Goal: Task Accomplishment & Management: Manage account settings

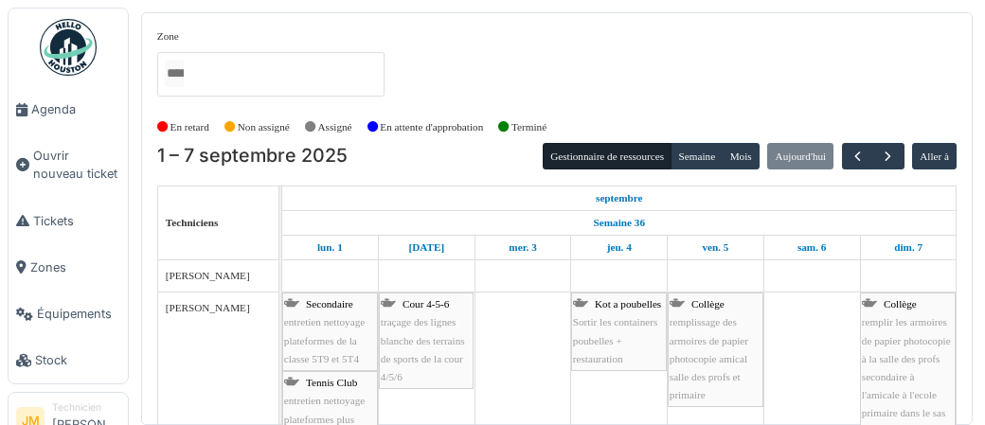
scroll to position [423, 0]
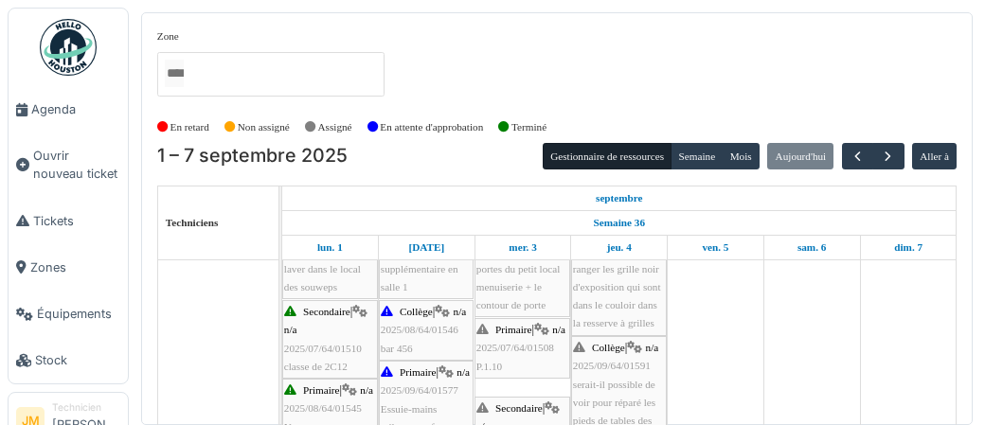
click at [81, 50] on img at bounding box center [68, 47] width 57 height 57
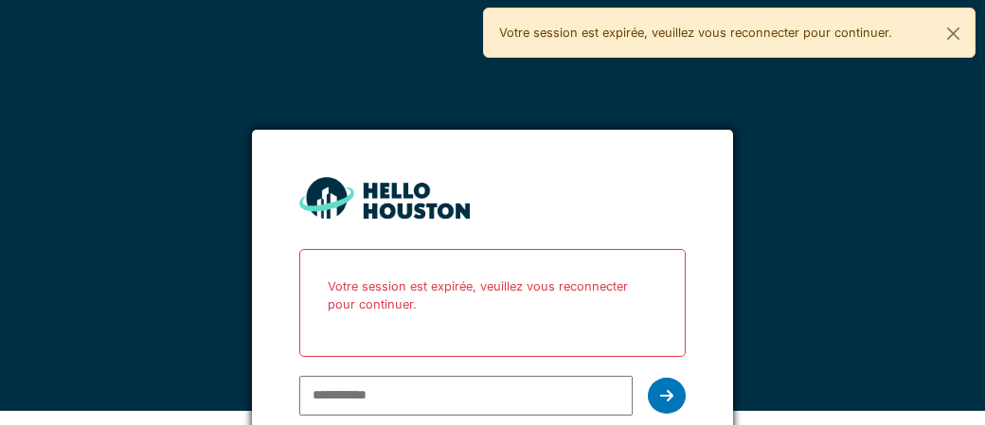
scroll to position [14, 0]
click at [400, 390] on input "email" at bounding box center [465, 396] width 332 height 40
type input "**********"
click at [668, 398] on icon at bounding box center [666, 395] width 13 height 15
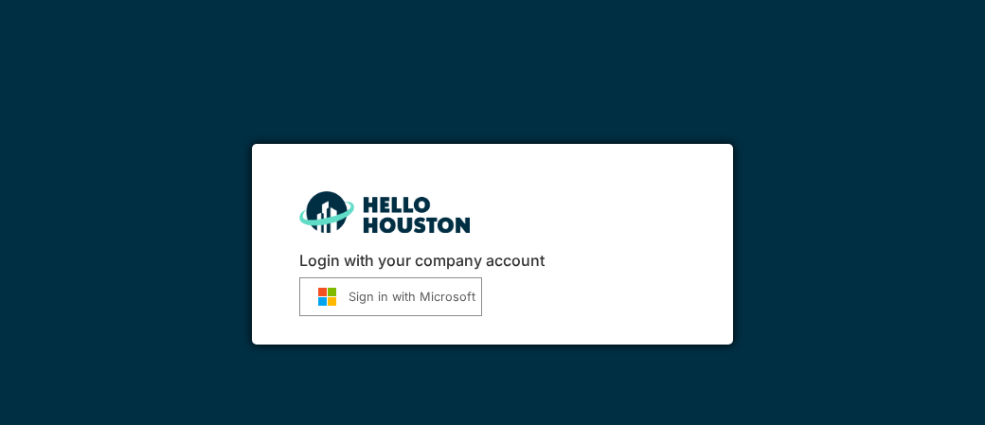
click at [369, 294] on button "Sign in with Microsoft" at bounding box center [390, 296] width 183 height 39
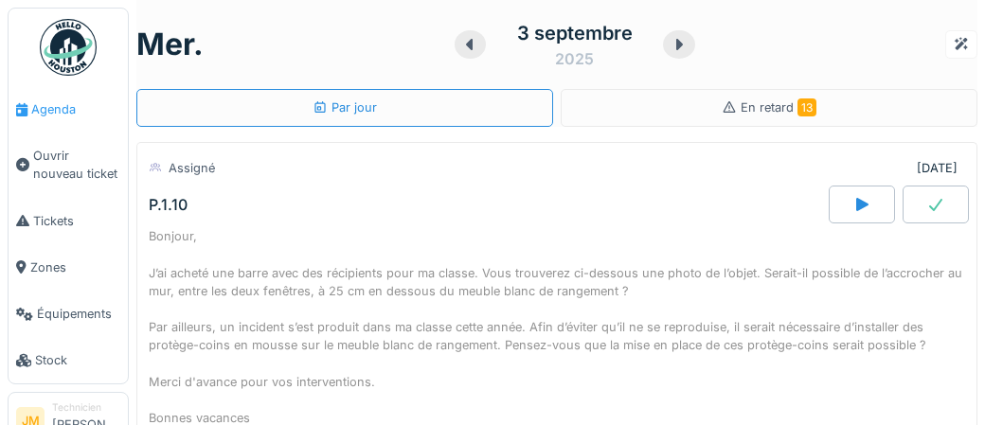
click at [58, 113] on span "Agenda" at bounding box center [75, 109] width 89 height 18
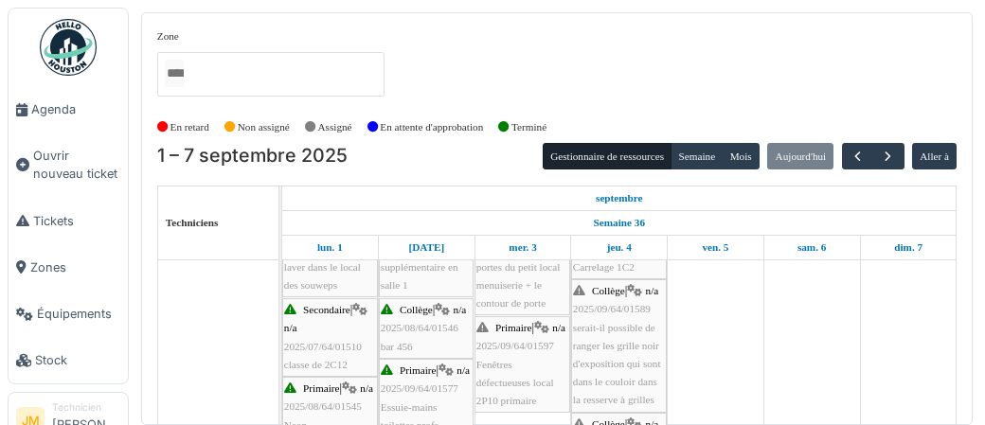
click at [321, 345] on span "2025/07/64/01510" at bounding box center [323, 346] width 78 height 11
click at [46, 103] on span "Agenda" at bounding box center [75, 109] width 89 height 18
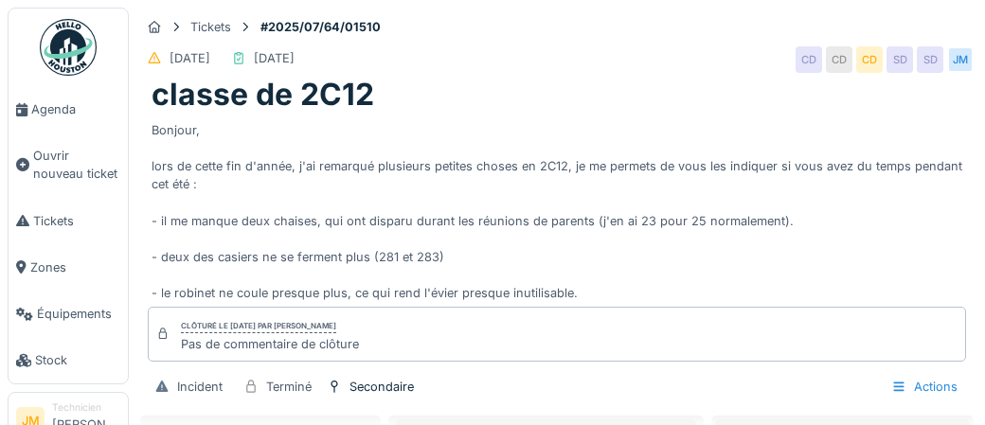
scroll to position [72, 0]
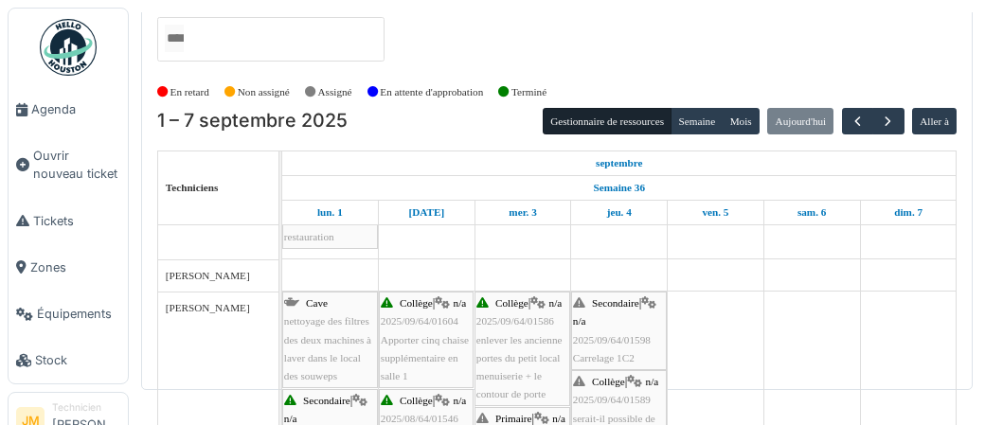
scroll to position [307, 0]
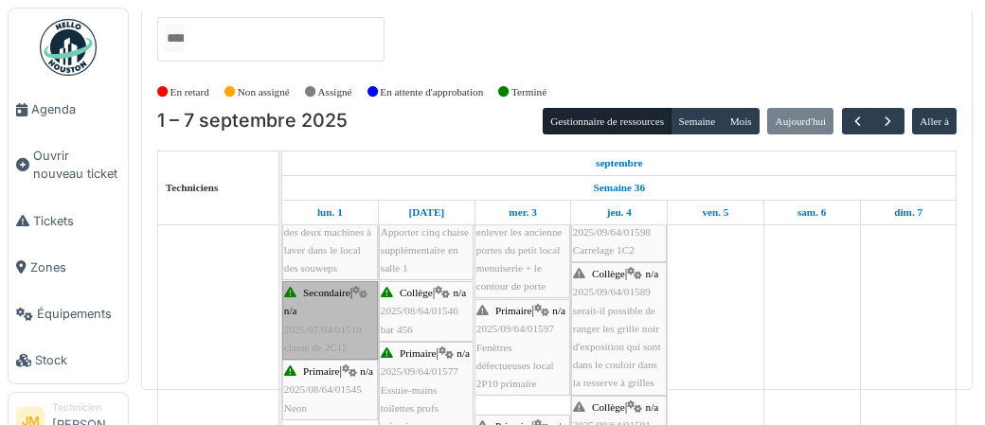
click at [324, 320] on link "Secondaire | n/a 2025/07/64/01510 classe de 2C12" at bounding box center [330, 320] width 96 height 79
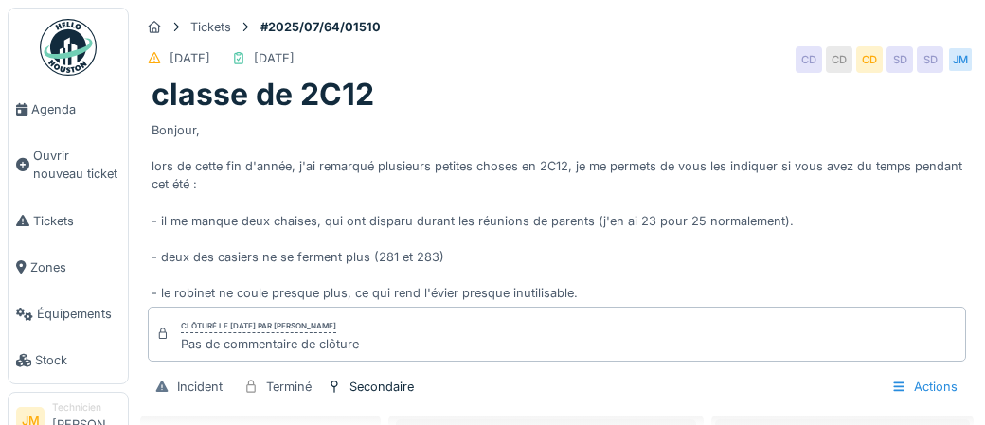
scroll to position [72, 0]
click at [416, 226] on div "Bonjour, lors de cette fin d'année, j'ai remarqué plusieurs petites choses en 2…" at bounding box center [556, 208] width 810 height 189
click at [51, 112] on span "Agenda" at bounding box center [75, 109] width 89 height 18
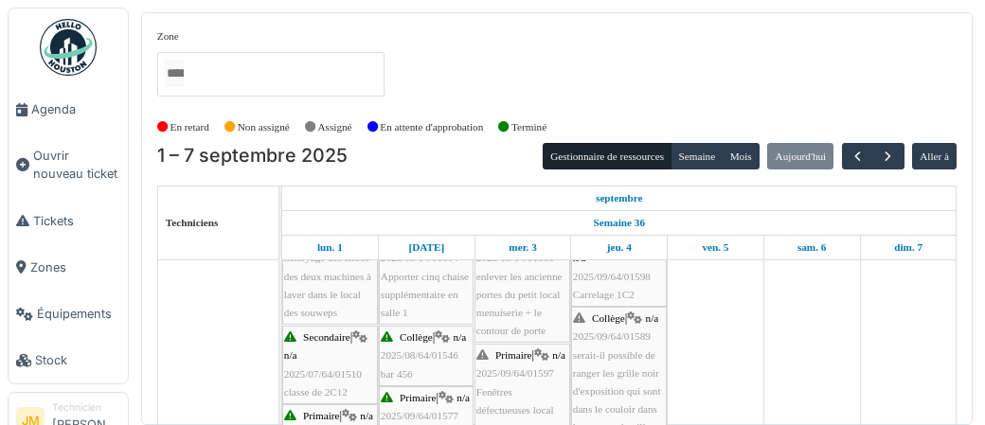
scroll to position [398, 0]
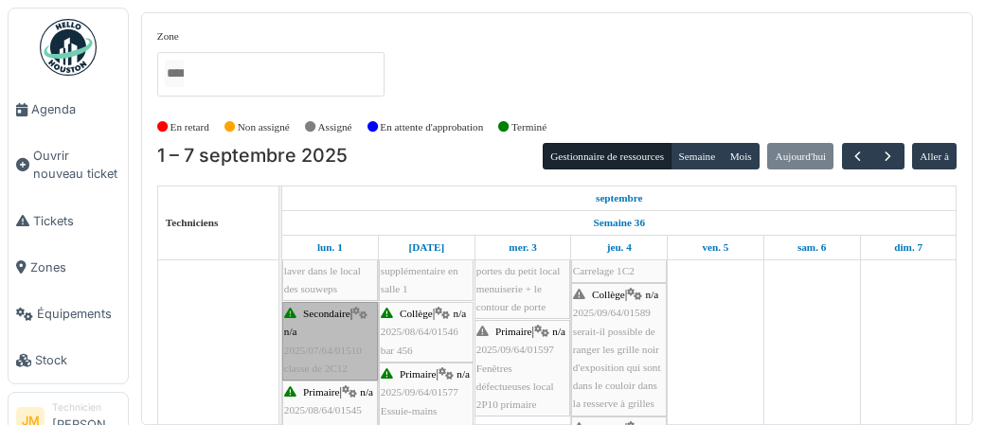
click at [329, 343] on link "Secondaire | n/a 2025/07/64/01510 classe de 2C12" at bounding box center [330, 341] width 96 height 79
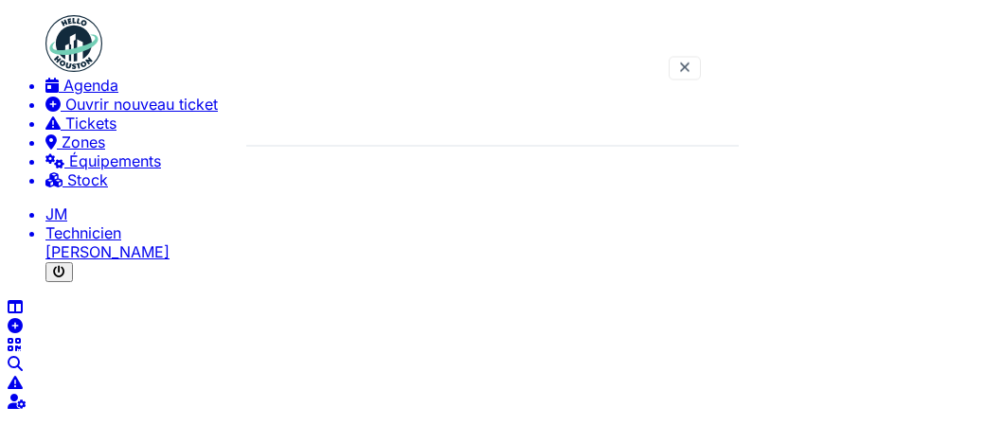
scroll to position [72, 0]
click at [63, 95] on span "Agenda" at bounding box center [90, 85] width 55 height 19
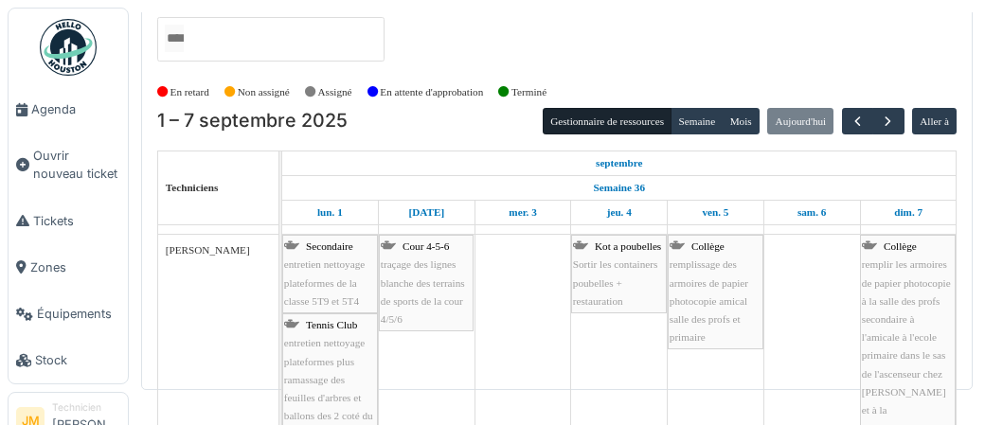
scroll to position [49, 0]
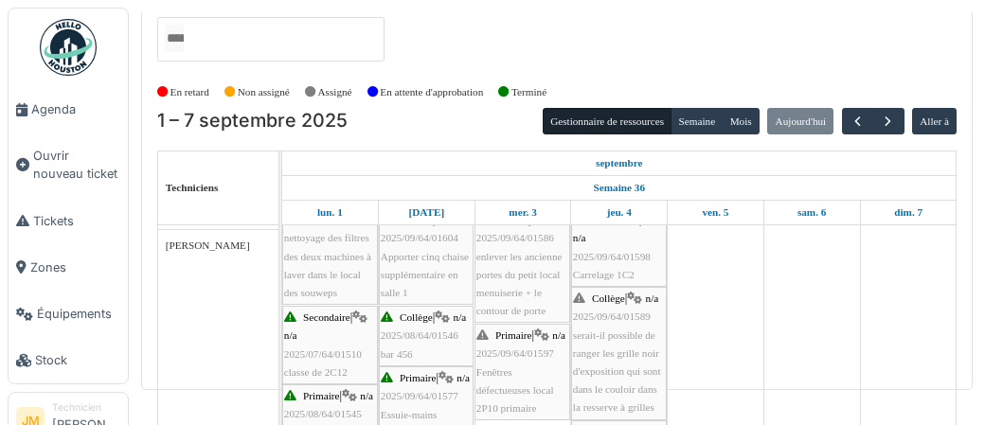
scroll to position [404, 0]
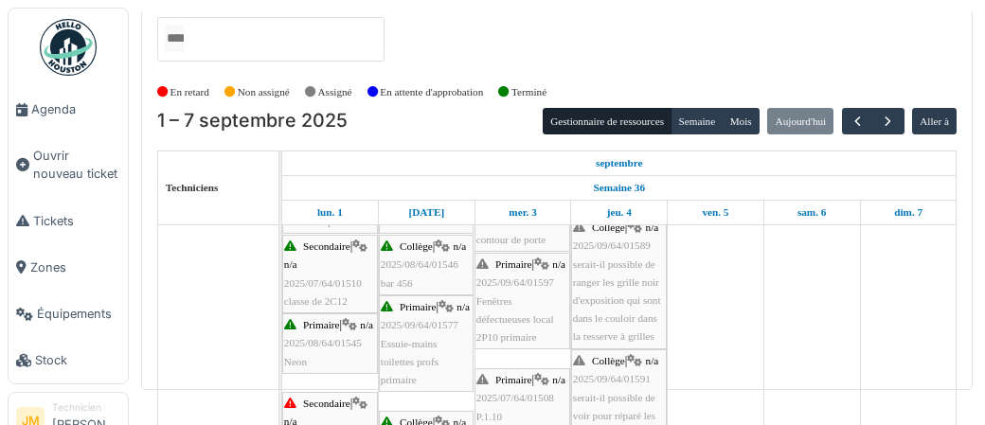
click at [314, 285] on span "2025/07/64/01510" at bounding box center [323, 282] width 78 height 11
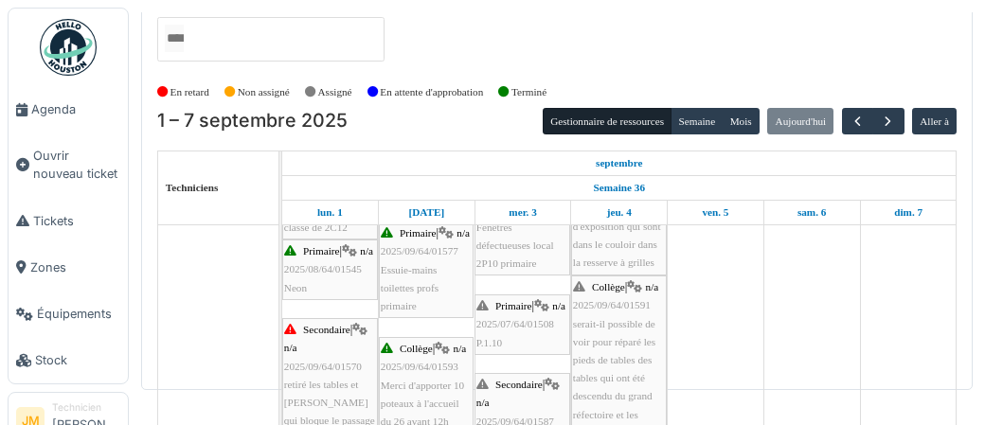
click at [325, 292] on div "Primaire | n/a 2025/08/64/01545 Neon" at bounding box center [330, 269] width 92 height 55
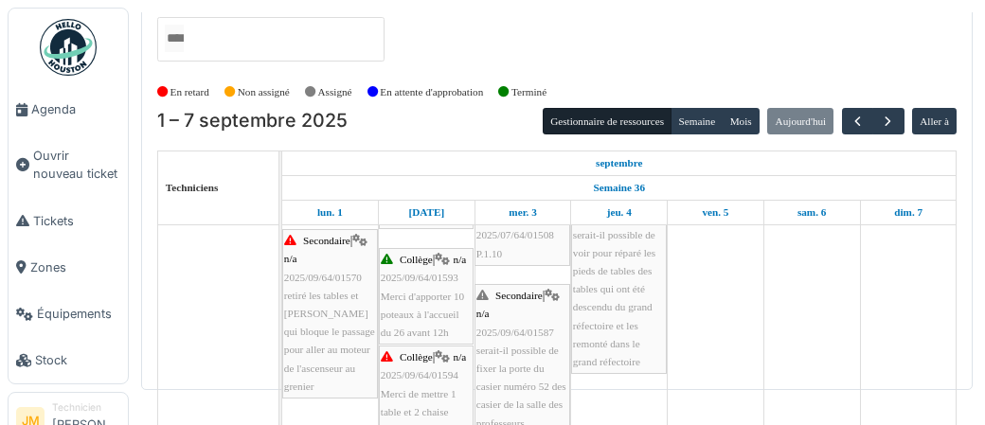
click at [320, 316] on span "retiré les tables et chaises qui bloque le passage pour aller au moteur de l'as…" at bounding box center [329, 341] width 91 height 102
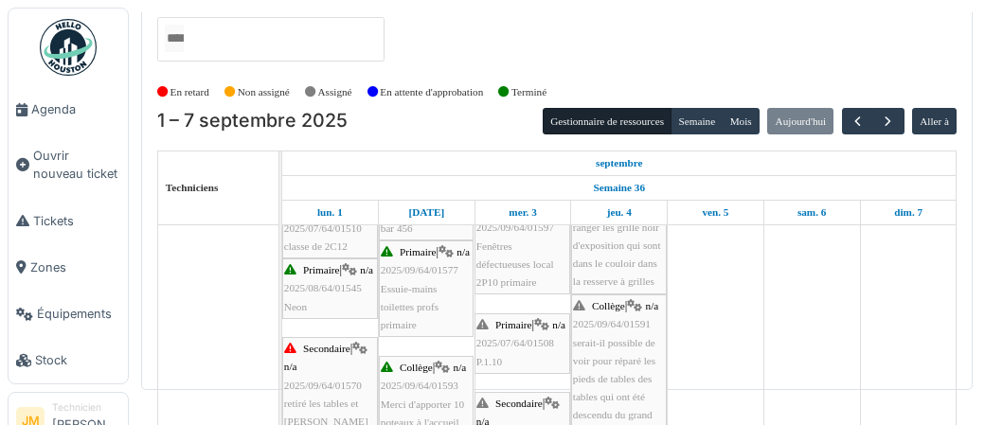
click at [68, 64] on img at bounding box center [68, 47] width 57 height 57
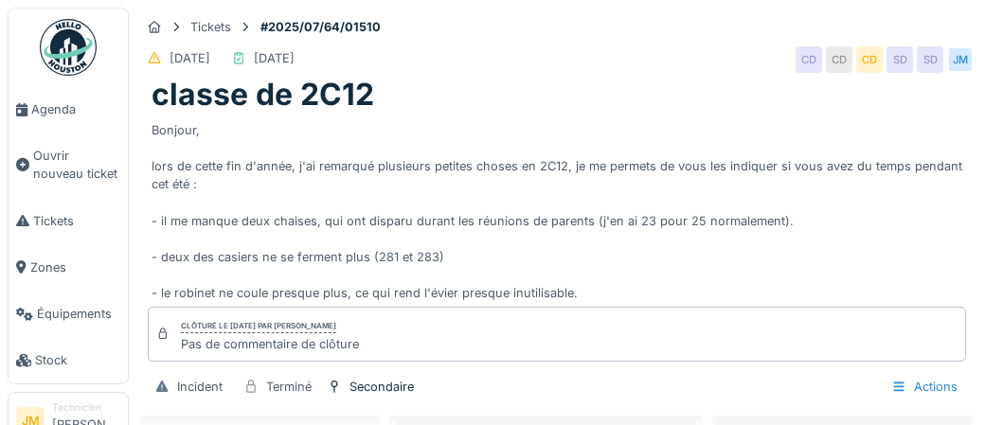
scroll to position [72, 0]
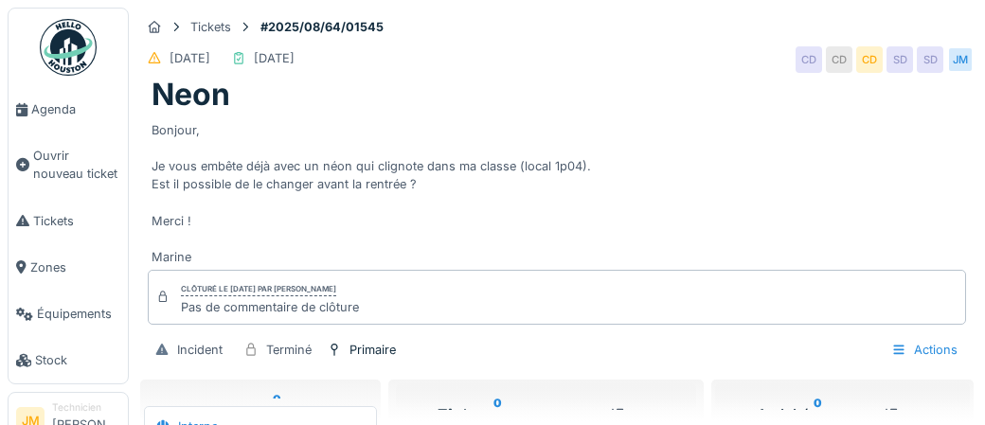
scroll to position [72, 0]
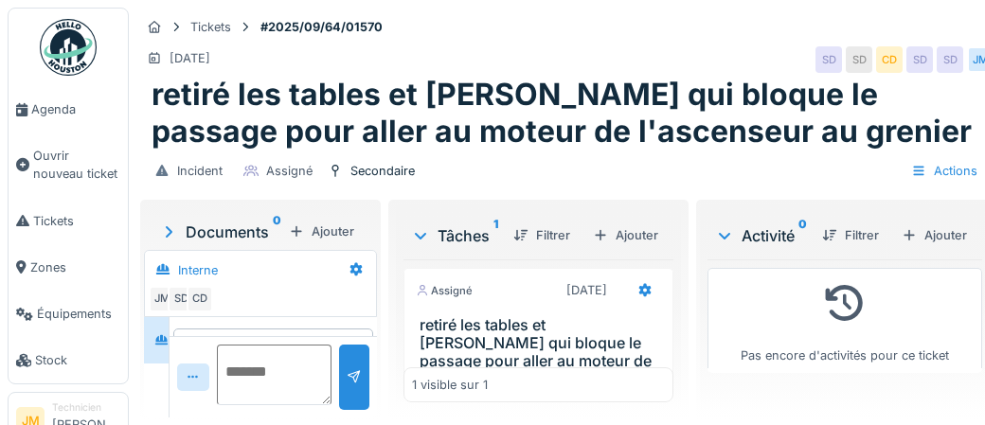
scroll to position [54, 0]
click at [952, 231] on div "Ajouter" at bounding box center [934, 236] width 80 height 26
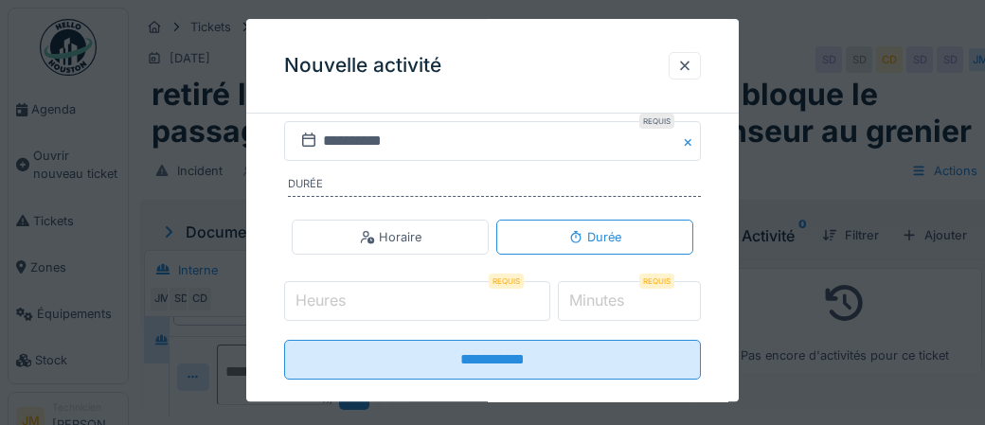
scroll to position [381, 0]
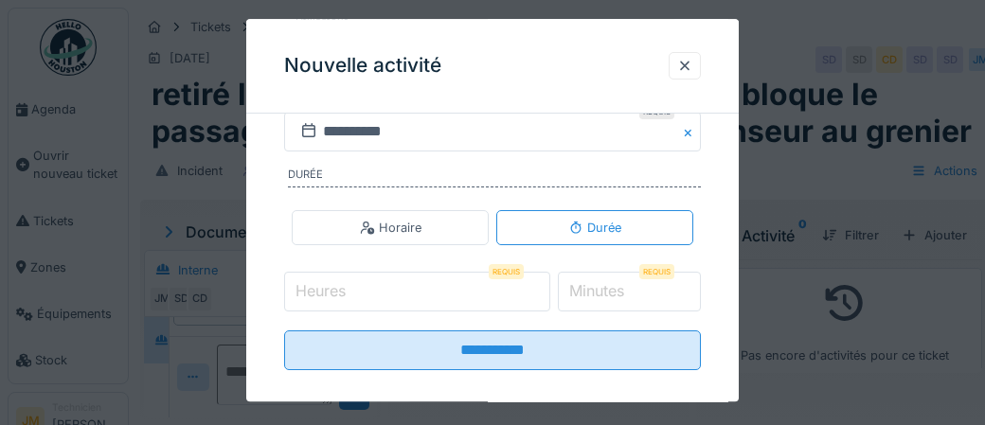
click at [392, 293] on input "Heures" at bounding box center [417, 292] width 266 height 40
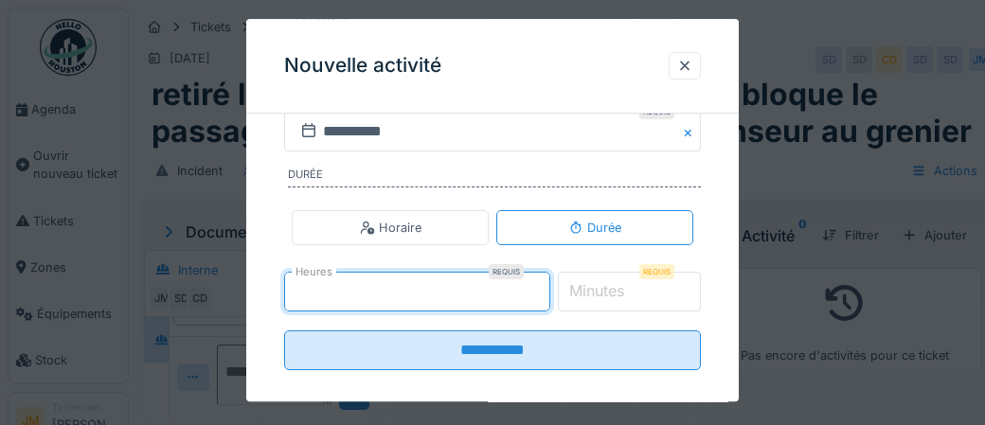
type input "*"
click at [628, 292] on label "Minutes" at bounding box center [596, 291] width 62 height 23
click at [631, 292] on input "*" at bounding box center [630, 292] width 144 height 40
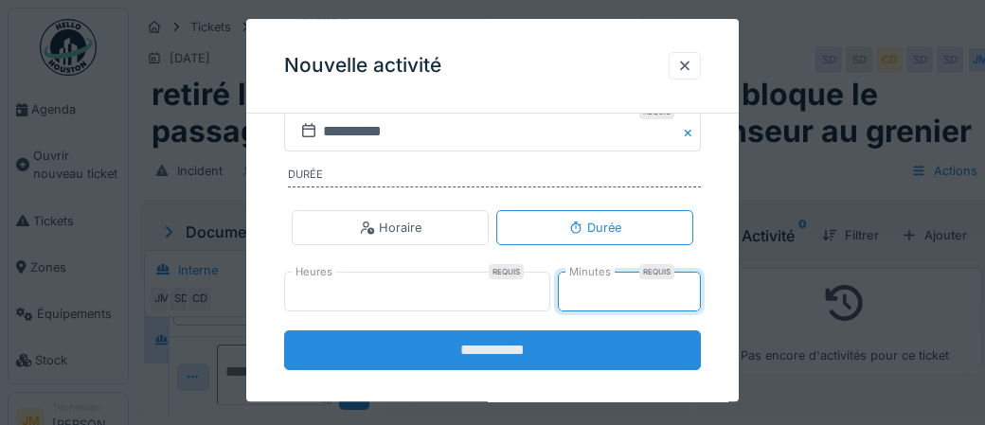
type input "**"
click at [477, 357] on input "**********" at bounding box center [492, 350] width 417 height 40
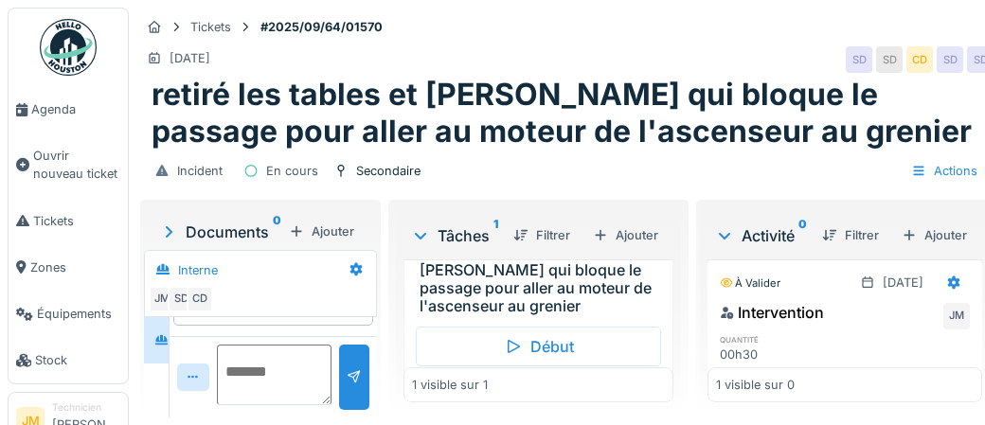
scroll to position [92, 0]
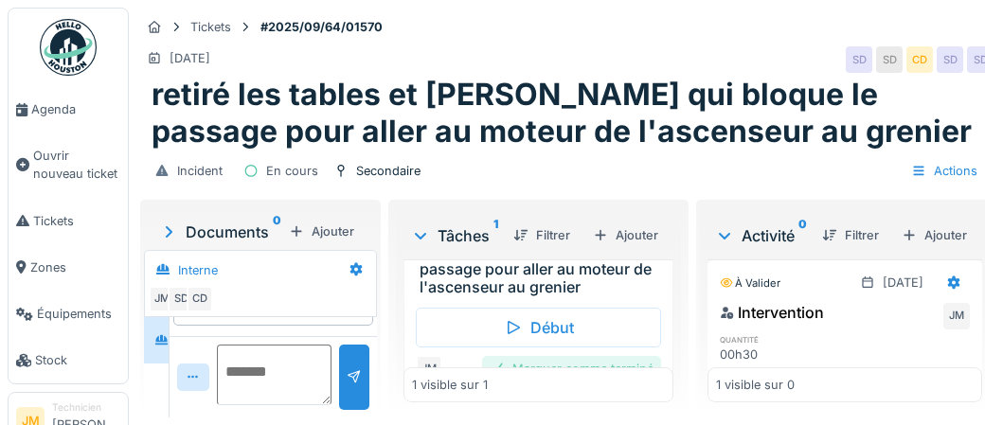
click at [579, 356] on div "Marquer comme terminé" at bounding box center [571, 369] width 179 height 26
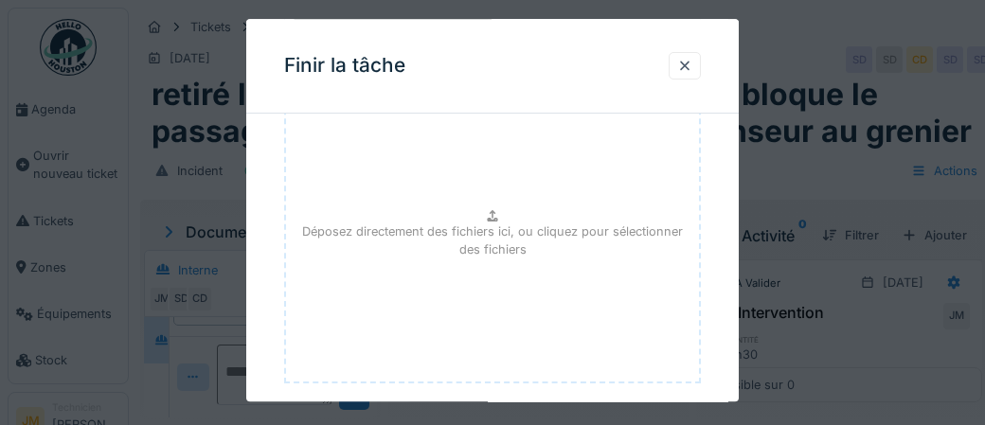
scroll to position [309, 0]
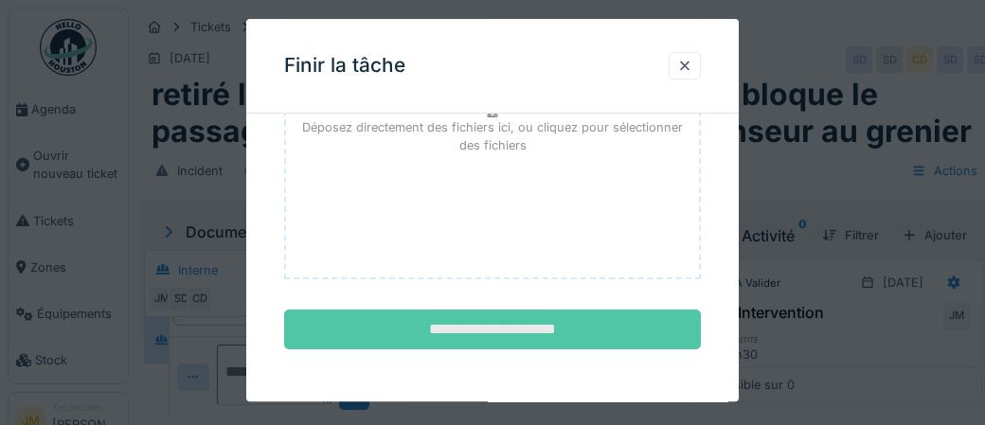
click at [579, 341] on input "**********" at bounding box center [492, 331] width 417 height 40
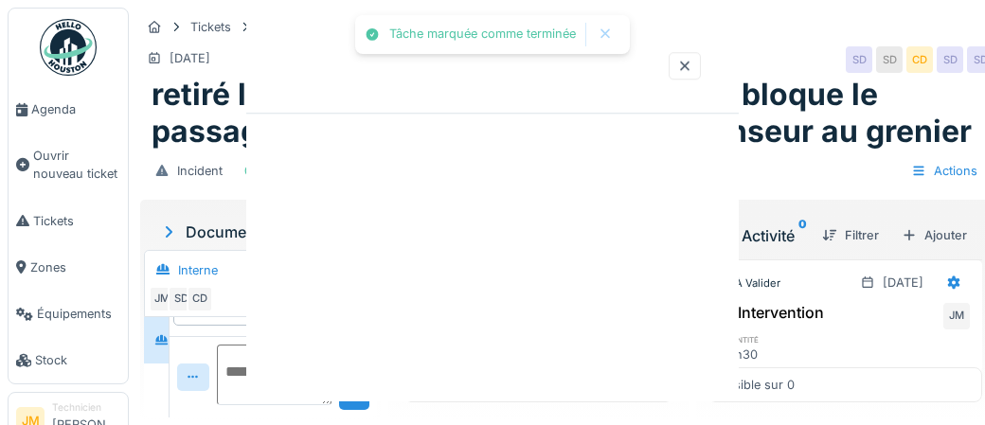
scroll to position [0, 0]
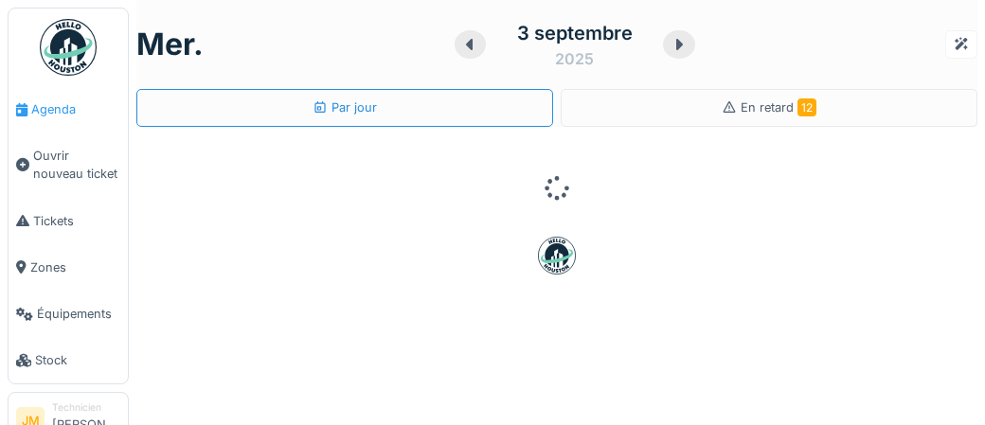
click at [57, 116] on span "Agenda" at bounding box center [75, 109] width 89 height 18
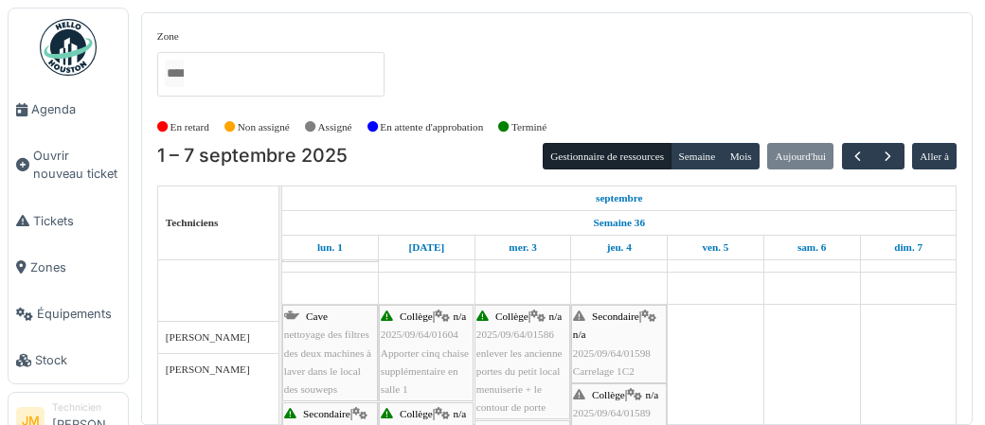
scroll to position [321, 0]
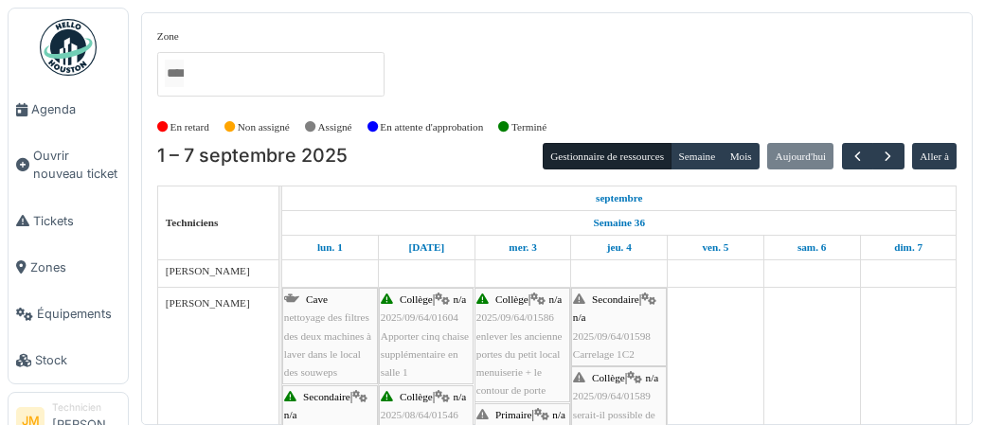
click at [422, 332] on span "Apporter cinq chaise supplémentaire en salle 1" at bounding box center [425, 353] width 88 height 47
click at [409, 345] on div "Collège | n/a 2025/09/64/01604 Apporter cinq chaise supplémentaire en salle 1" at bounding box center [426, 336] width 91 height 91
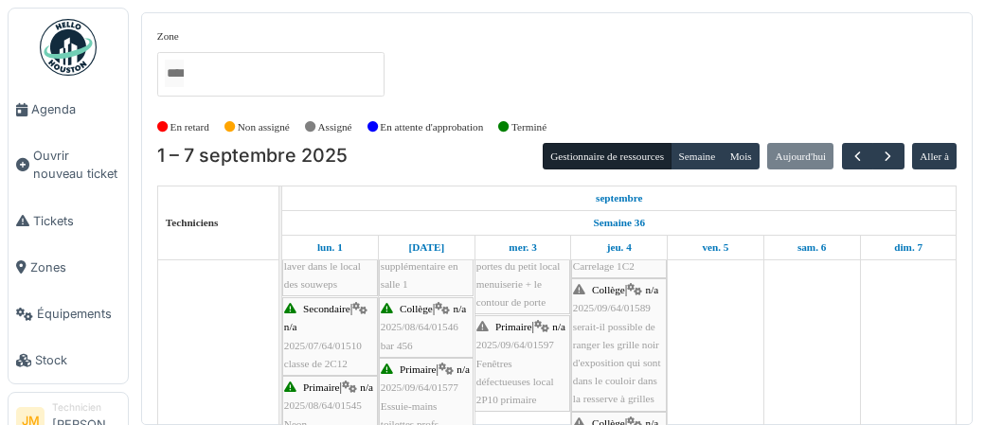
scroll to position [427, 0]
click at [426, 333] on div "Collège | n/a 2025/08/64/01546 bar 456" at bounding box center [426, 326] width 91 height 55
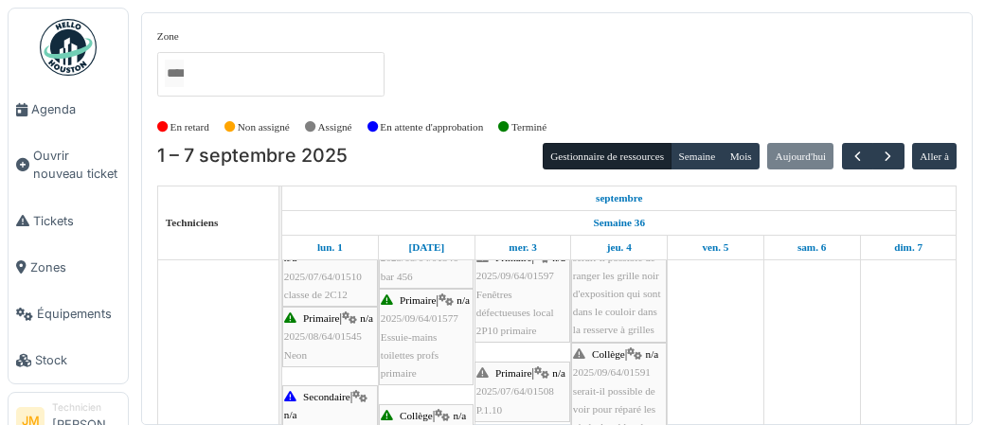
scroll to position [495, 0]
click at [431, 357] on div "Primaire | n/a 2025/09/64/01577 Essuie-mains toilettes profs primaire" at bounding box center [426, 335] width 91 height 91
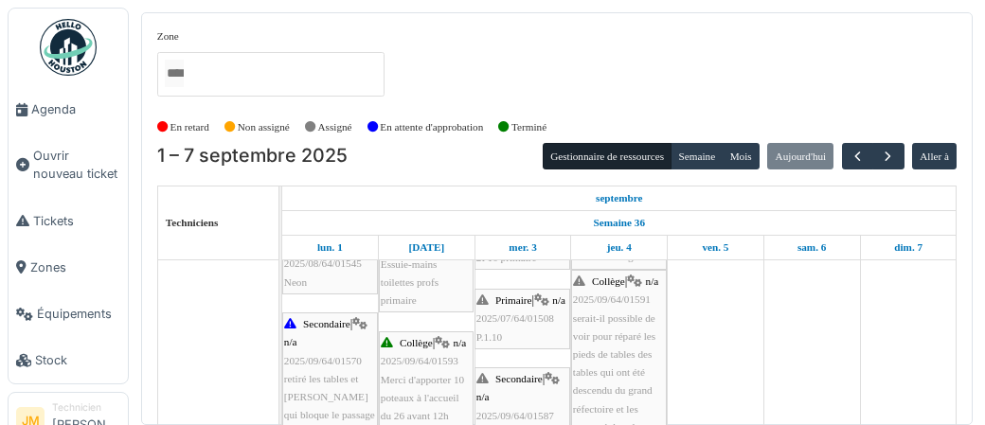
click at [433, 300] on span "Essuie-mains toilettes profs primaire" at bounding box center [410, 281] width 58 height 47
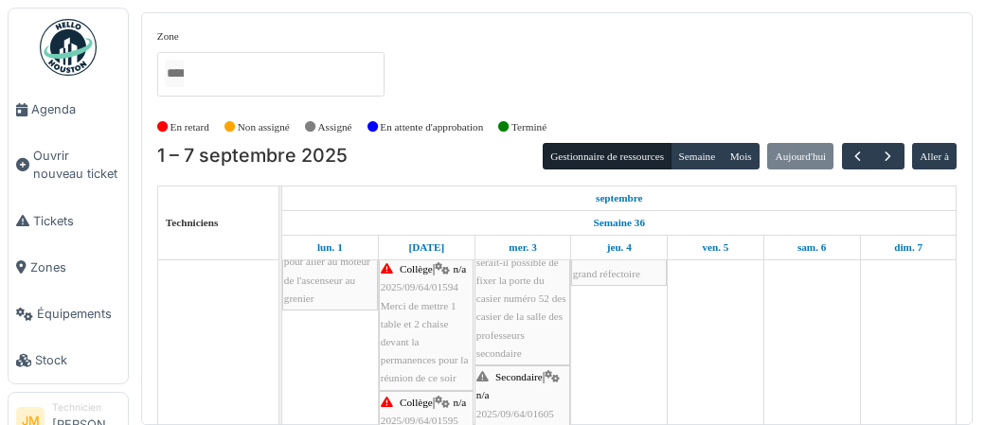
click at [422, 336] on div "Collège | n/a 2025/09/64/01594 Merci de mettre 1 table et 2 chaise devant la pe…" at bounding box center [426, 323] width 91 height 127
click at [71, 51] on img at bounding box center [68, 47] width 57 height 57
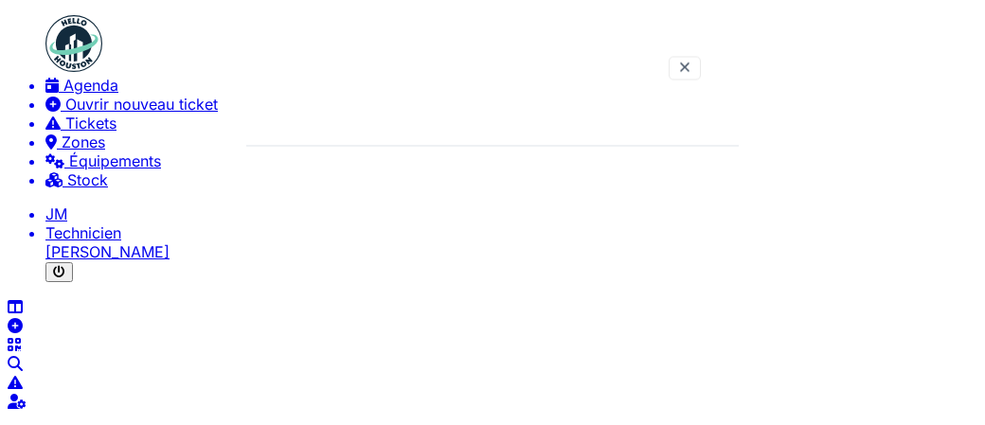
scroll to position [72, 0]
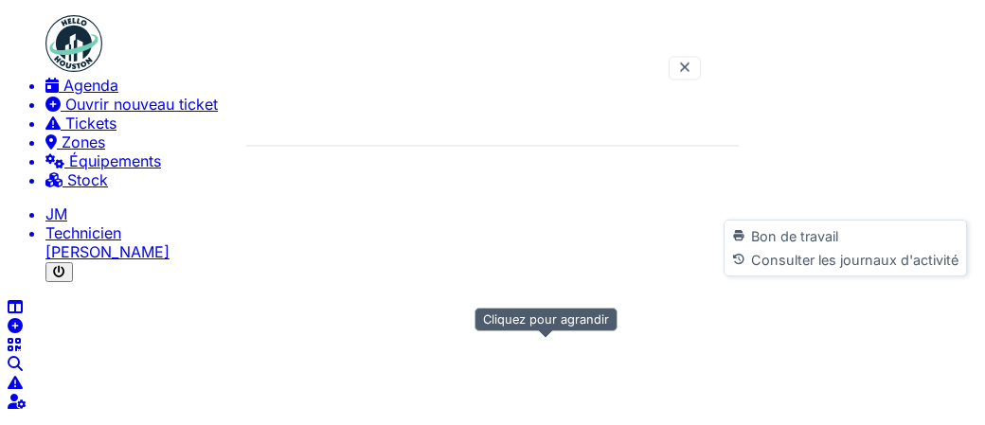
scroll to position [58, 0]
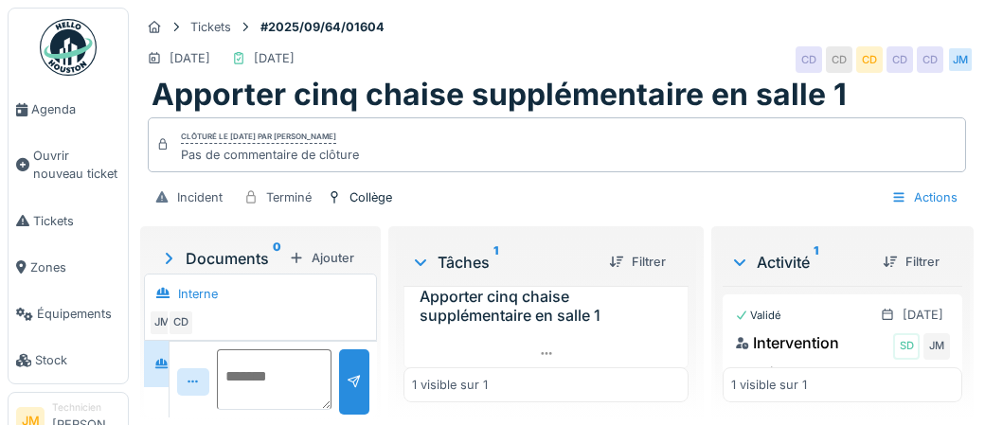
scroll to position [58, 0]
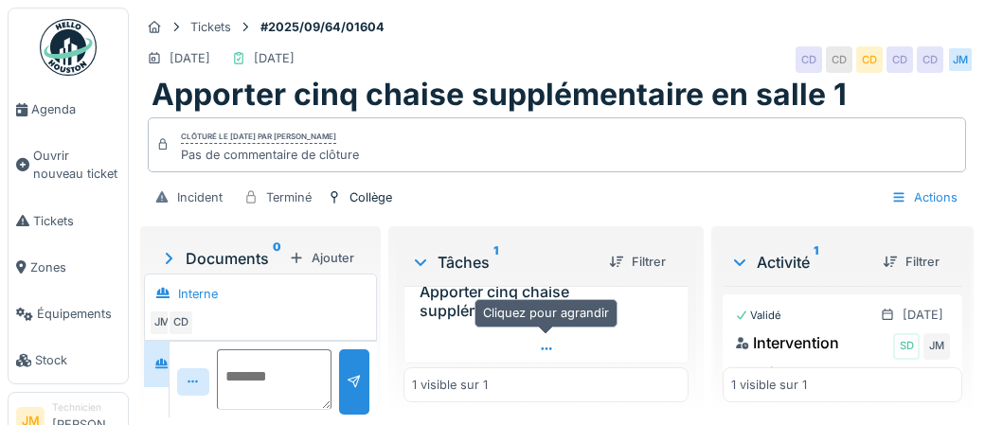
click at [542, 348] on icon at bounding box center [546, 349] width 15 height 12
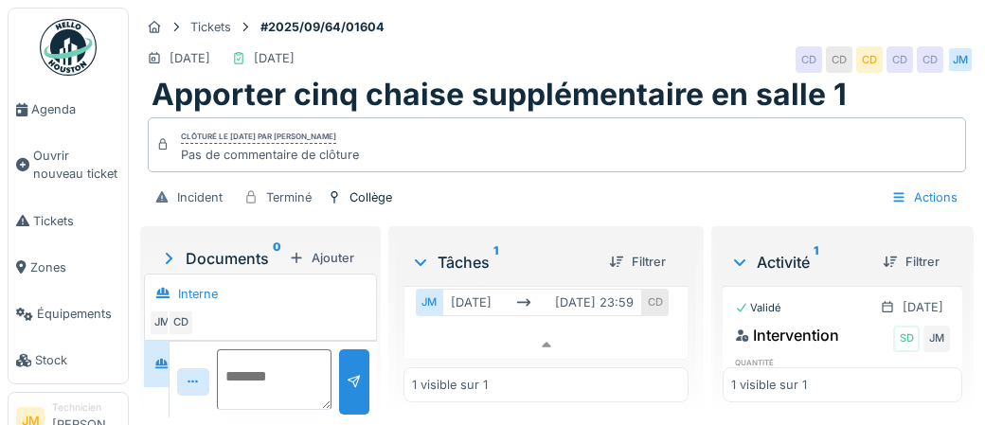
scroll to position [0, 0]
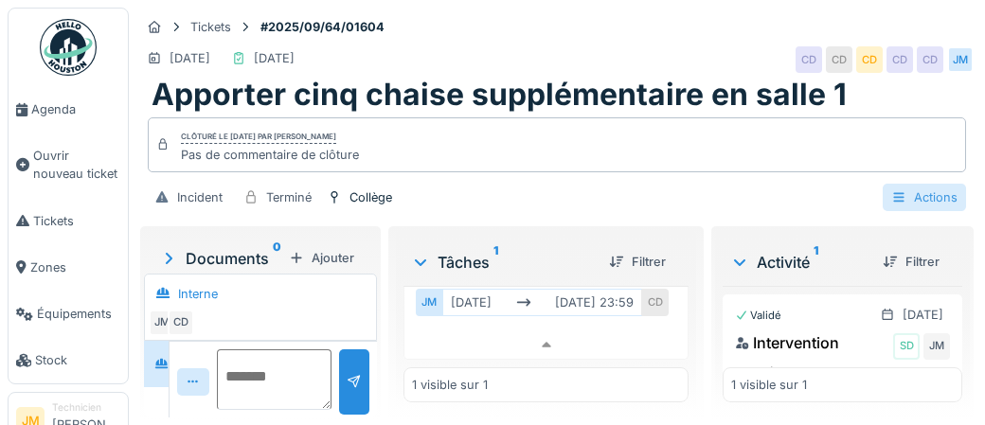
click at [916, 201] on div "Actions" at bounding box center [923, 197] width 83 height 27
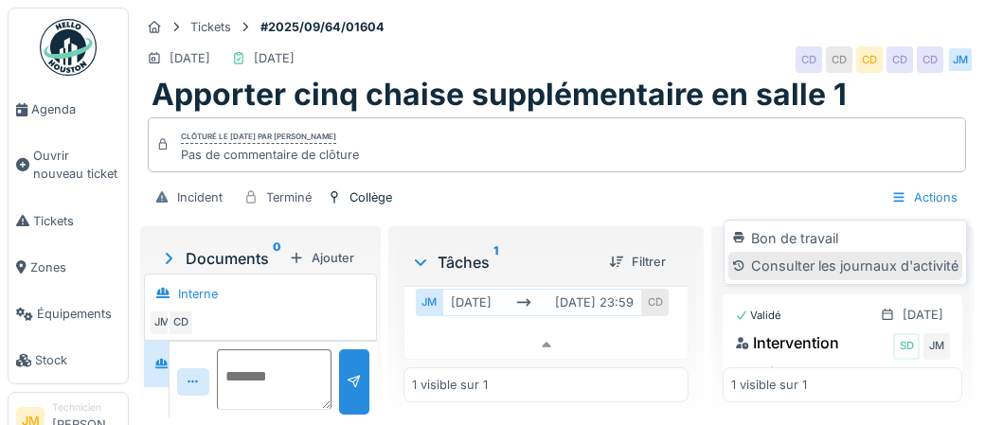
click at [803, 267] on div "Consulter les journaux d'activité" at bounding box center [844, 266] width 233 height 28
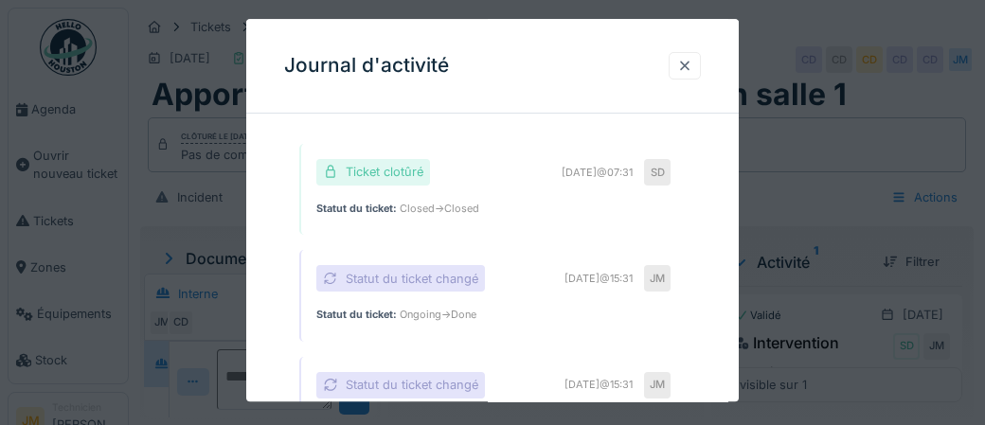
click at [683, 65] on div at bounding box center [684, 66] width 15 height 18
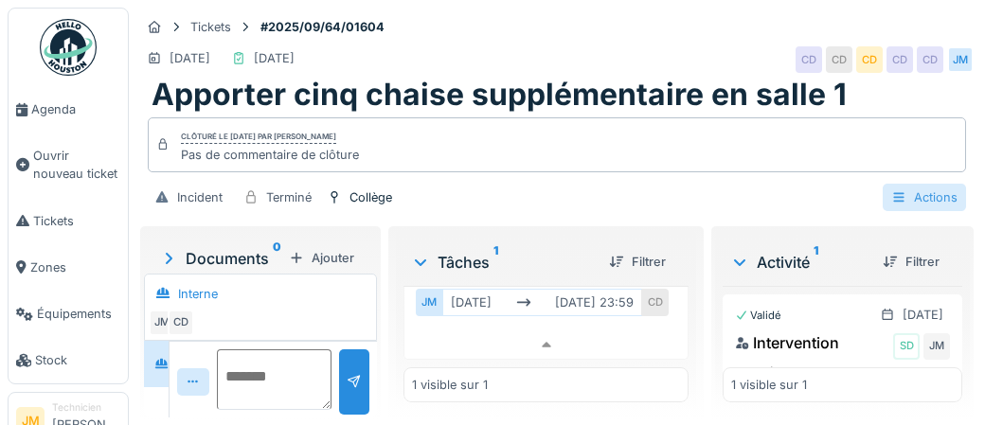
click at [932, 203] on div "Actions" at bounding box center [923, 197] width 83 height 27
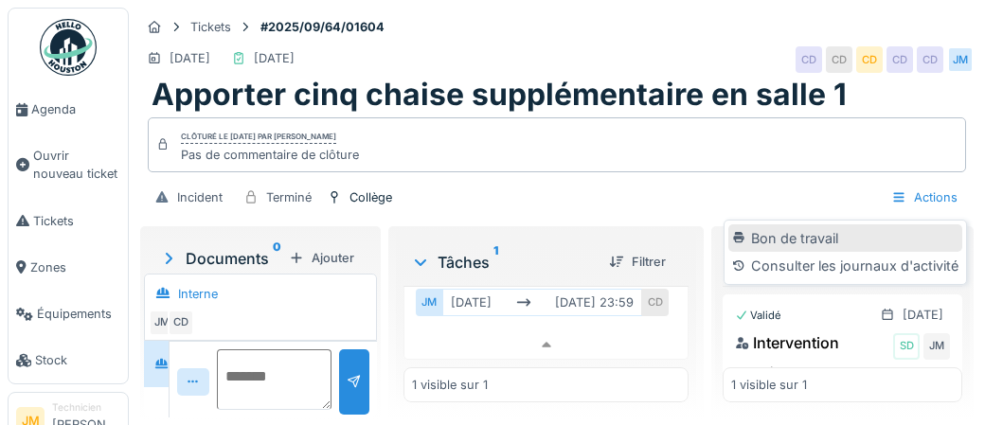
click at [847, 243] on div "Bon de travail" at bounding box center [844, 238] width 233 height 28
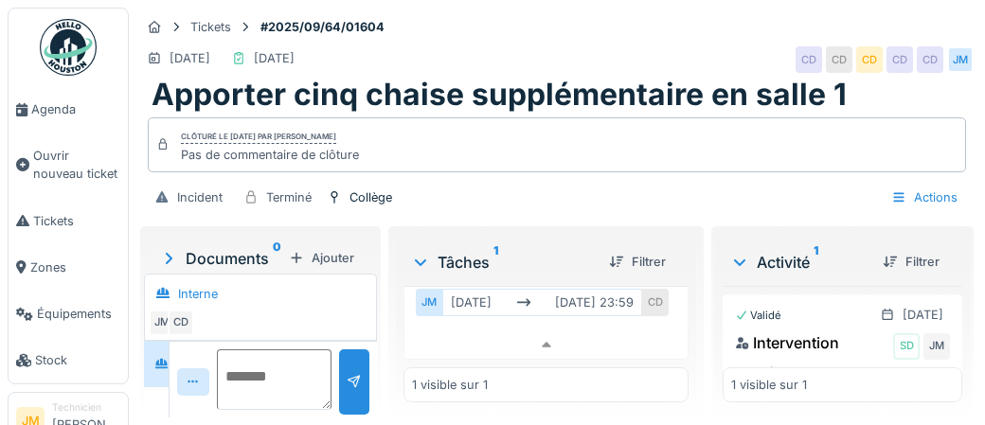
click at [383, 96] on h1 "Apporter cinq chaise supplémentaire en salle 1" at bounding box center [498, 95] width 695 height 36
click at [209, 132] on div "Clôturé le mercredi 3 septembre 2025 par Stéphane Dardenne" at bounding box center [258, 137] width 155 height 13
click at [158, 144] on icon at bounding box center [162, 144] width 13 height 10
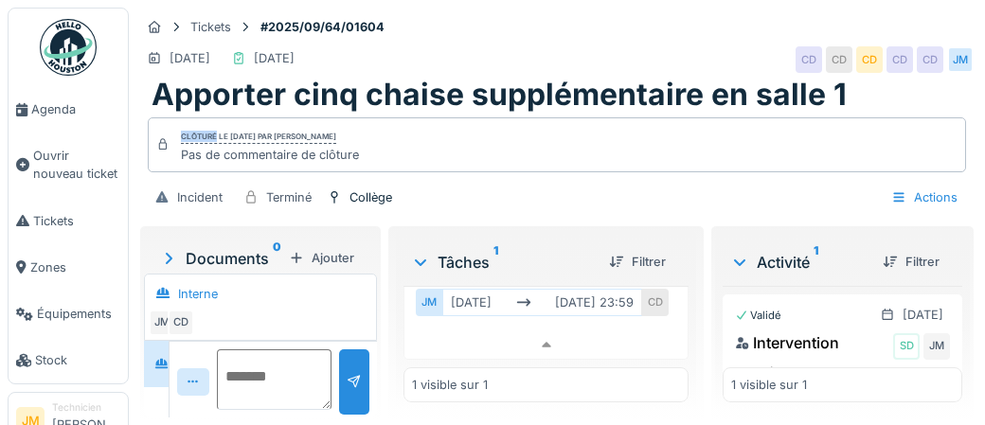
click at [158, 144] on icon at bounding box center [162, 144] width 13 height 10
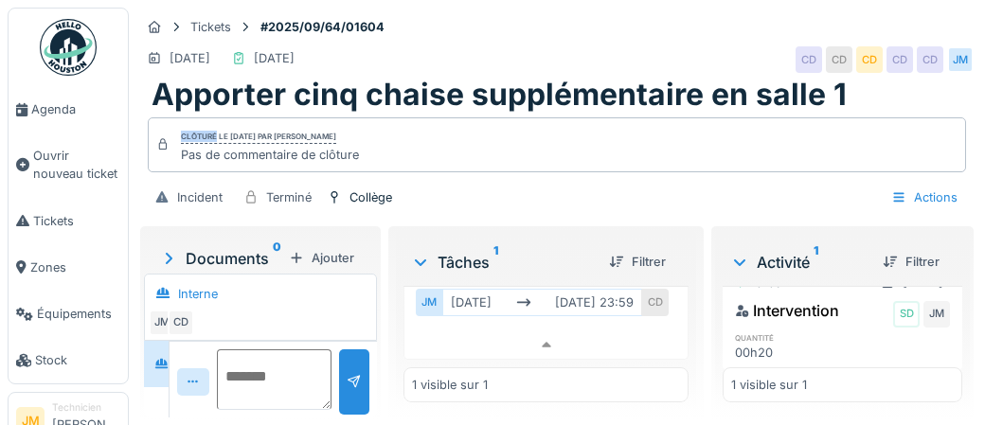
scroll to position [39, 0]
click at [812, 348] on div at bounding box center [809, 346] width 12 height 18
drag, startPoint x: 758, startPoint y: 348, endPoint x: 773, endPoint y: 336, distance: 18.8
click at [759, 347] on div "00h20" at bounding box center [768, 346] width 67 height 18
drag, startPoint x: 827, startPoint y: 311, endPoint x: 851, endPoint y: 317, distance: 25.5
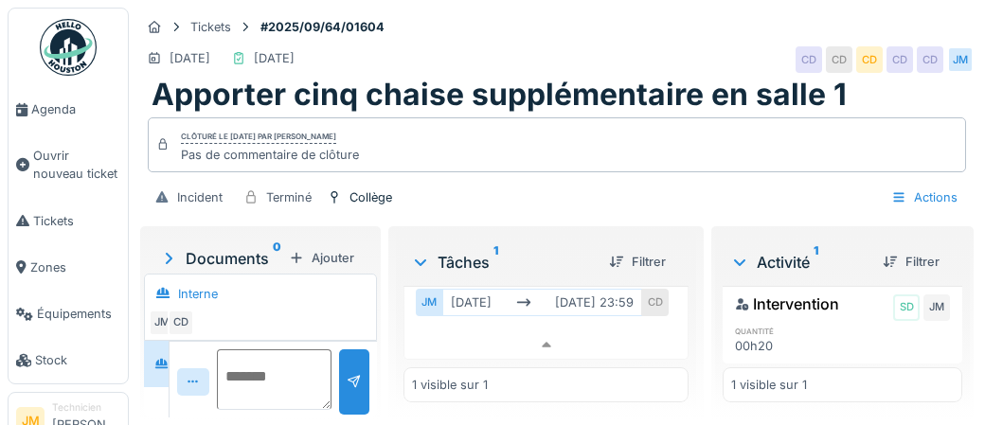
click at [829, 312] on div "Intervention SD JM" at bounding box center [842, 308] width 215 height 30
click at [937, 307] on div "JM" at bounding box center [936, 307] width 27 height 27
click at [934, 303] on div "JM" at bounding box center [936, 307] width 27 height 27
click at [820, 308] on div "Intervention" at bounding box center [787, 304] width 104 height 23
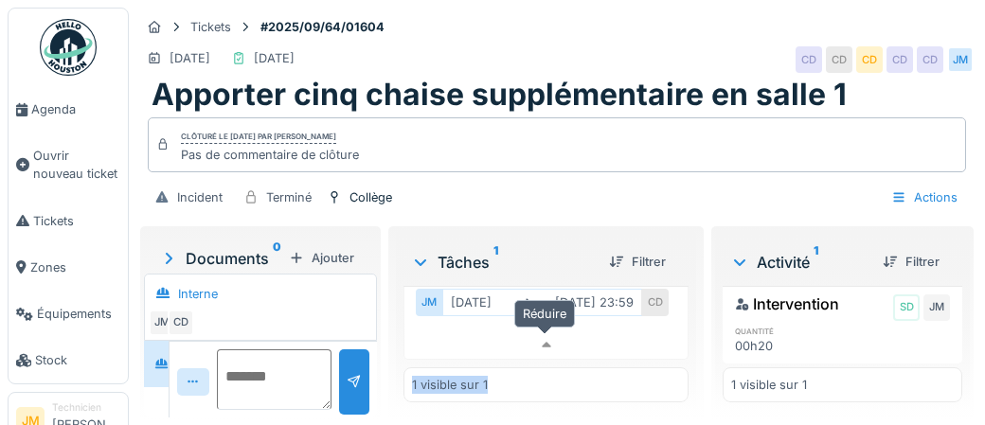
drag, startPoint x: 685, startPoint y: 376, endPoint x: 690, endPoint y: 351, distance: 25.3
click at [686, 336] on div "Terminé 02/09/2025 JM SD Apporter cinq chaise supplémentaire en salle 1 JM mar.…" at bounding box center [545, 344] width 285 height 116
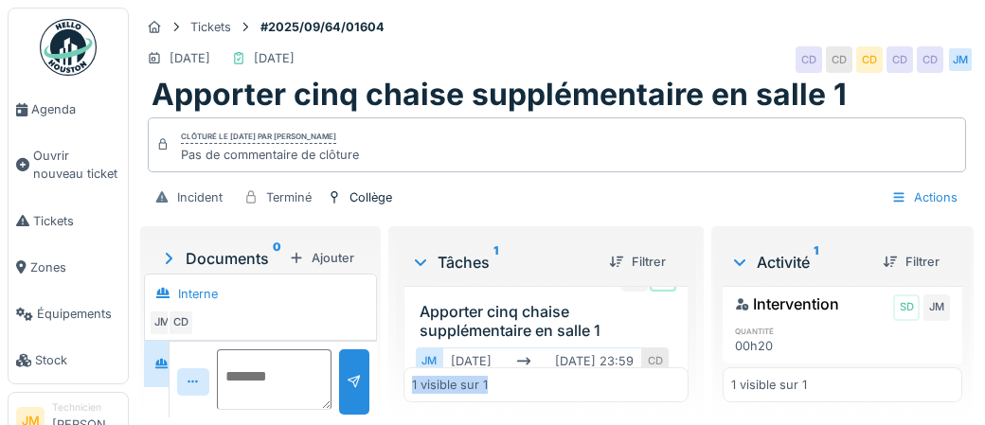
scroll to position [58, 0]
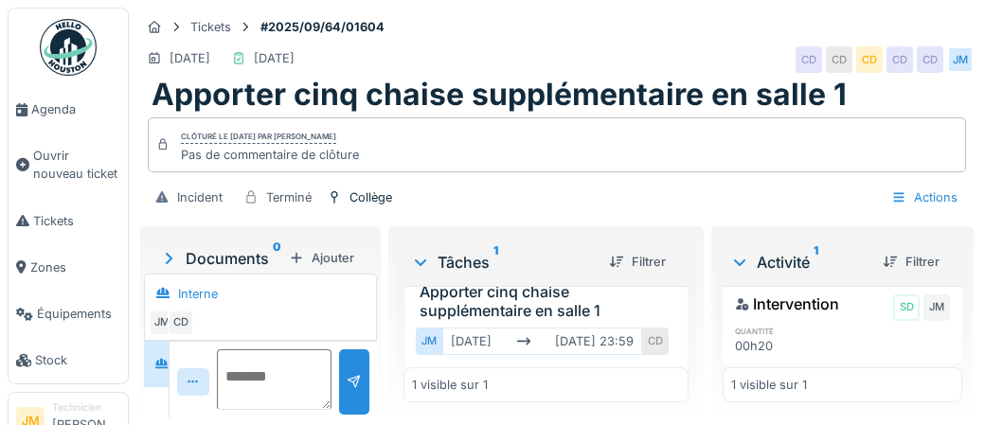
click at [503, 308] on h3 "Apporter cinq chaise supplémentaire en salle 1" at bounding box center [549, 301] width 260 height 36
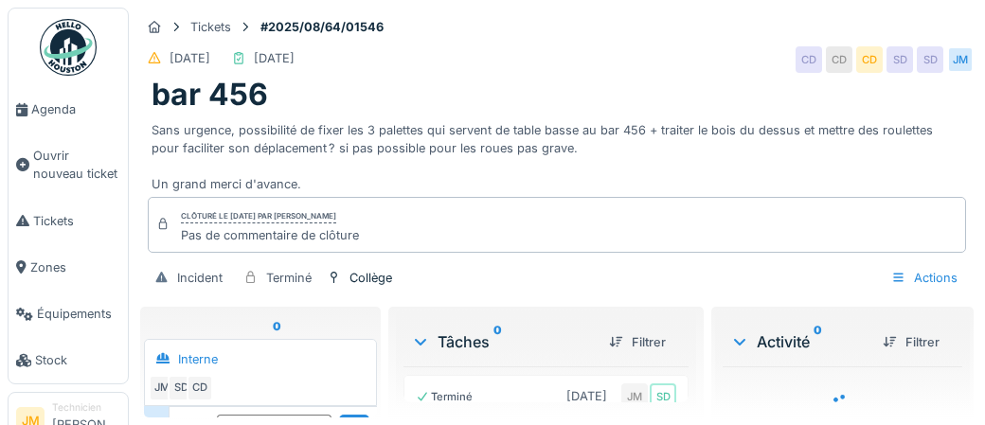
scroll to position [72, 0]
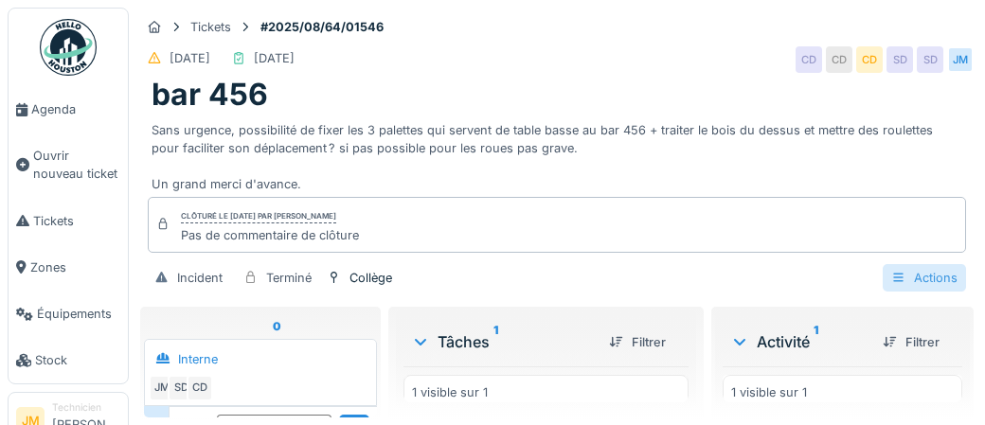
click at [934, 276] on div "Actions" at bounding box center [923, 277] width 83 height 27
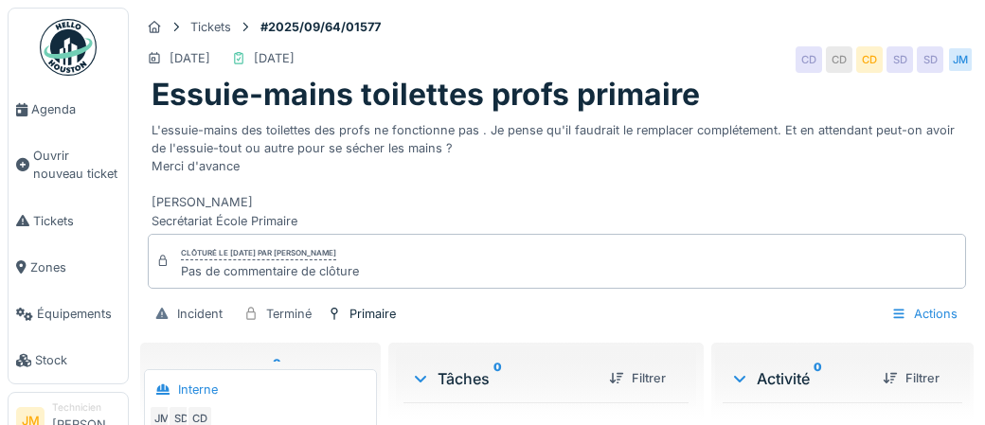
scroll to position [72, 0]
click at [948, 328] on div "Actions" at bounding box center [923, 313] width 83 height 27
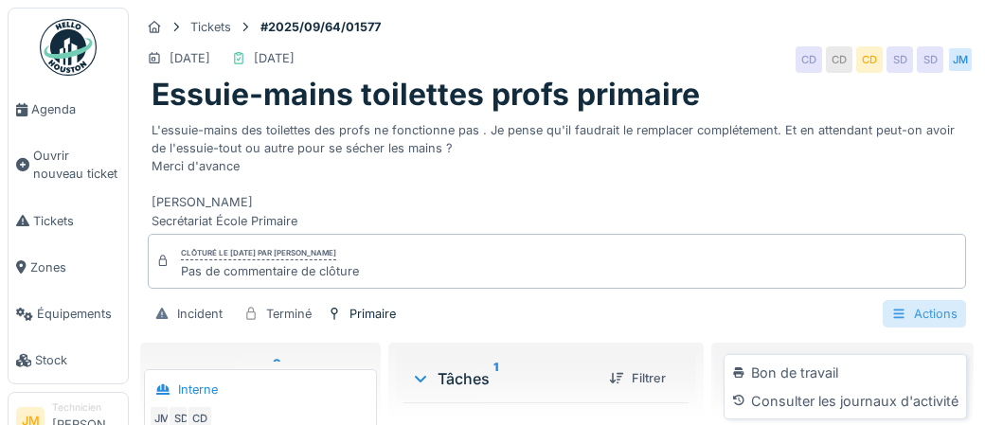
click at [948, 328] on div "Actions" at bounding box center [923, 313] width 83 height 27
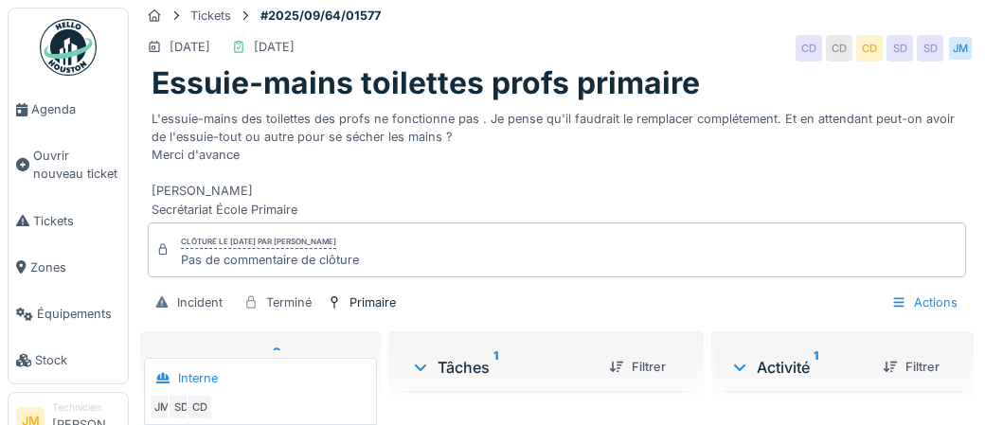
scroll to position [27, 0]
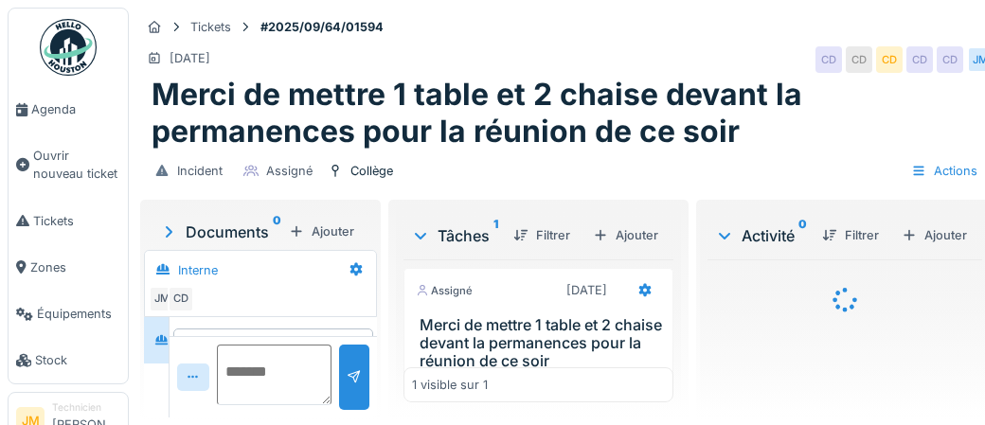
scroll to position [54, 0]
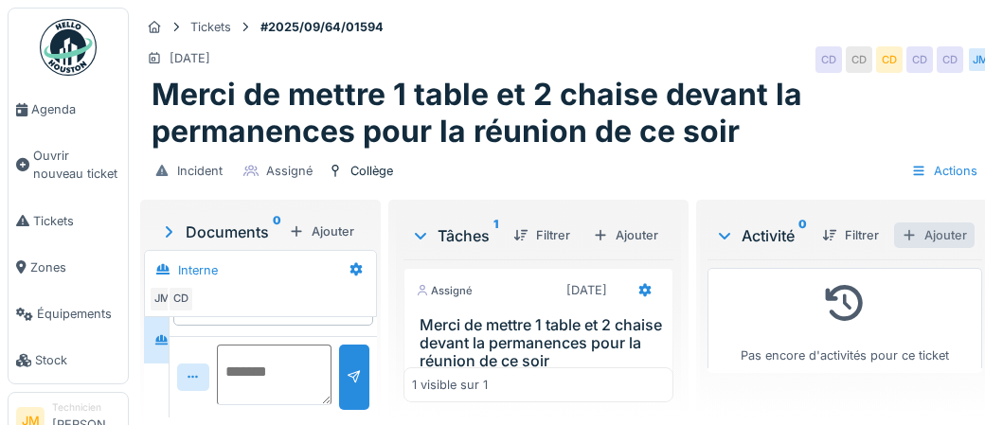
click at [962, 239] on div "Ajouter" at bounding box center [934, 236] width 80 height 26
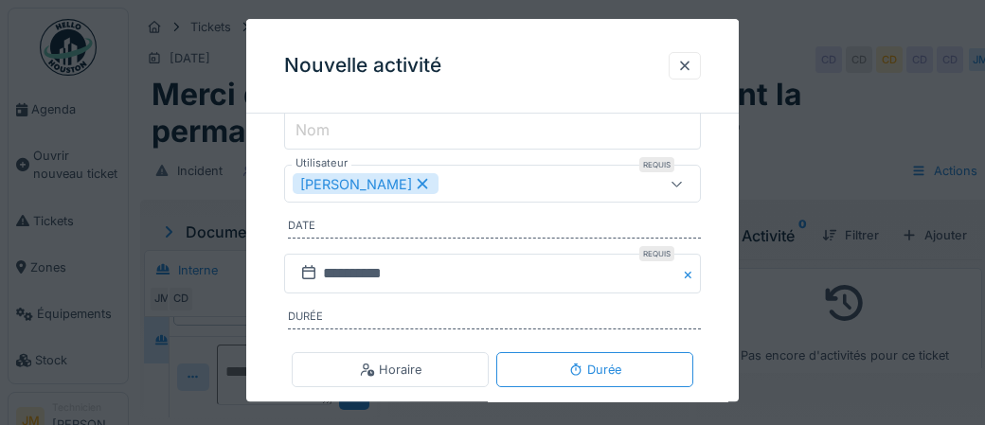
scroll to position [333, 0]
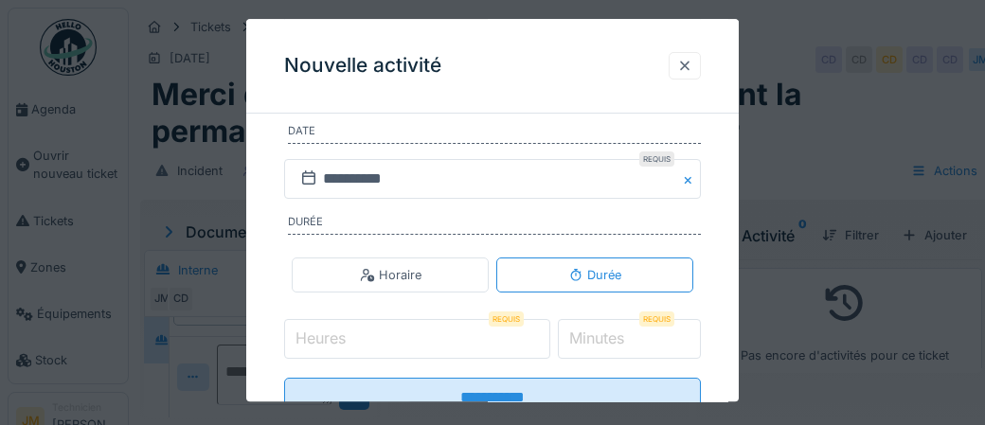
click at [688, 65] on div at bounding box center [684, 66] width 15 height 18
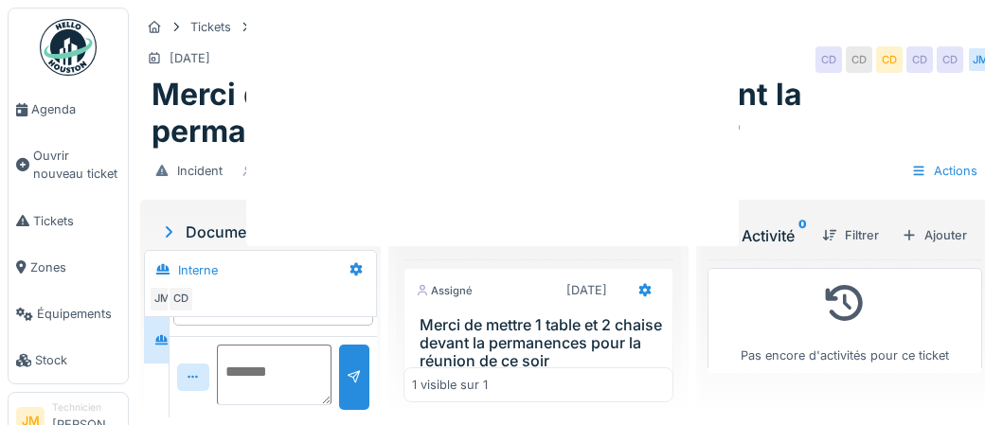
scroll to position [0, 0]
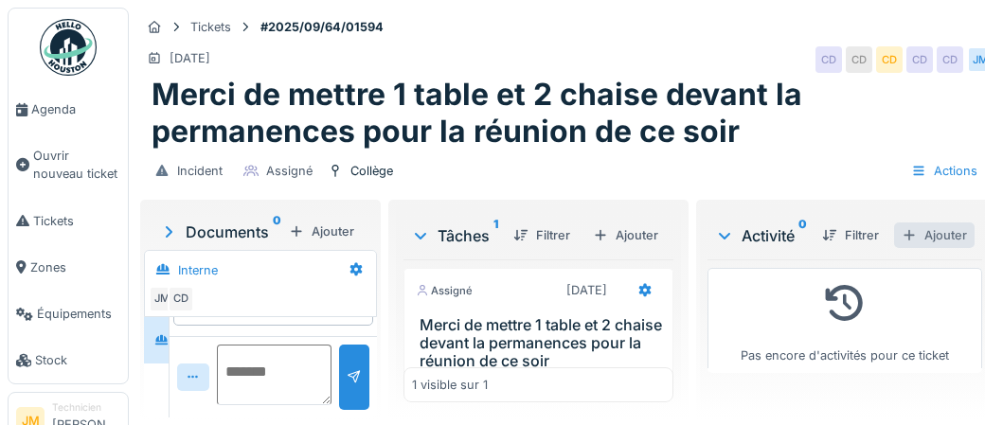
click at [940, 241] on div "Ajouter" at bounding box center [934, 236] width 80 height 26
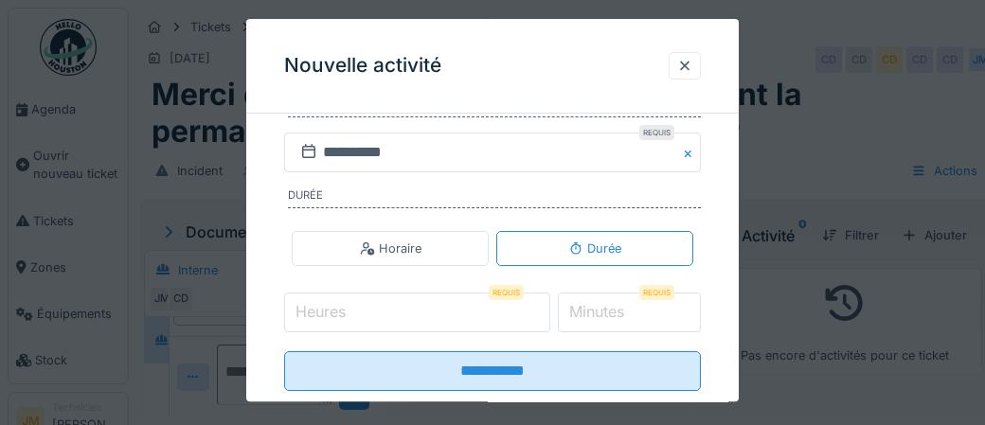
scroll to position [389, 0]
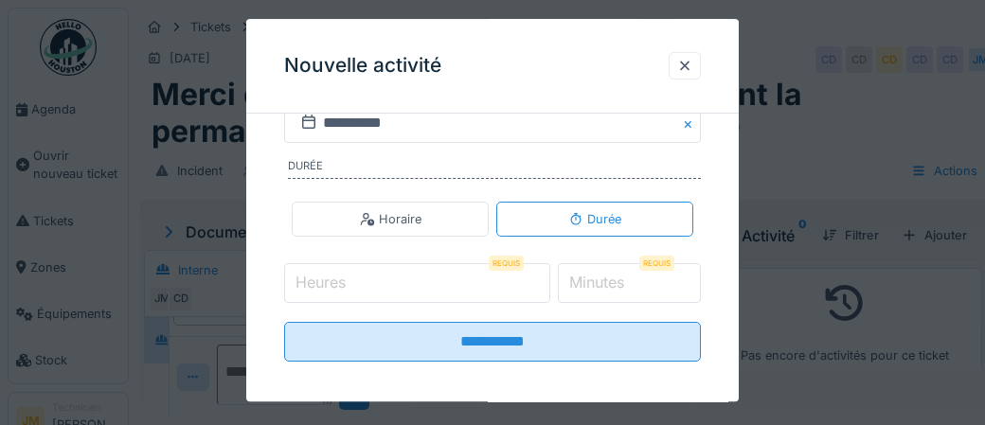
click at [409, 283] on input "Heures" at bounding box center [417, 283] width 266 height 40
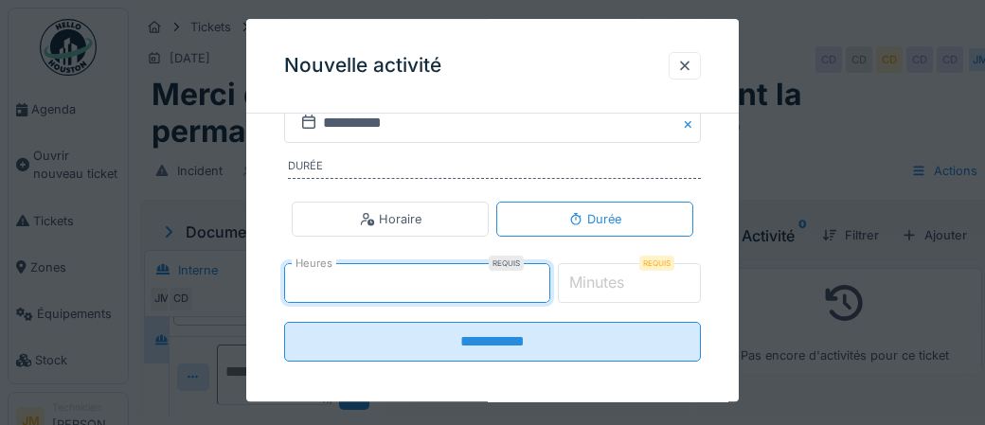
type input "*"
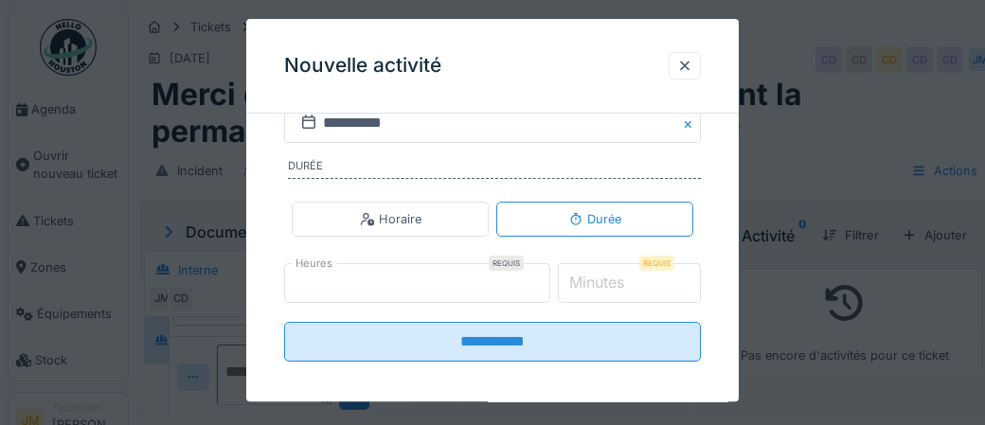
click at [623, 278] on label "Minutes" at bounding box center [596, 283] width 62 height 23
click at [623, 278] on input "*" at bounding box center [630, 283] width 144 height 40
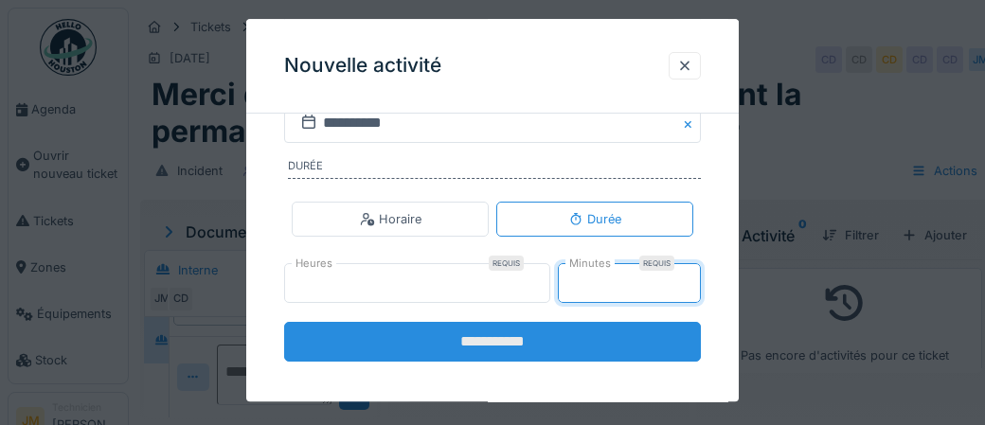
type input "**"
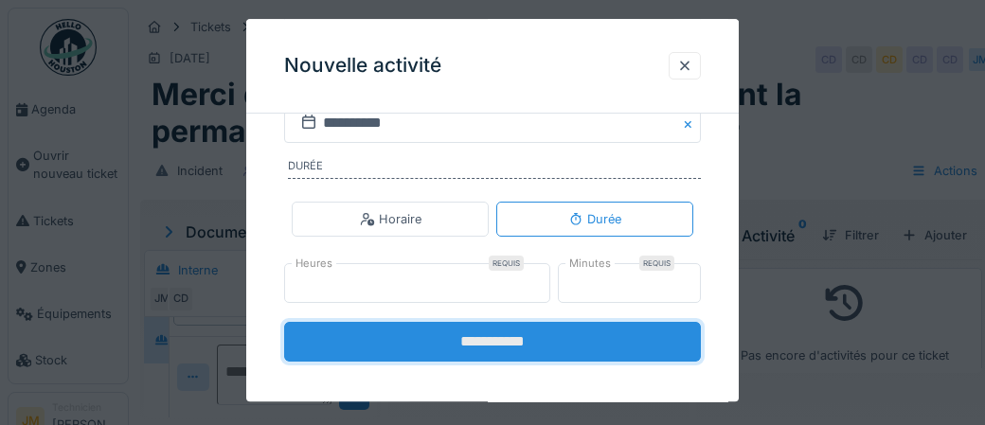
click at [546, 340] on input "**********" at bounding box center [492, 342] width 417 height 40
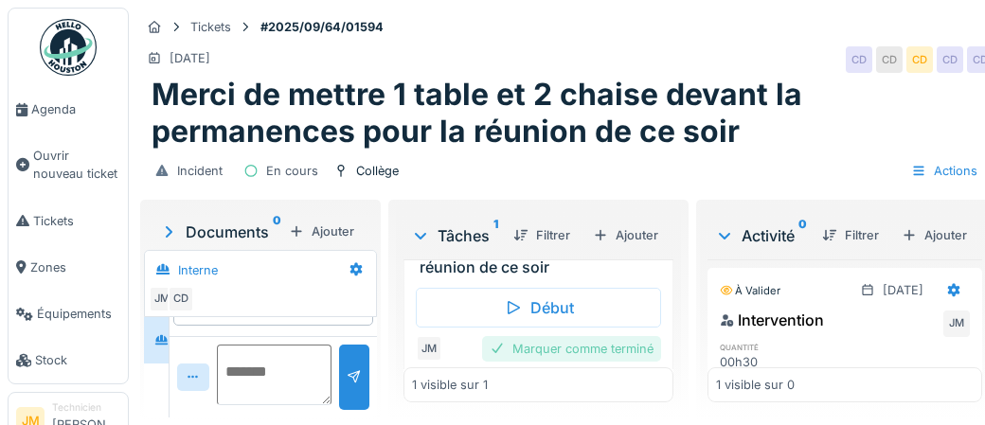
scroll to position [103, 0]
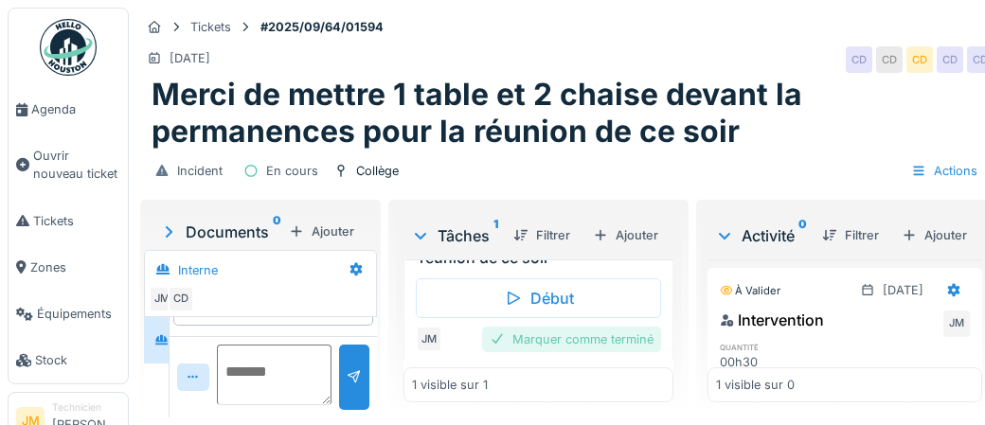
click at [601, 336] on div "Marquer comme terminé" at bounding box center [571, 340] width 179 height 26
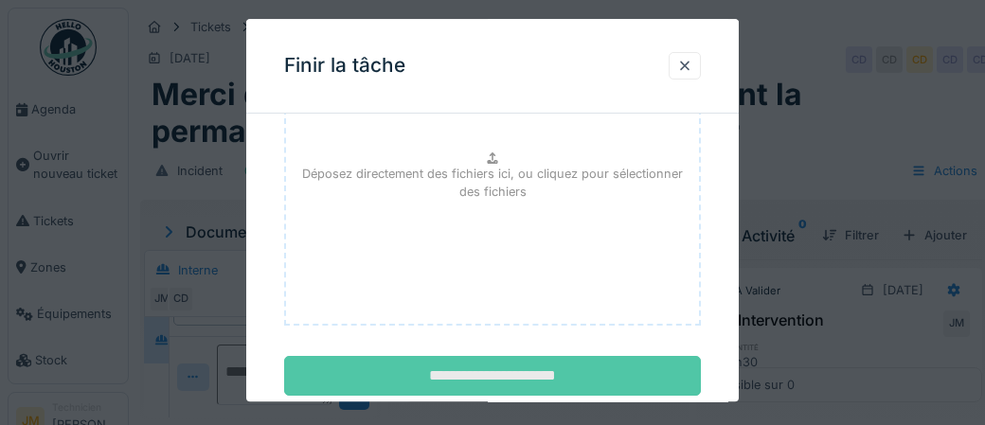
scroll to position [309, 0]
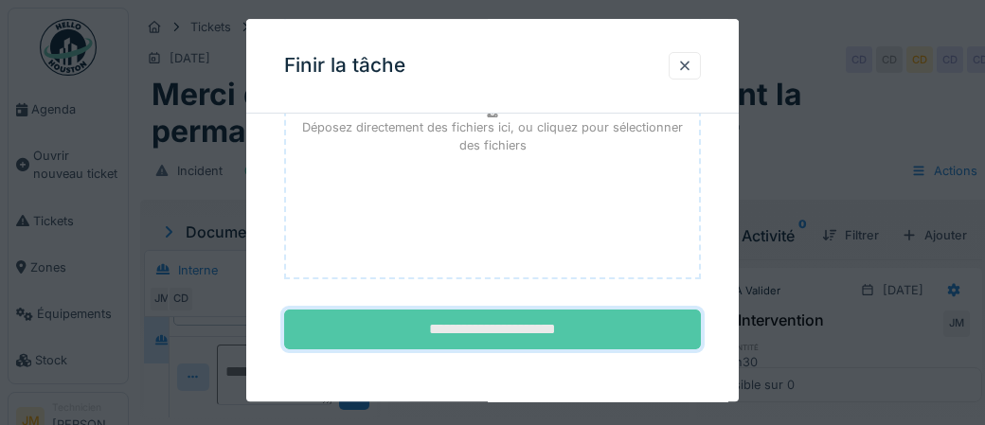
click at [582, 341] on input "**********" at bounding box center [492, 331] width 417 height 40
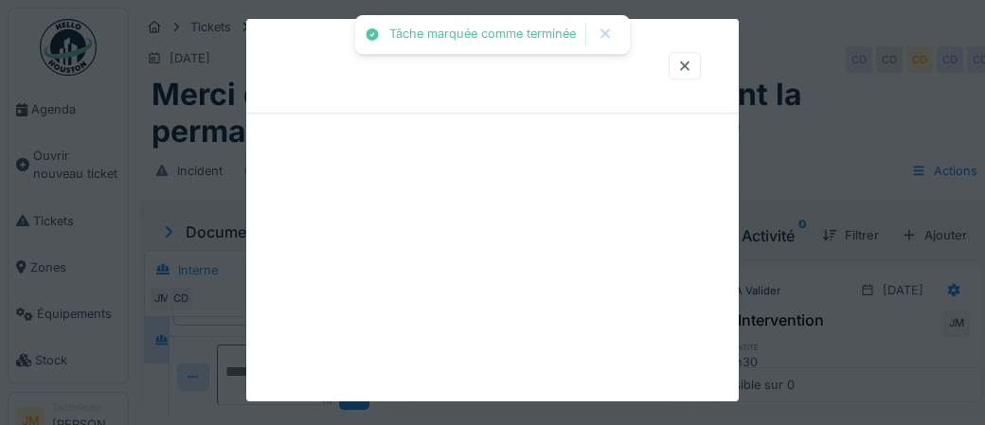
scroll to position [0, 0]
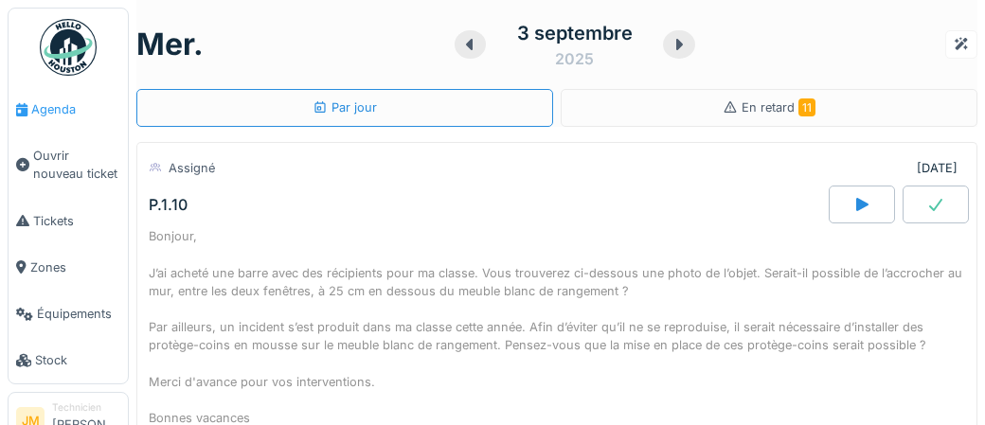
click at [45, 115] on span "Agenda" at bounding box center [75, 109] width 89 height 18
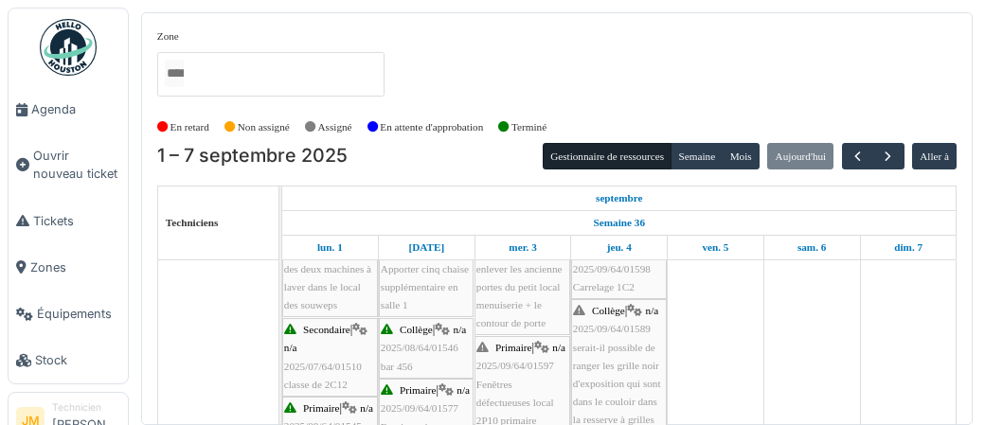
scroll to position [405, 0]
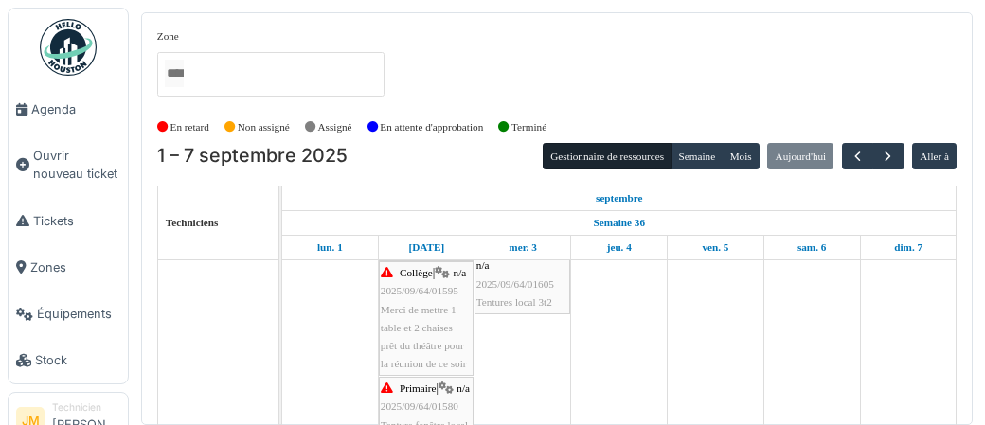
click at [424, 312] on span "Merci de mettre 1 table et 2 chaises prêt du théâtre pour la réunion de ce soir" at bounding box center [424, 337] width 86 height 66
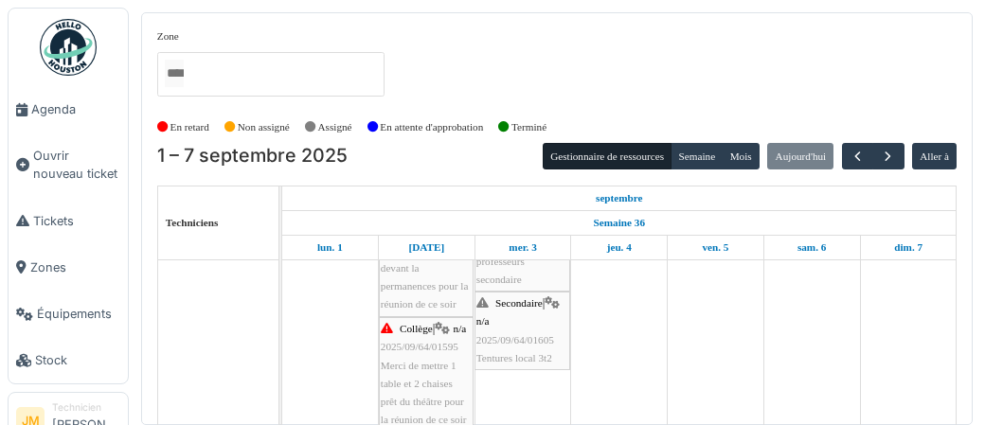
scroll to position [350, 0]
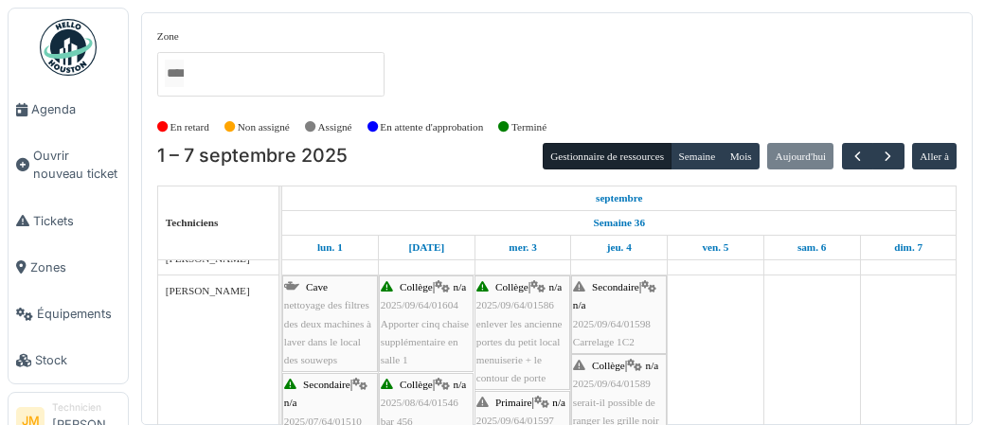
click at [615, 331] on div "Secondaire | n/a 2025/09/64/01598 Carrelage 1C2" at bounding box center [619, 314] width 92 height 73
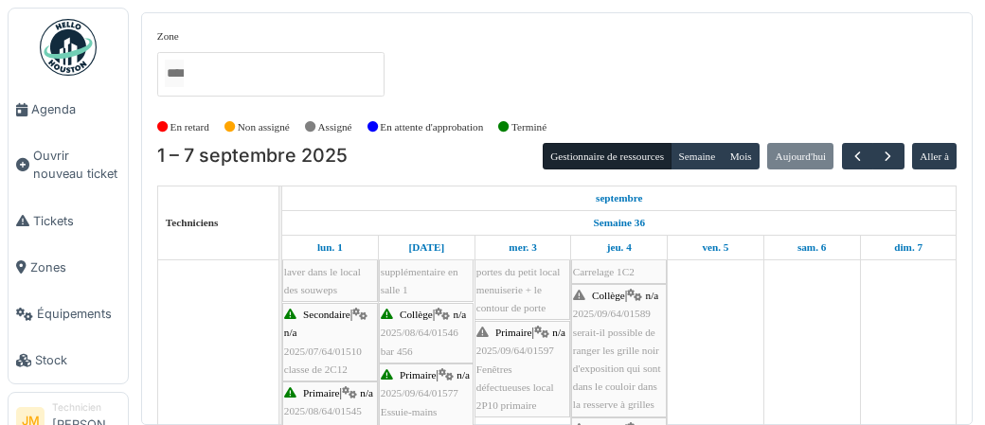
scroll to position [420, 0]
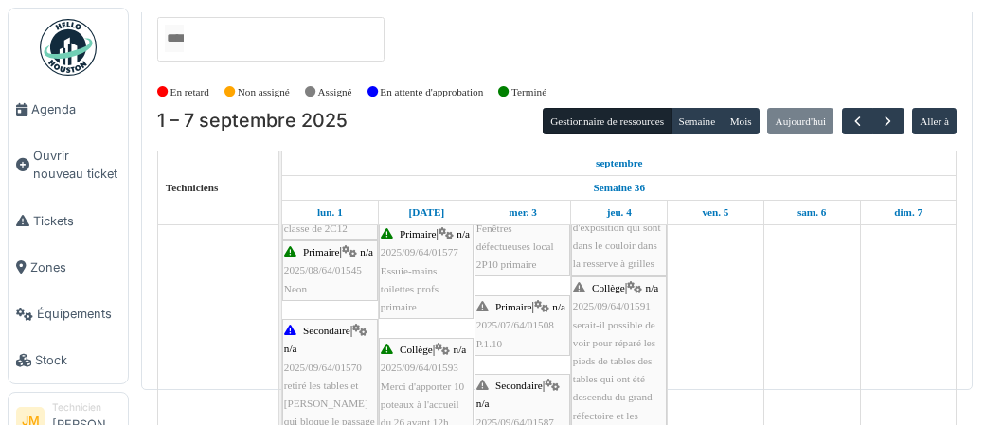
click at [522, 330] on span "2025/07/64/01508" at bounding box center [515, 324] width 78 height 11
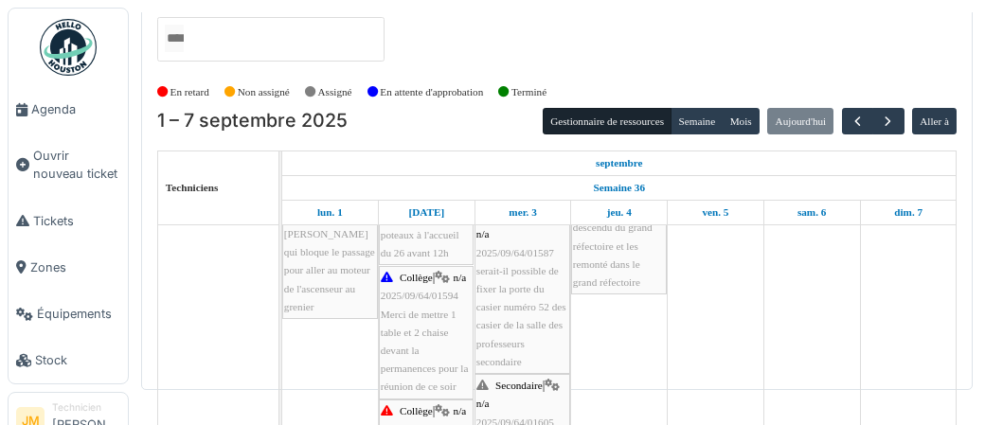
scroll to position [696, 0]
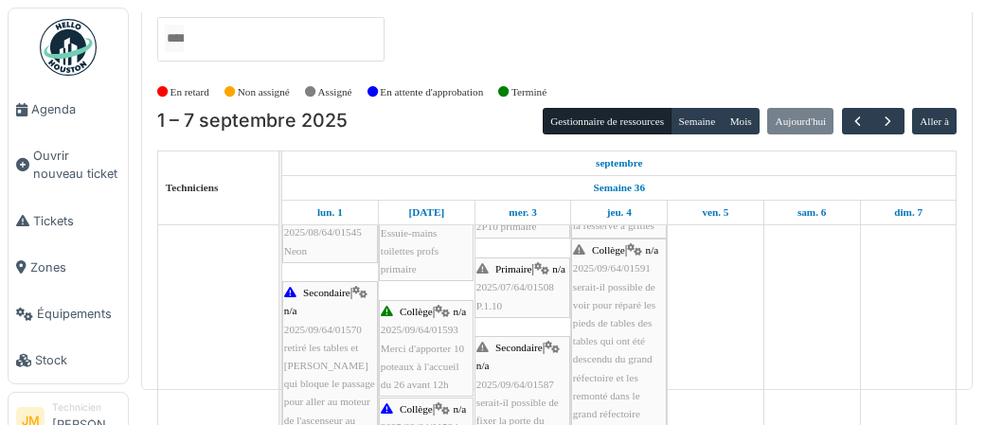
click at [528, 309] on div "Primaire | n/a 2025/07/64/01508 P.1.10" at bounding box center [522, 287] width 92 height 55
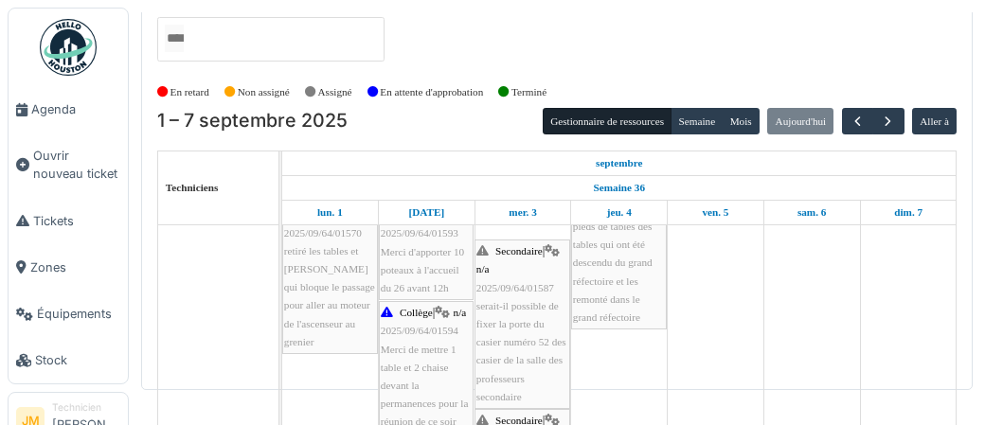
click at [522, 337] on span "serait-il possible de fixer la porte du casier numéro 52 des casier de la salle…" at bounding box center [521, 351] width 90 height 102
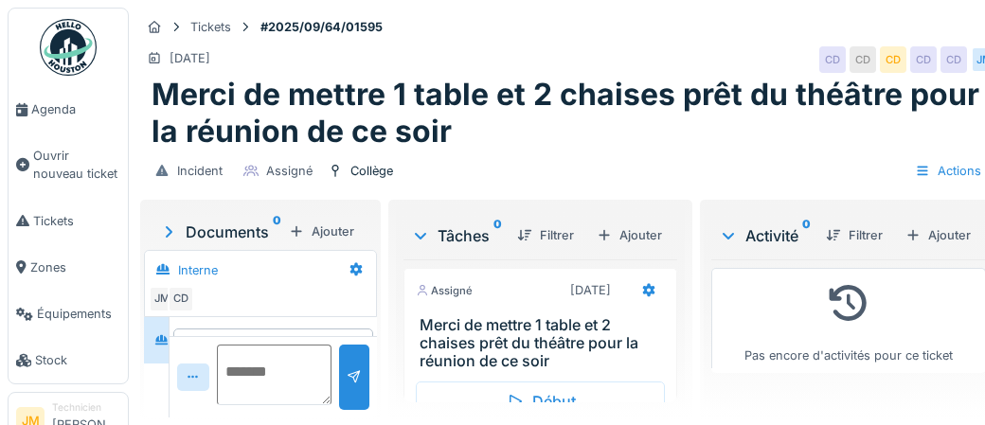
scroll to position [54, 0]
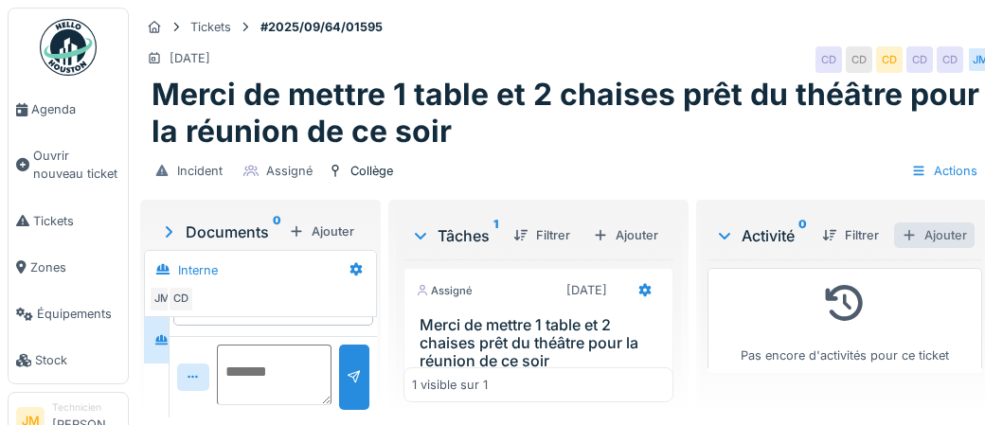
click at [944, 238] on div "Ajouter" at bounding box center [934, 236] width 80 height 26
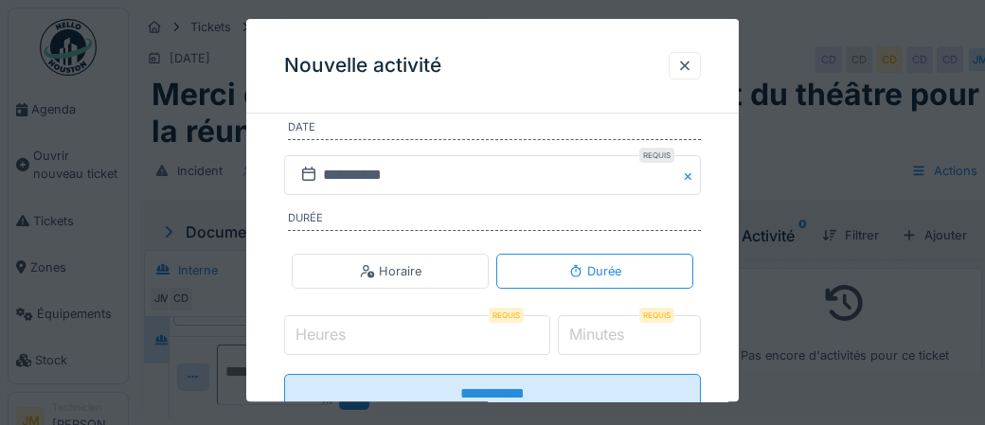
scroll to position [390, 0]
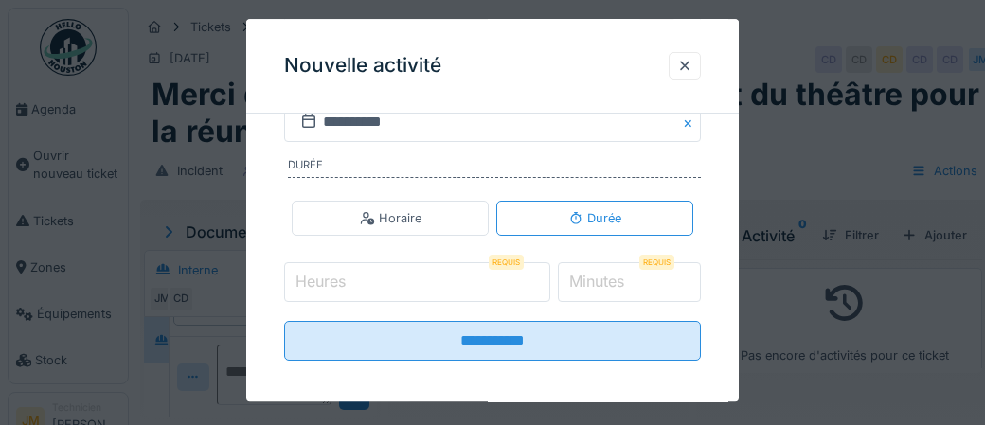
click at [439, 277] on input "Heures" at bounding box center [417, 282] width 266 height 40
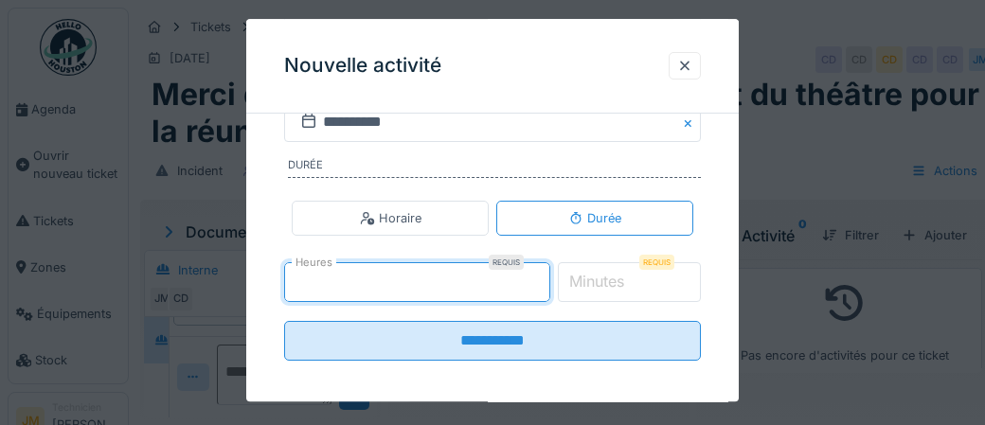
type input "*"
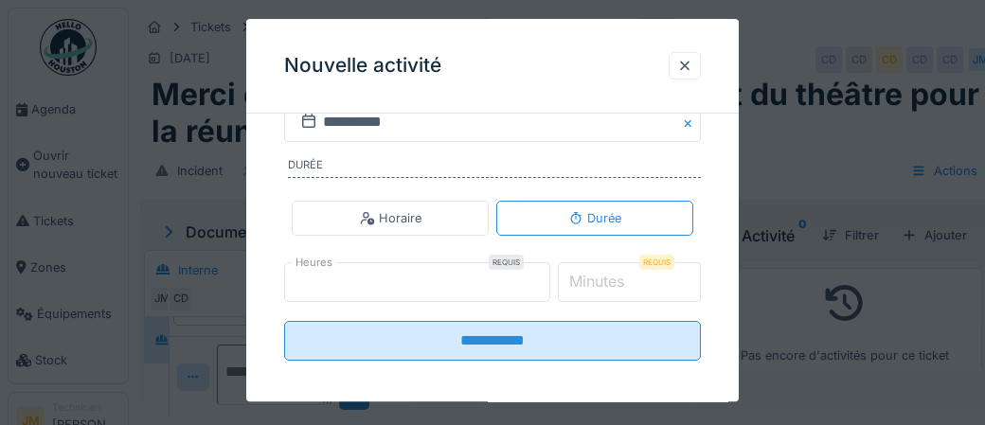
click at [605, 280] on label "Minutes" at bounding box center [596, 282] width 62 height 23
click at [605, 280] on input "*" at bounding box center [630, 282] width 144 height 40
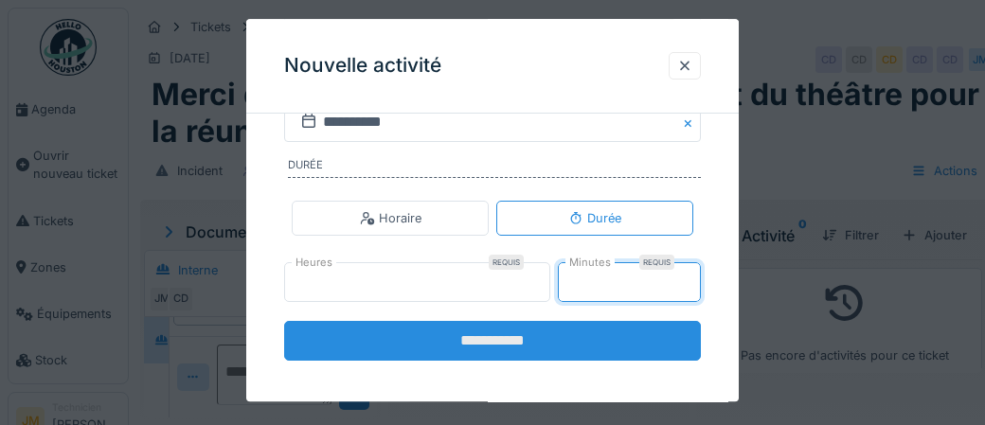
type input "**"
click at [559, 347] on input "**********" at bounding box center [492, 341] width 417 height 40
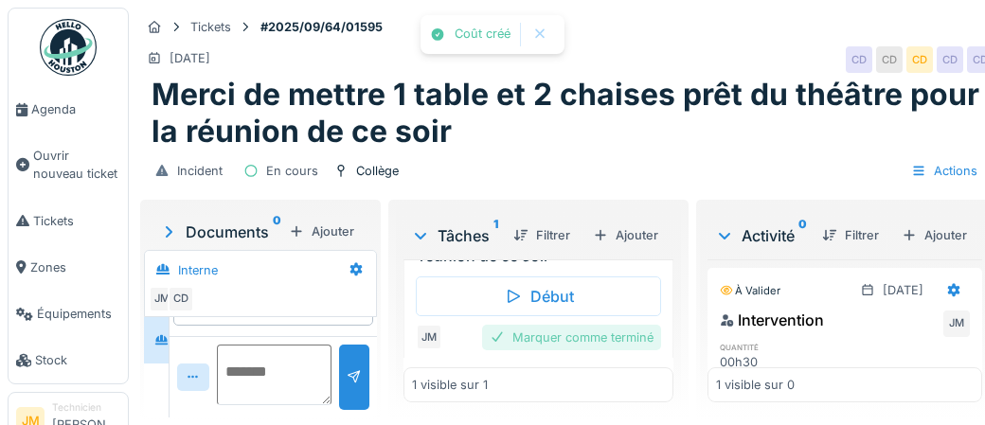
scroll to position [124, 0]
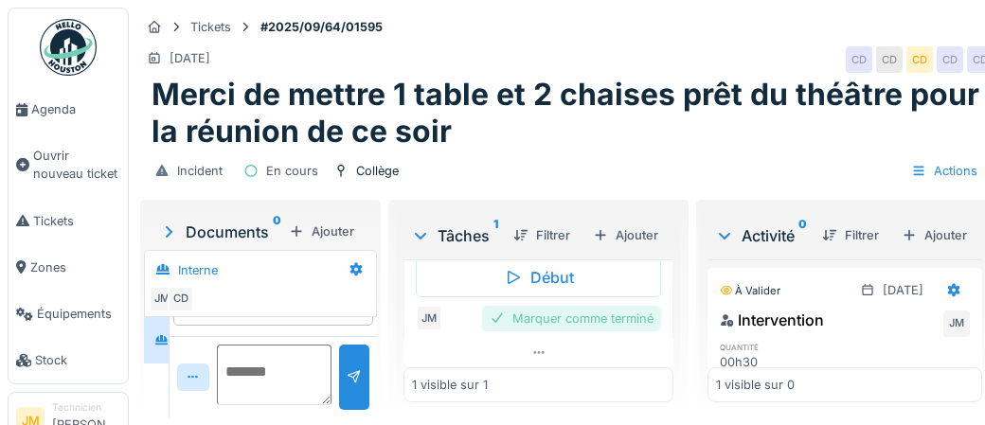
click at [563, 320] on div "Marquer comme terminé" at bounding box center [571, 319] width 179 height 26
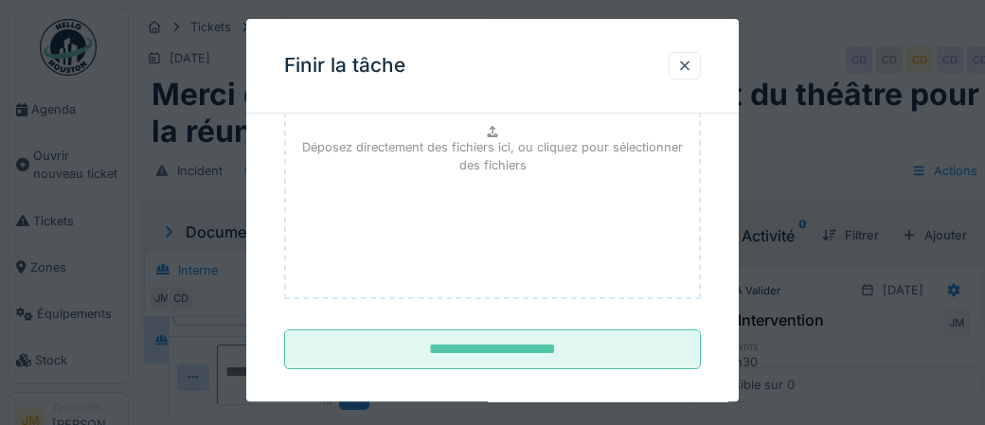
scroll to position [309, 0]
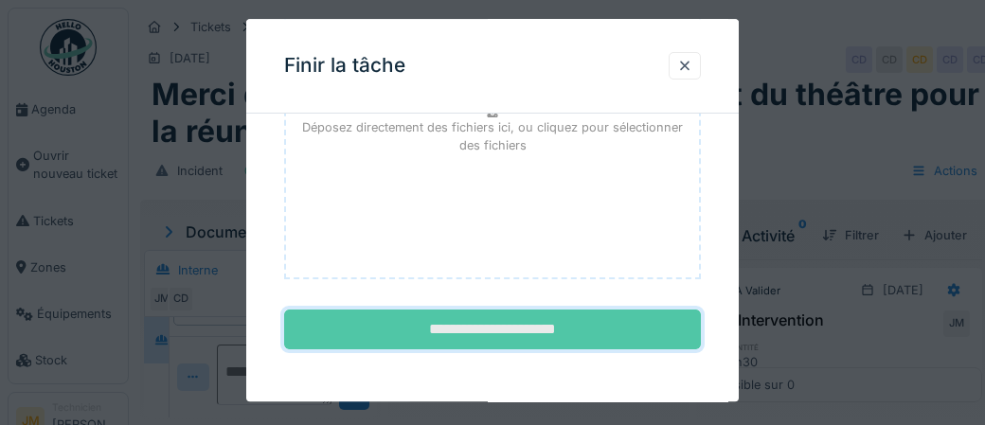
click at [546, 321] on input "**********" at bounding box center [492, 331] width 417 height 40
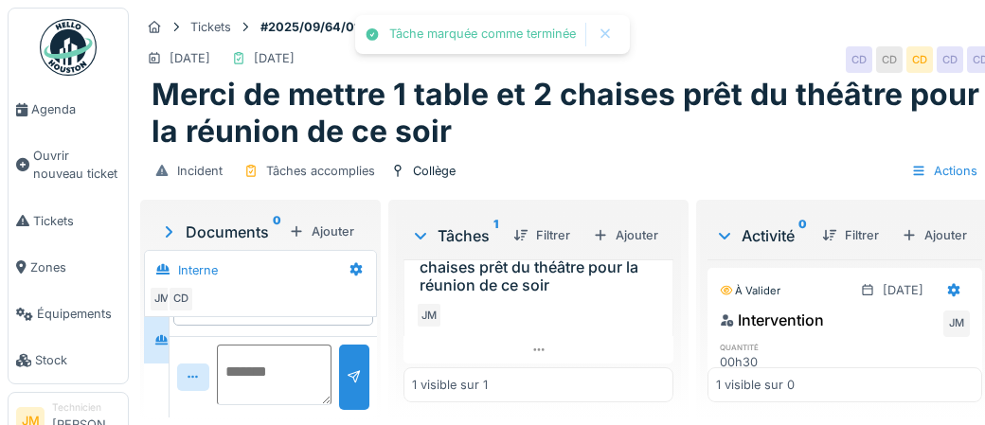
scroll to position [77, 0]
click at [79, 46] on img at bounding box center [68, 47] width 57 height 57
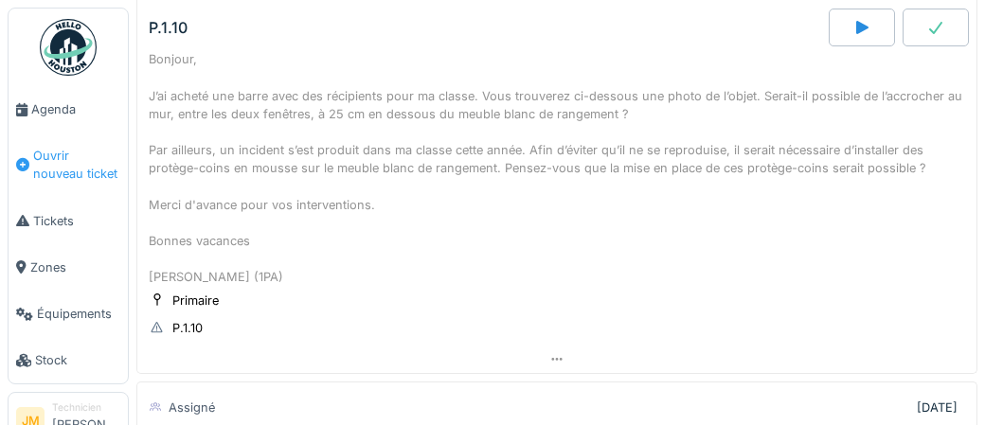
scroll to position [186, 0]
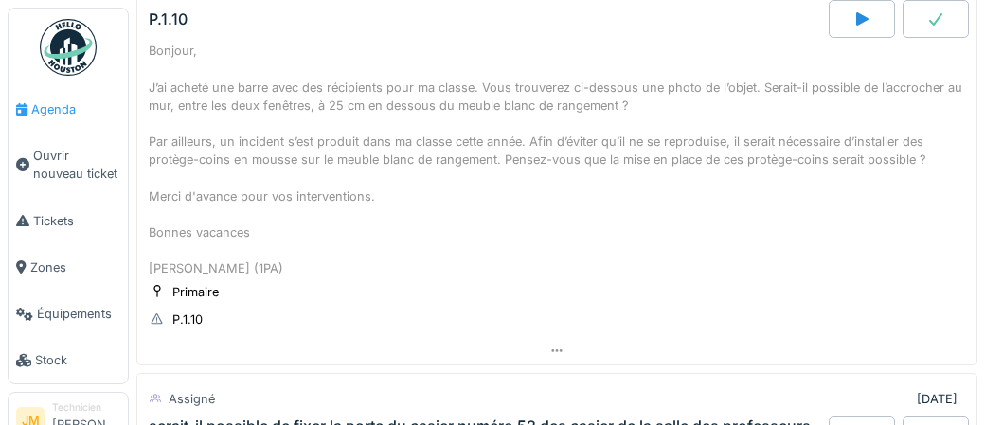
click at [62, 117] on span "Agenda" at bounding box center [75, 109] width 89 height 18
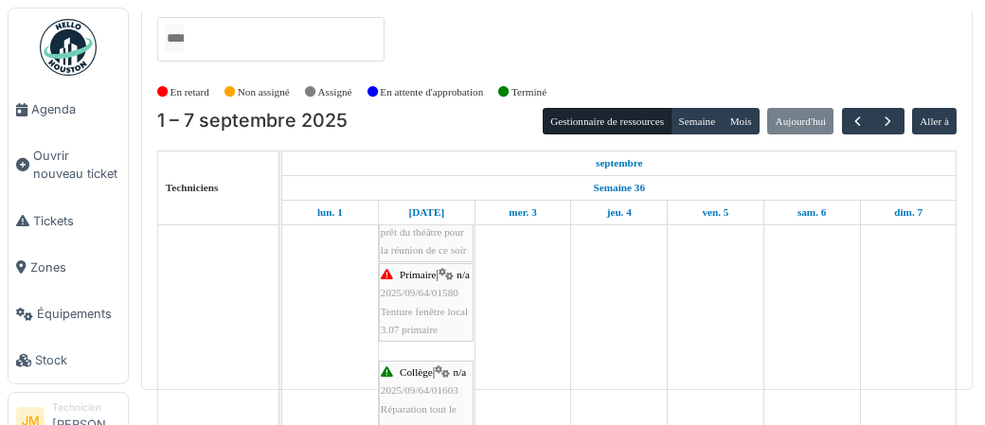
click at [420, 317] on div "Primaire | n/a 2025/09/64/01580 Tenture fenêtre local 3.07 primaire" at bounding box center [426, 302] width 91 height 73
click at [418, 300] on div "Primaire | n/a 2025/09/64/01580 Tenture fenêtre local 3.07 primaire" at bounding box center [426, 302] width 91 height 73
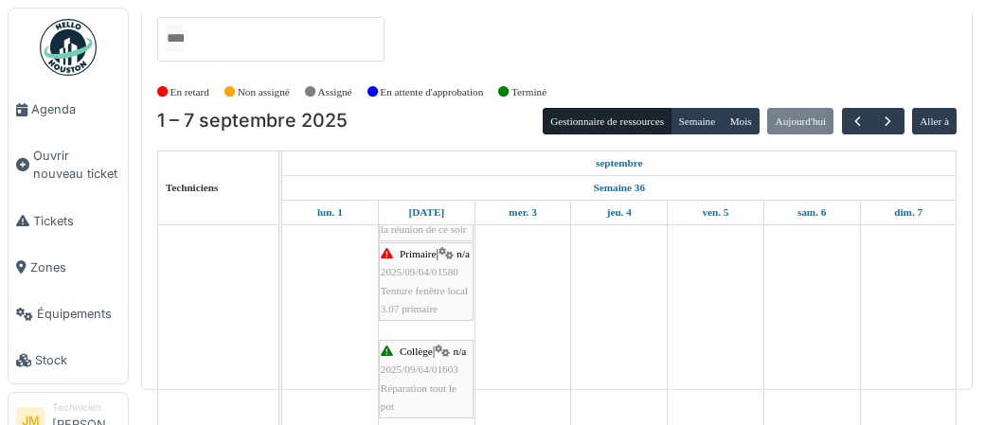
click at [418, 384] on span "Réparation tout le pot" at bounding box center [419, 397] width 76 height 29
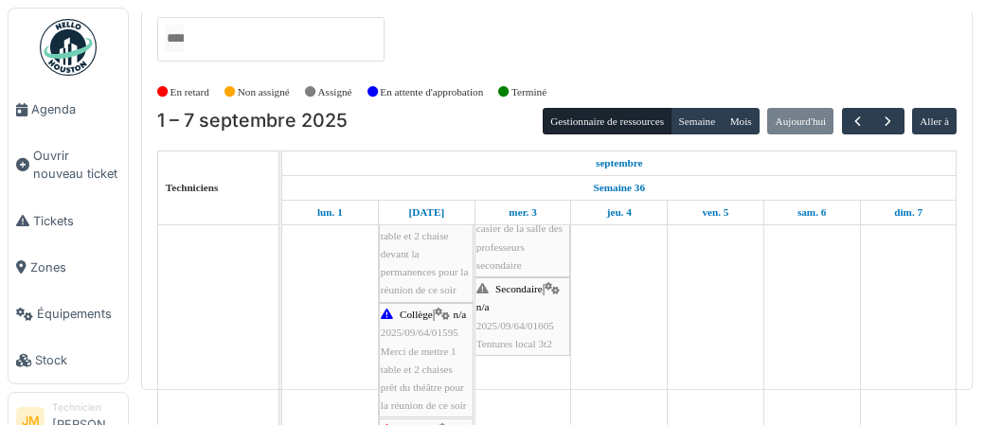
scroll to position [792, 0]
click at [527, 320] on span "2025/09/64/01605" at bounding box center [515, 325] width 78 height 11
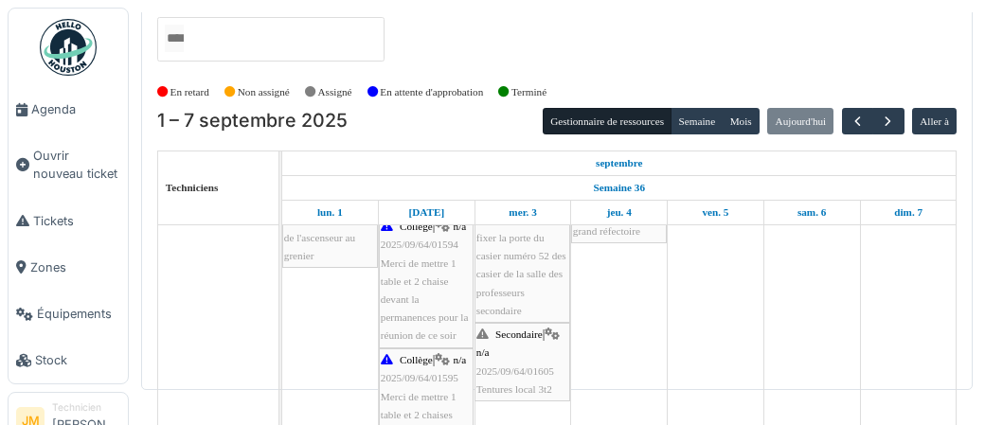
scroll to position [732, 0]
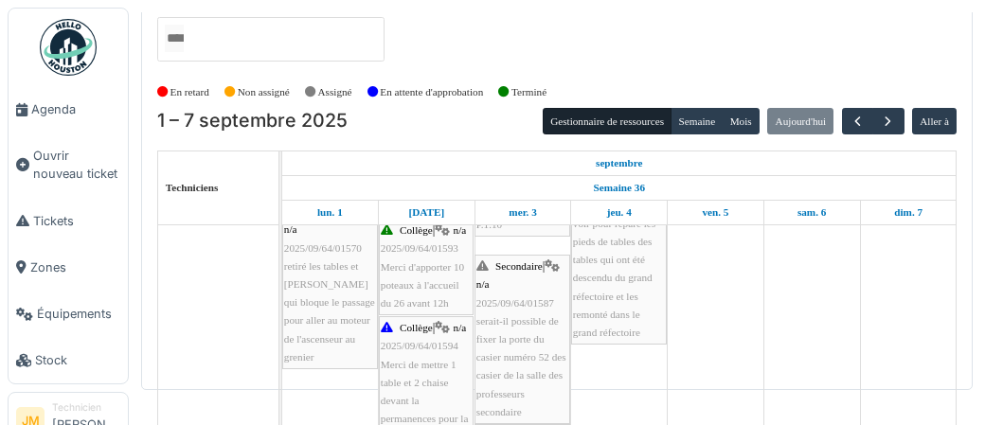
click at [521, 362] on div "Secondaire | n/a 2025/09/64/01587 serait-il possible de fixer la porte du casie…" at bounding box center [522, 340] width 92 height 164
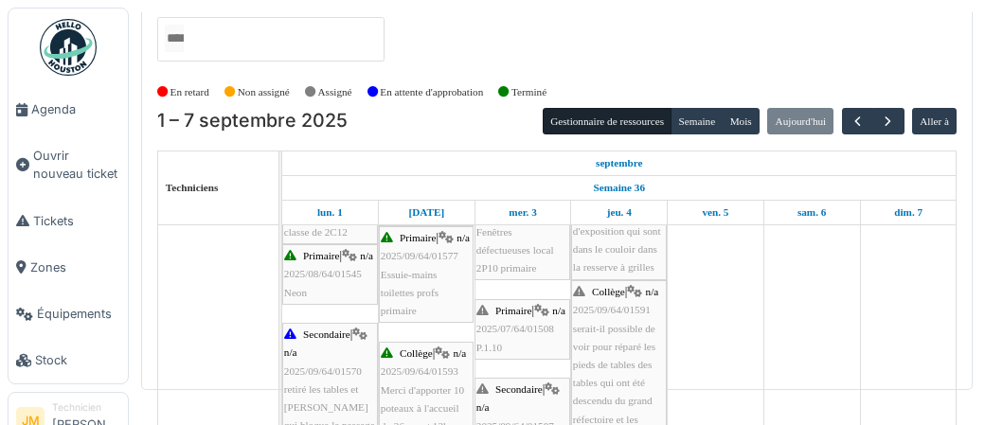
click at [423, 310] on span "Essuie-mains toilettes profs primaire" at bounding box center [410, 292] width 58 height 47
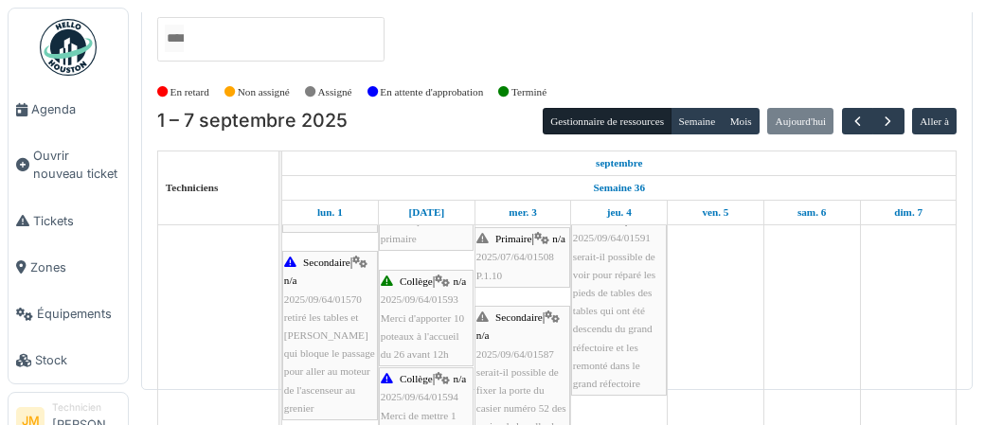
click at [416, 326] on div "Collège | n/a 2025/09/64/01593 Merci d'apporter 10 poteaux à l'accueil du 26 av…" at bounding box center [426, 318] width 91 height 91
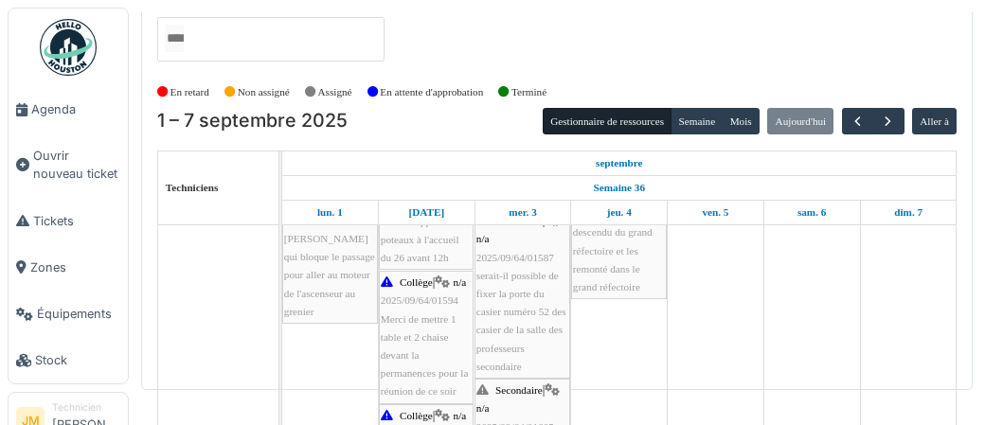
scroll to position [691, 0]
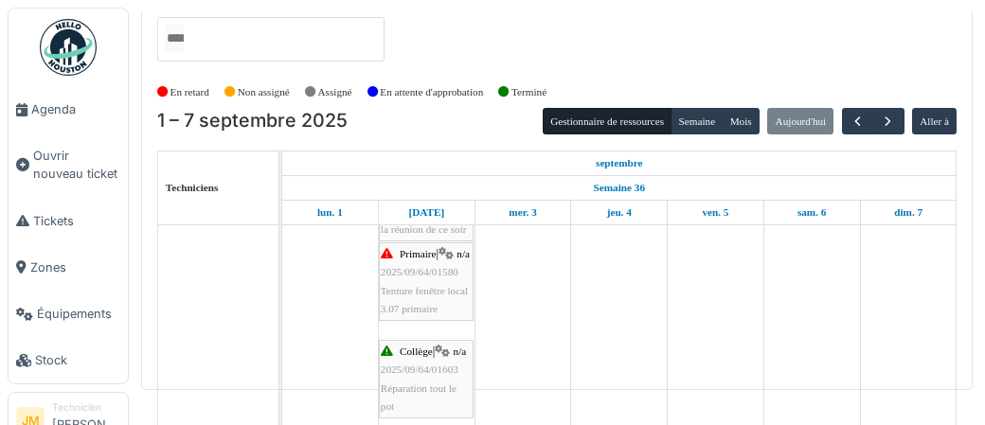
click at [417, 383] on span "Réparation tout le pot" at bounding box center [419, 397] width 76 height 29
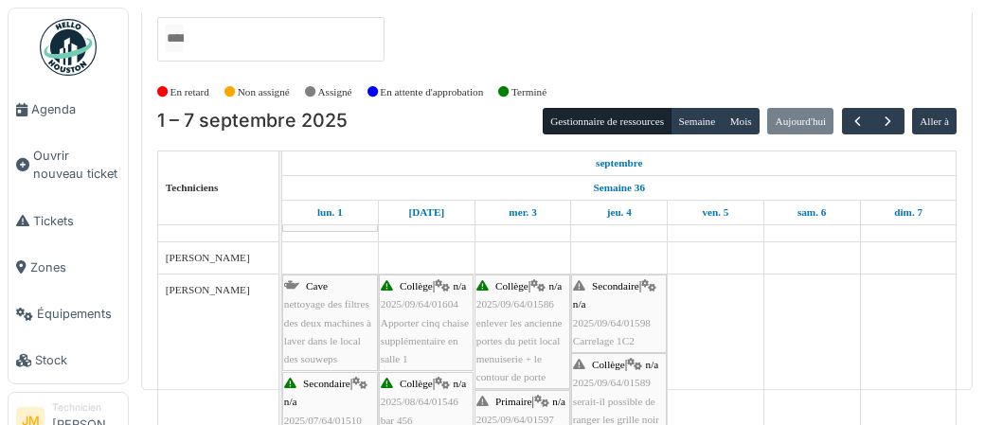
click at [525, 325] on span "enlever les ancienne portes du petit local menuiserie + le contour de porte" at bounding box center [519, 350] width 86 height 66
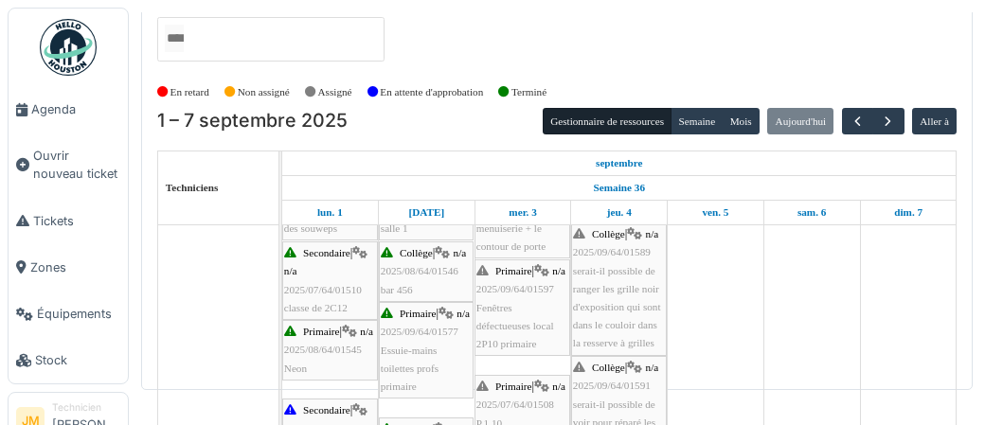
click at [507, 337] on span "Fenêtres défectueuses local 2P10 primaire" at bounding box center [515, 325] width 78 height 47
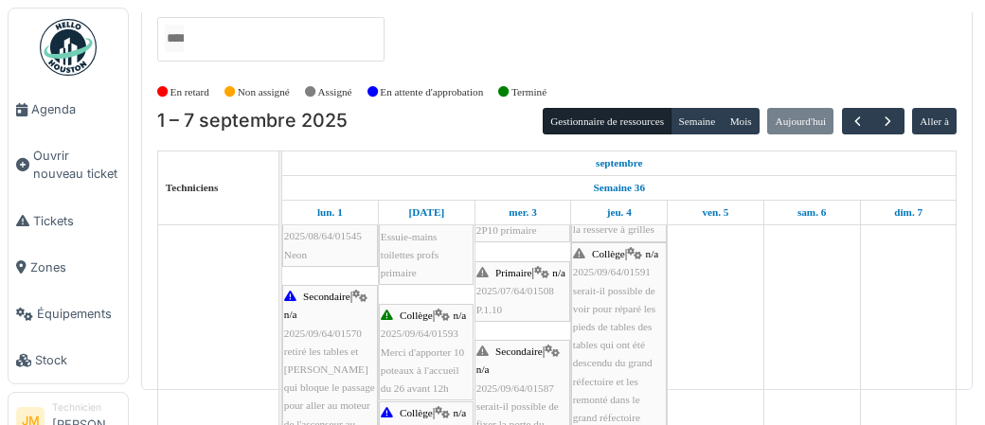
click at [537, 296] on span "2025/07/64/01508" at bounding box center [515, 290] width 78 height 11
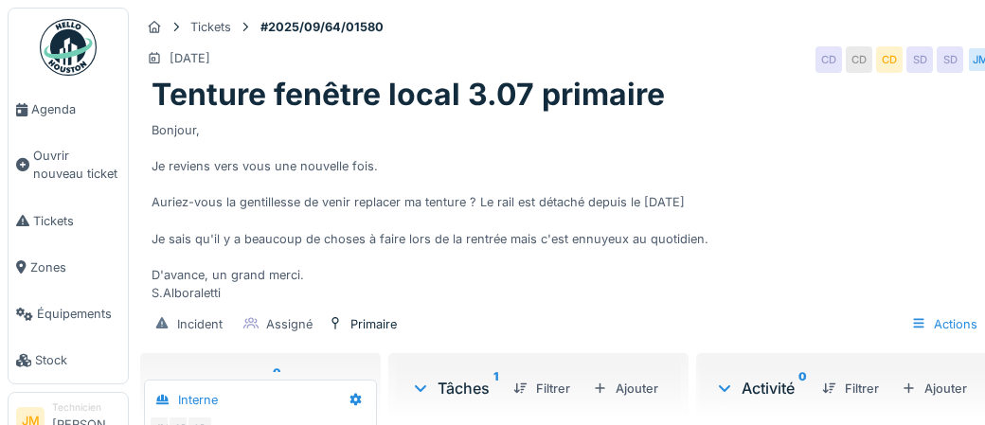
scroll to position [72, 0]
click at [957, 331] on div "Actions" at bounding box center [943, 324] width 83 height 27
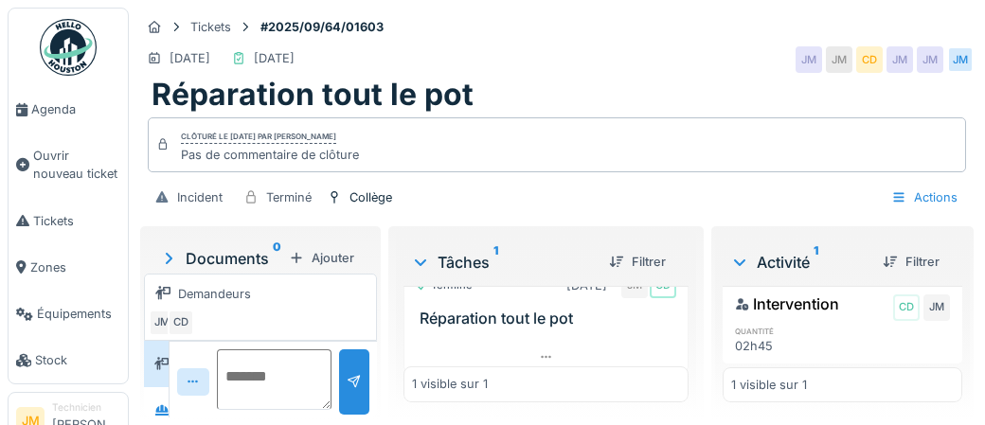
scroll to position [39, 0]
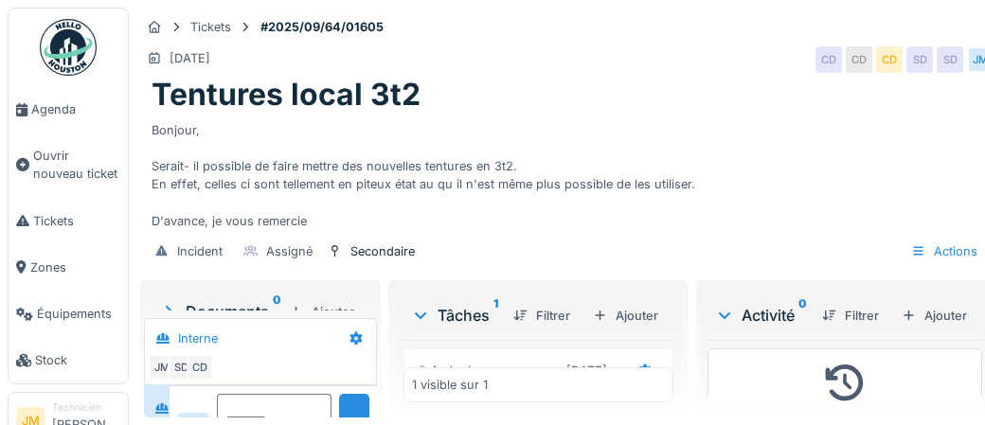
scroll to position [72, 0]
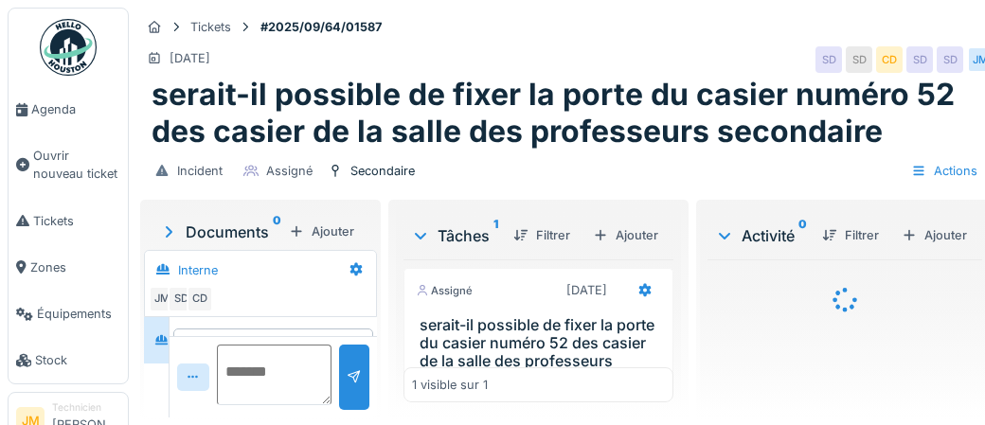
scroll to position [54, 0]
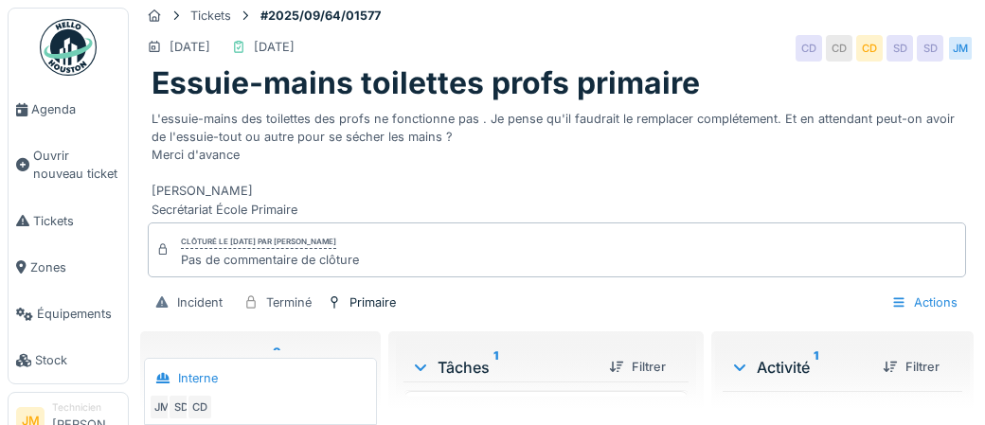
scroll to position [26, 0]
click at [791, 367] on div "Activité 1" at bounding box center [798, 367] width 137 height 23
click at [789, 372] on div "Activité 1" at bounding box center [798, 367] width 137 height 23
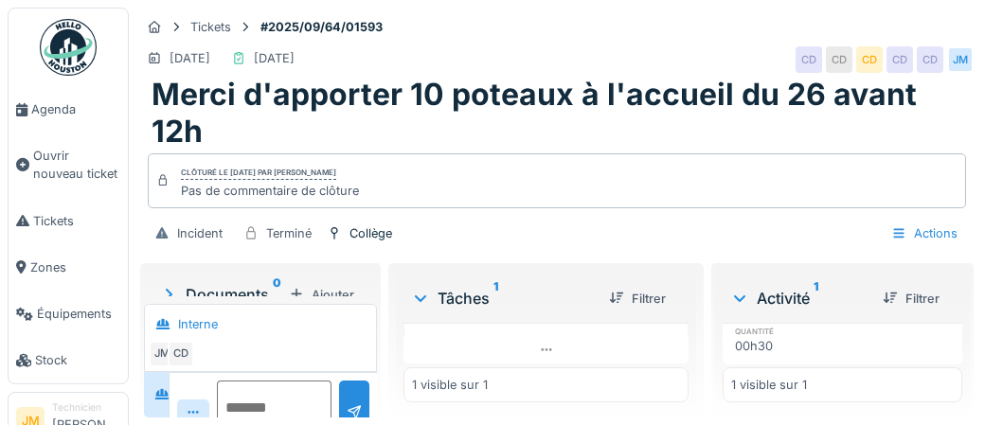
scroll to position [94, 0]
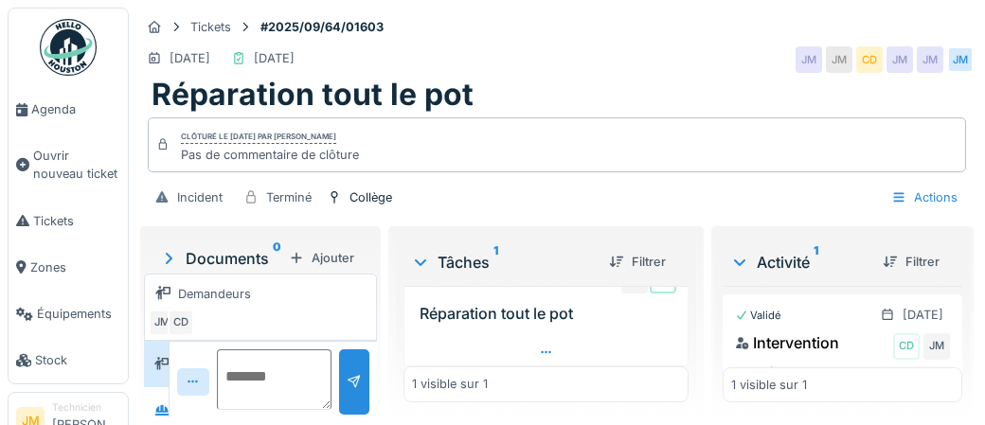
scroll to position [39, 0]
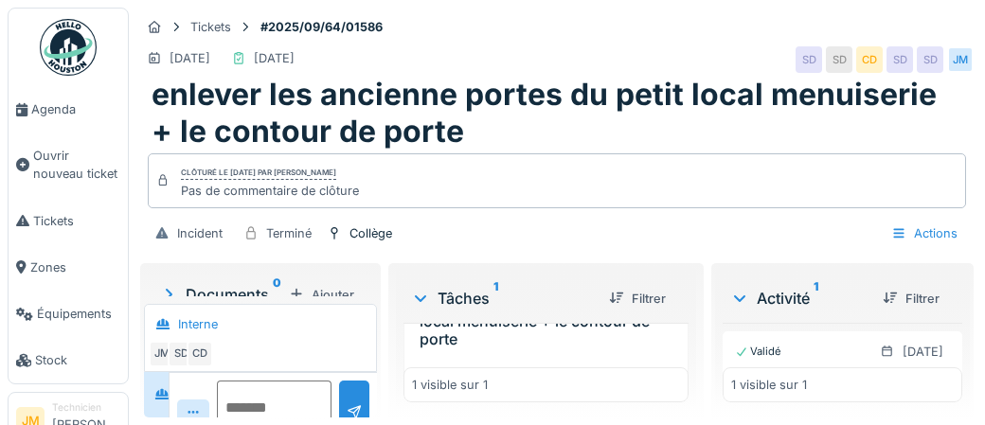
scroll to position [112, 0]
click at [935, 239] on div "Actions" at bounding box center [923, 233] width 83 height 27
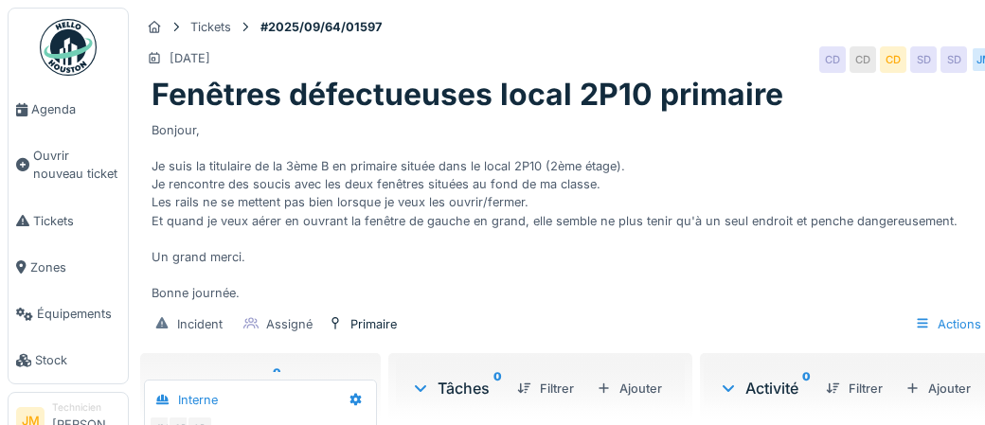
scroll to position [72, 0]
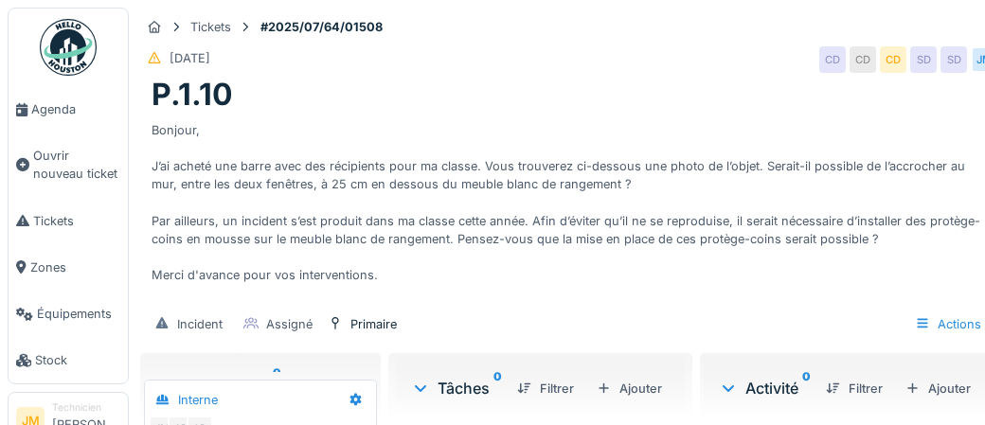
scroll to position [72, 0]
click at [398, 103] on div "P.1.10" at bounding box center [566, 95] width 830 height 36
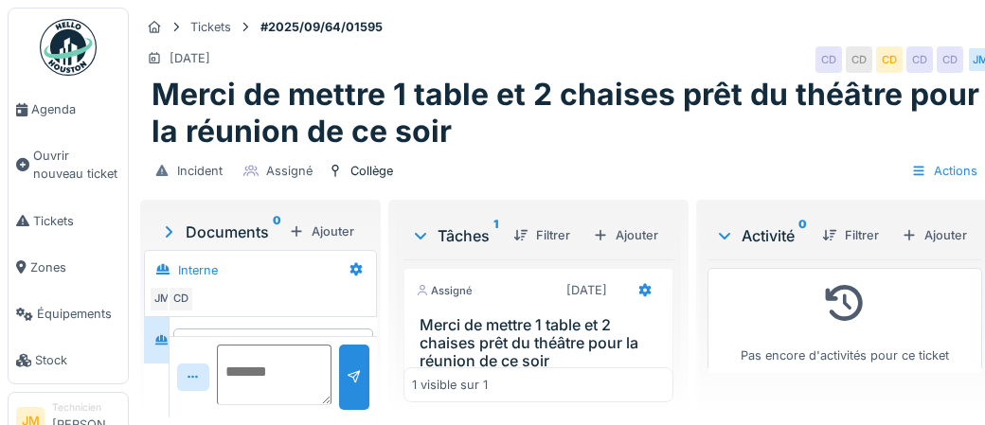
scroll to position [54, 0]
click at [954, 233] on div "Ajouter" at bounding box center [934, 236] width 80 height 26
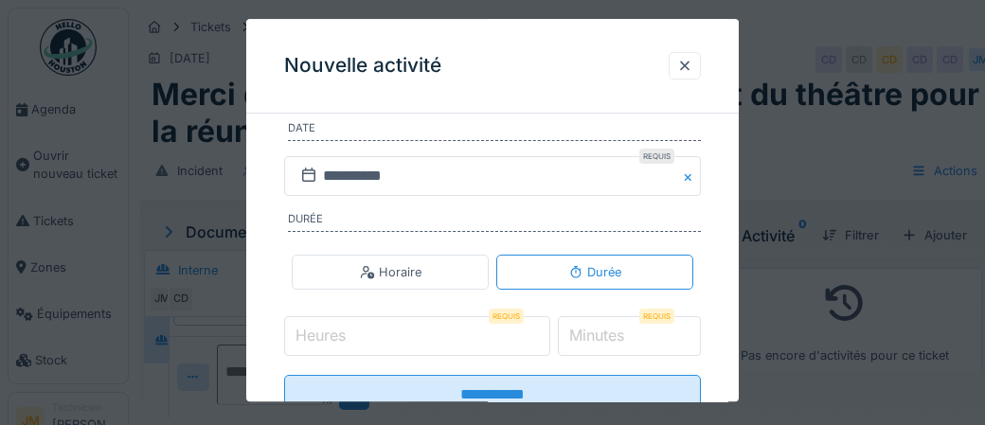
scroll to position [398, 0]
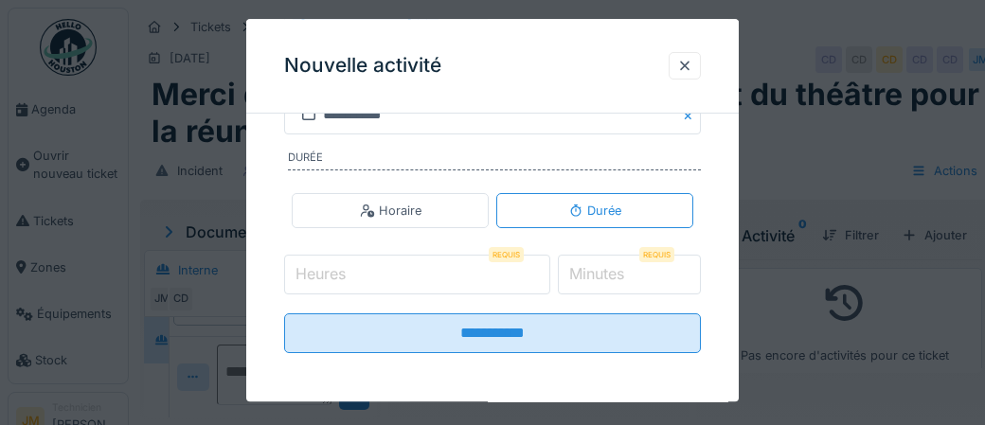
click at [390, 274] on input "Heures" at bounding box center [417, 275] width 266 height 40
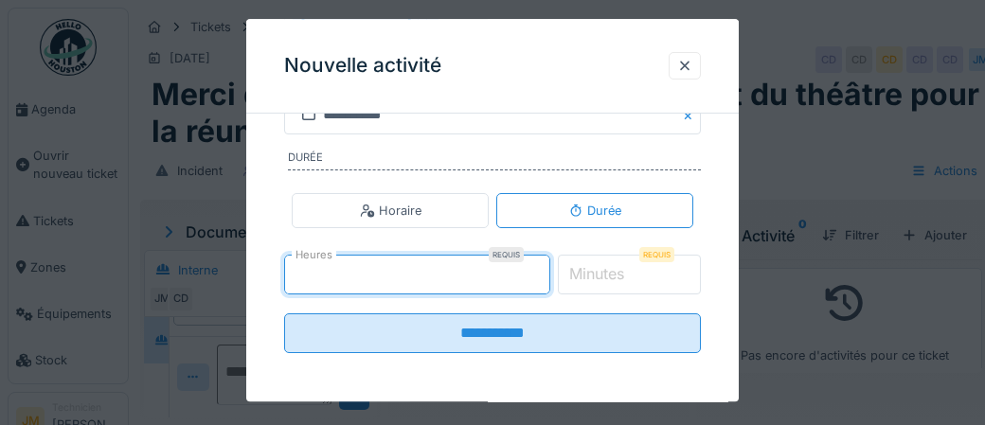
type input "*"
click at [606, 282] on input "*" at bounding box center [630, 275] width 144 height 40
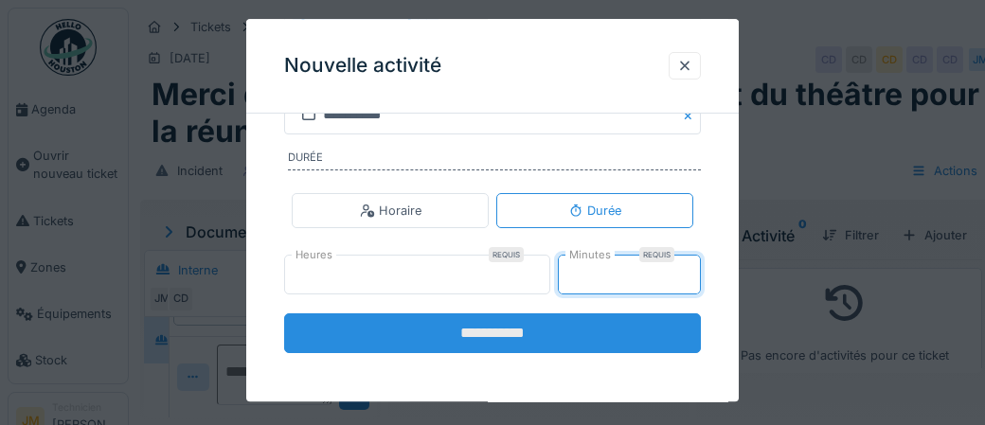
type input "**"
click at [523, 328] on input "**********" at bounding box center [492, 333] width 417 height 40
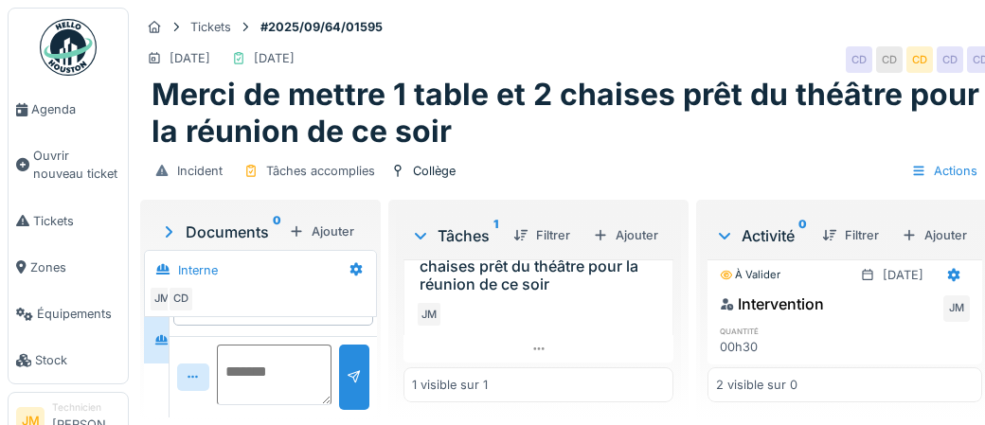
scroll to position [135, 0]
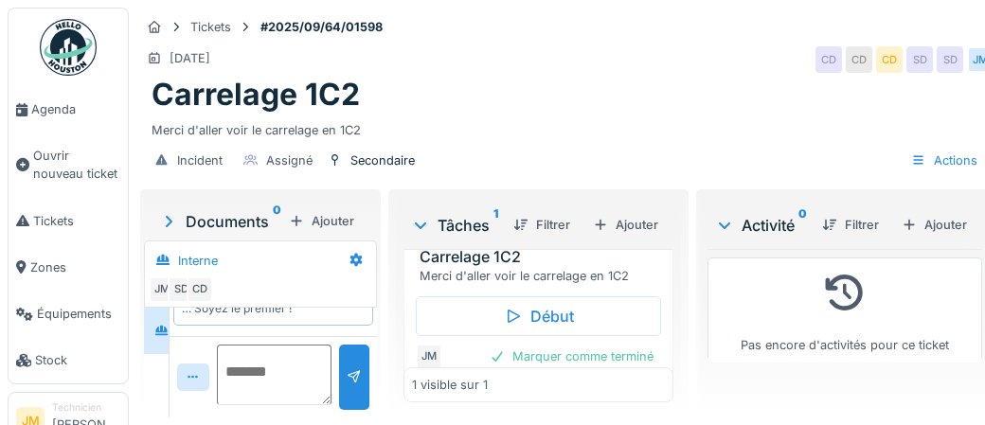
scroll to position [42, 0]
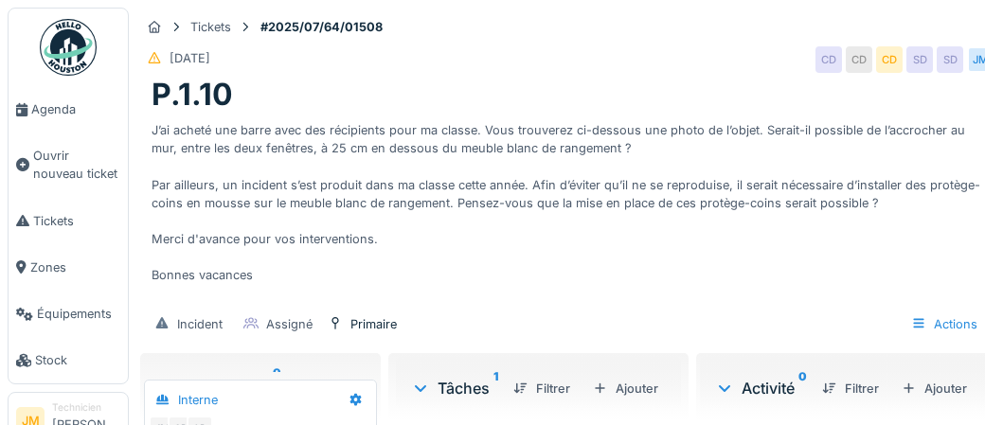
scroll to position [54, 0]
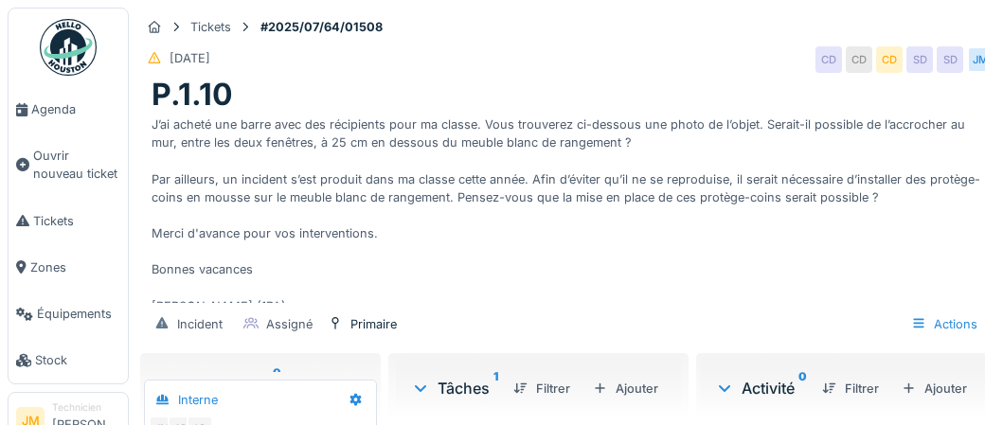
scroll to position [54, 0]
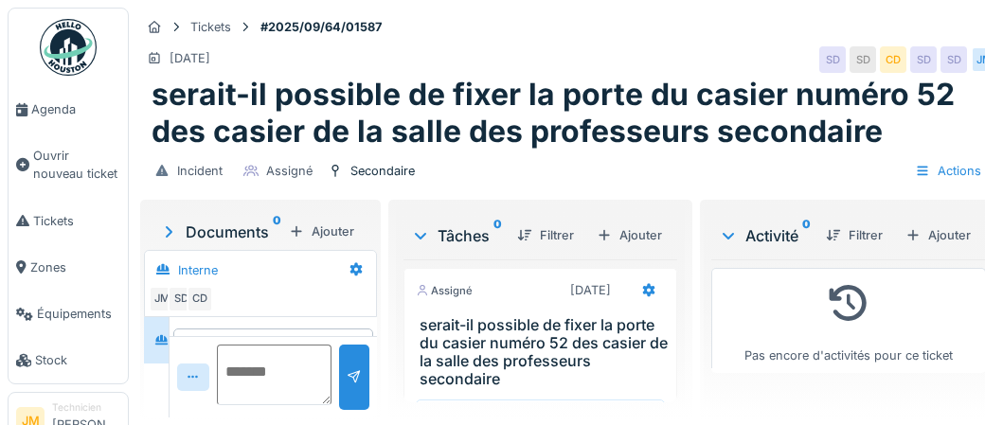
scroll to position [54, 0]
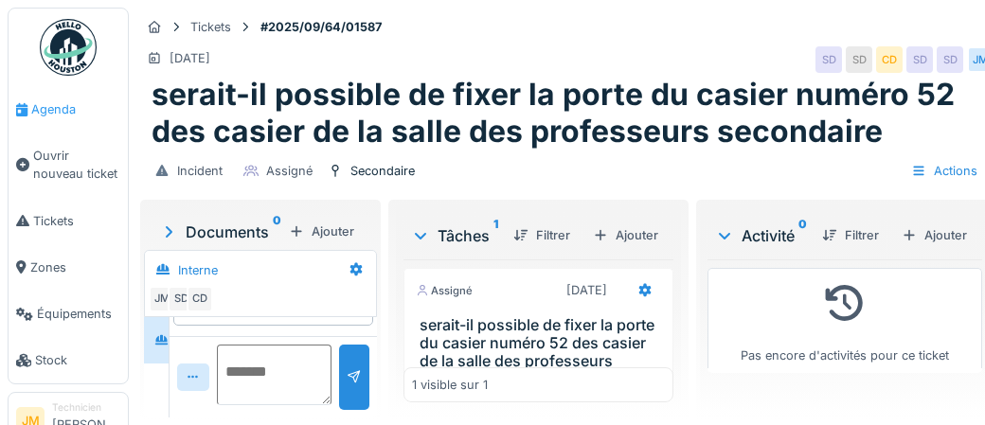
click at [58, 112] on span "Agenda" at bounding box center [75, 109] width 89 height 18
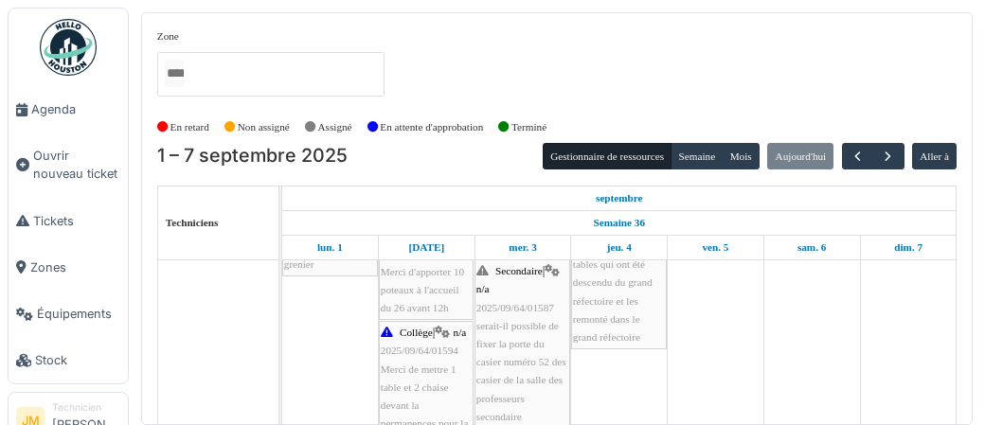
scroll to position [447, 0]
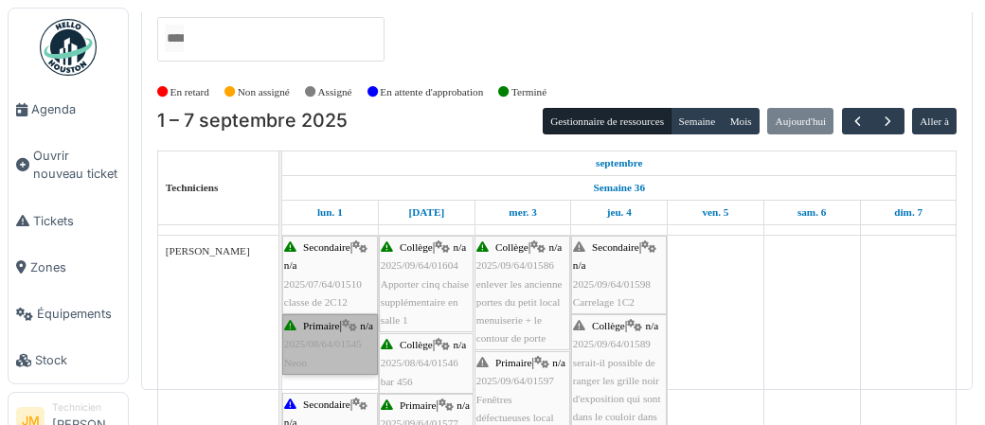
click at [316, 354] on link "Primaire | n/a 2025/08/64/01545 Neon" at bounding box center [330, 344] width 96 height 61
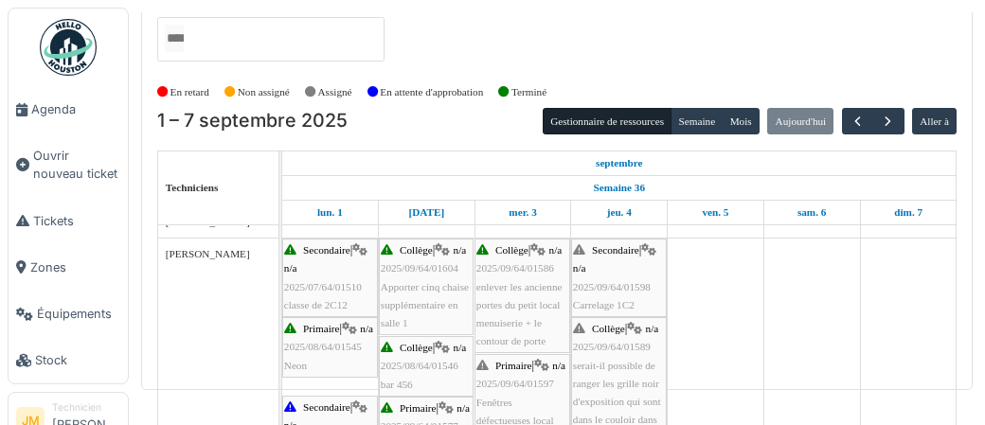
click at [903, 40] on div "Zone Centenaire Collège Communauté Cour Cuisine Extérieur Primaire Secondaire T…" at bounding box center [556, 34] width 799 height 83
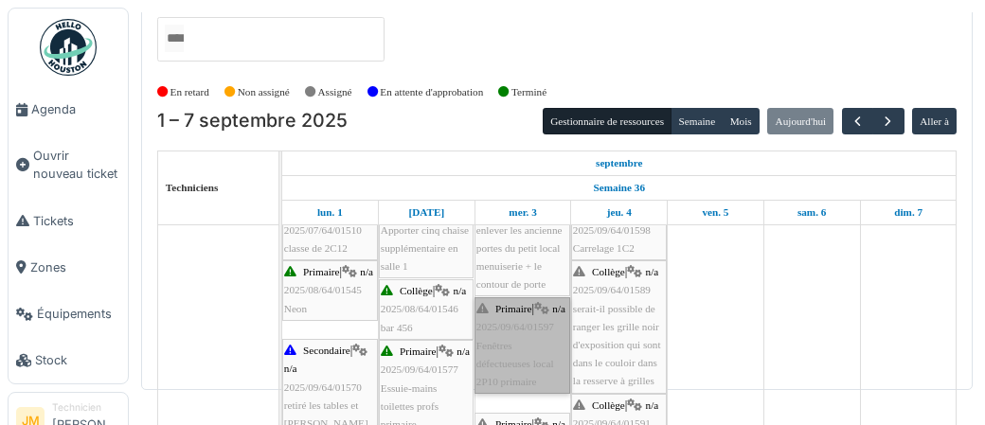
click at [516, 359] on link "Primaire | n/a 2025/09/64/01597 Fenêtres défectueuses local 2P10 primaire" at bounding box center [522, 345] width 96 height 97
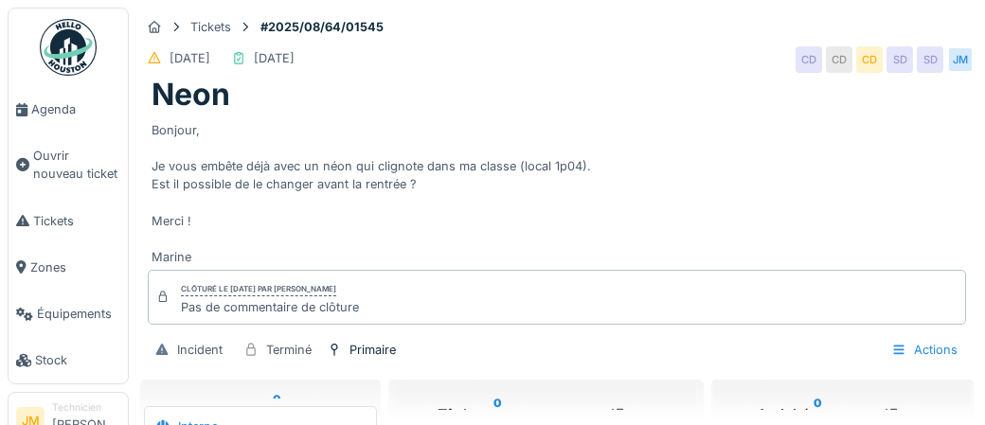
scroll to position [72, 0]
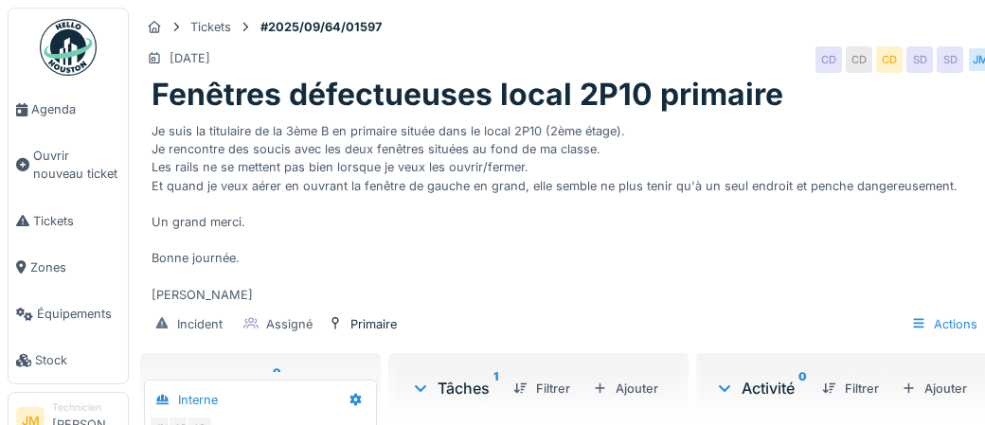
scroll to position [36, 0]
click at [935, 386] on div "Ajouter" at bounding box center [934, 389] width 80 height 26
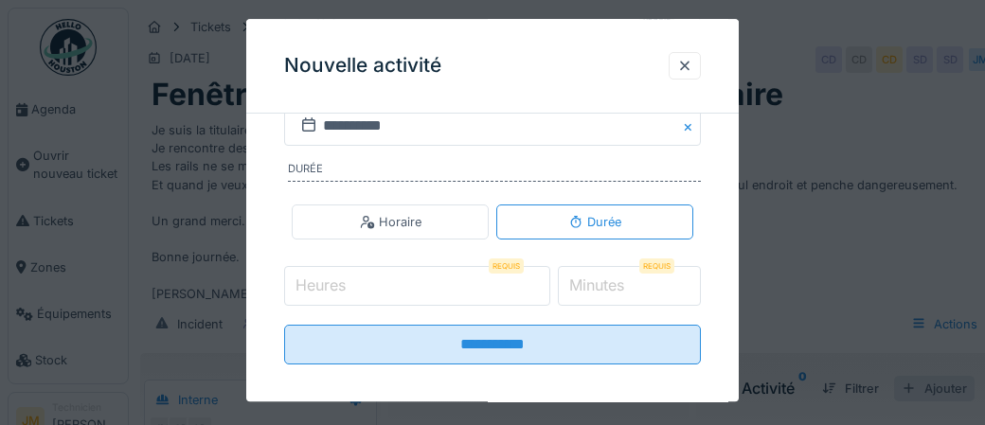
scroll to position [398, 0]
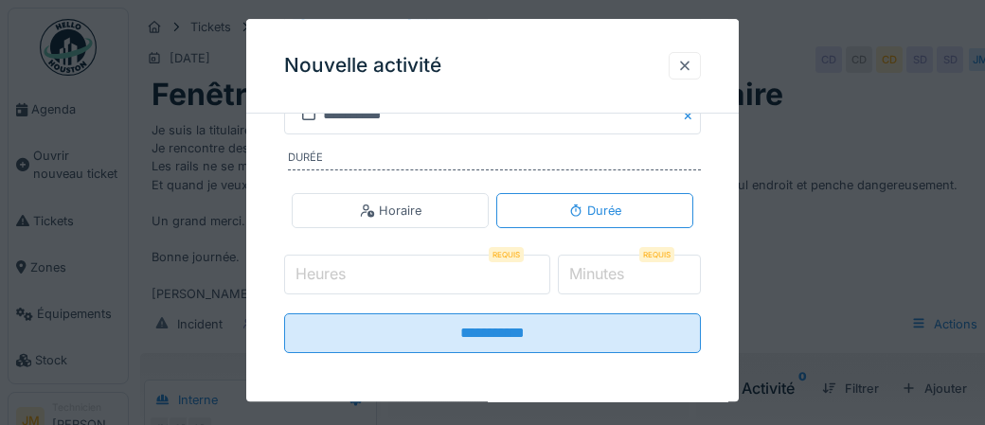
click at [682, 65] on div at bounding box center [684, 66] width 15 height 18
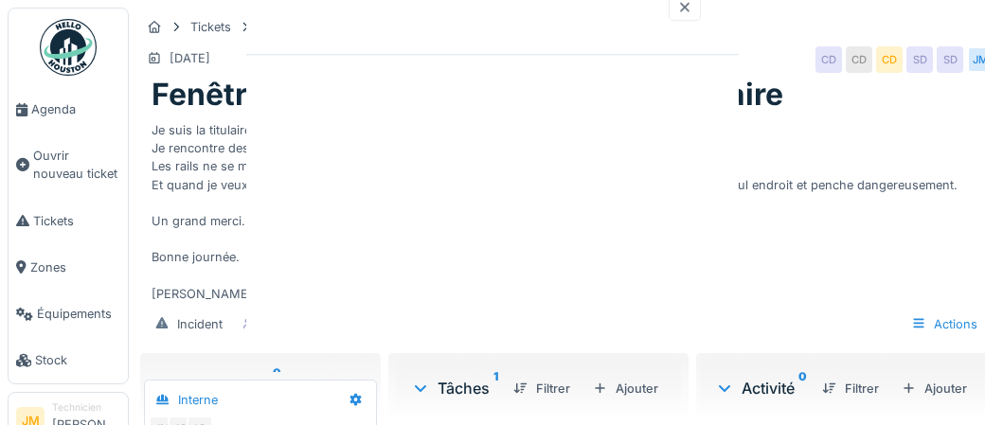
scroll to position [0, 0]
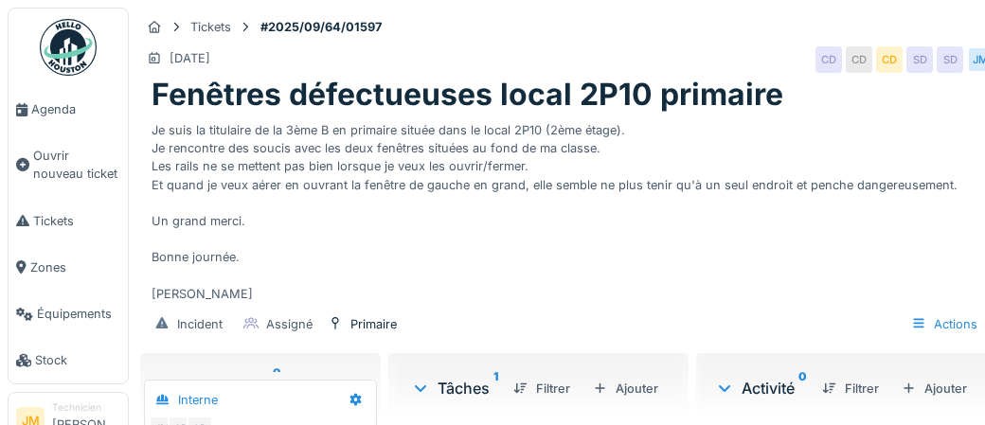
click at [927, 245] on div "Bonjour, Je suis la titulaire de la 3ème B en primaire située dans le local 2P1…" at bounding box center [566, 208] width 830 height 189
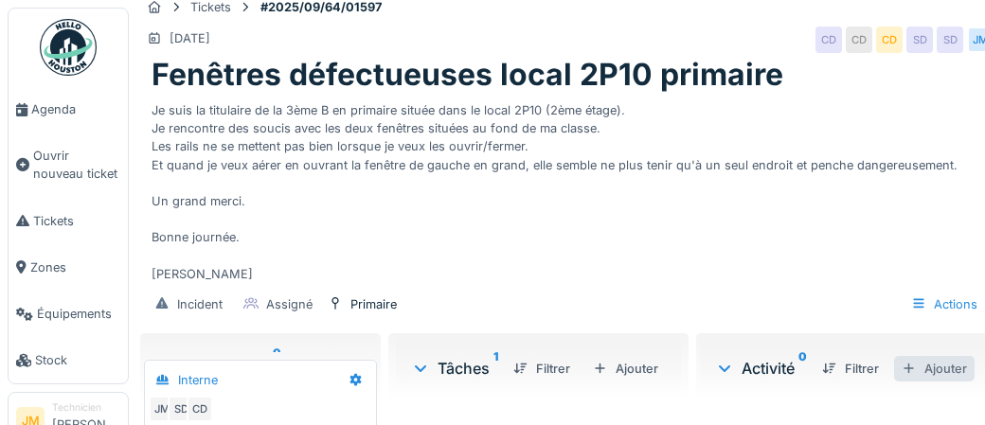
click at [951, 371] on div "Ajouter" at bounding box center [934, 369] width 80 height 26
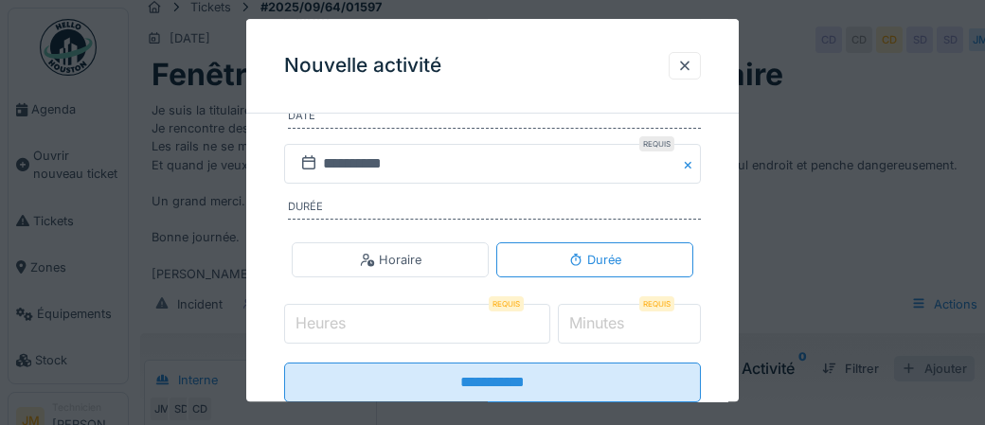
scroll to position [398, 0]
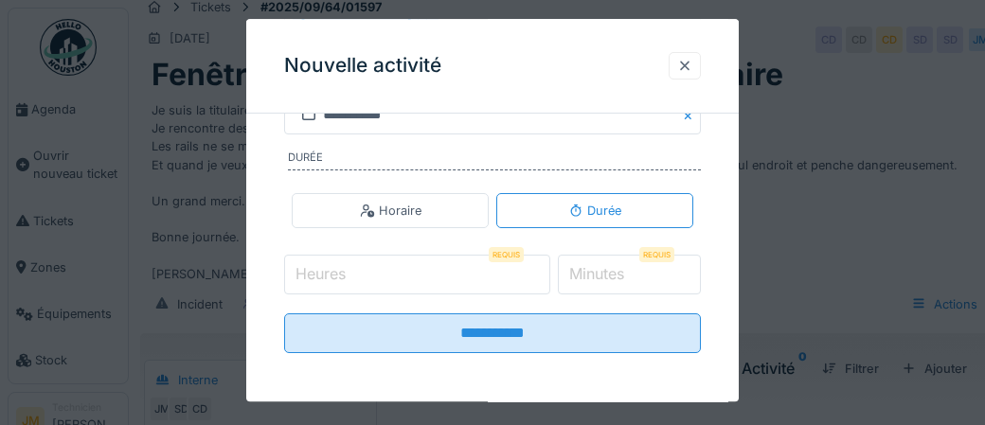
click at [688, 61] on div at bounding box center [684, 66] width 15 height 18
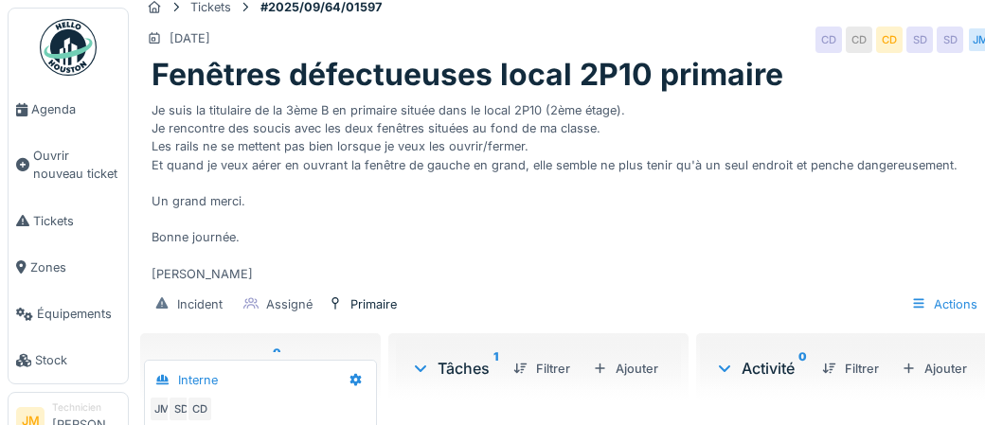
scroll to position [0, 0]
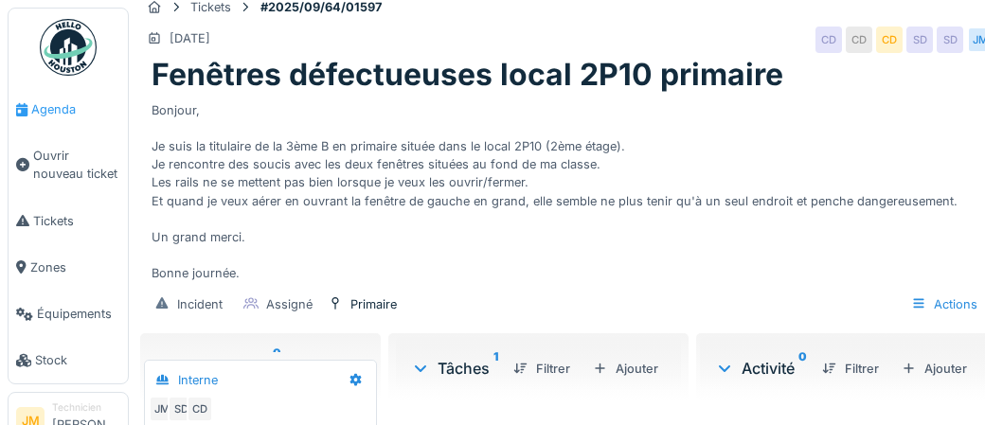
click at [79, 108] on span "Agenda" at bounding box center [75, 109] width 89 height 18
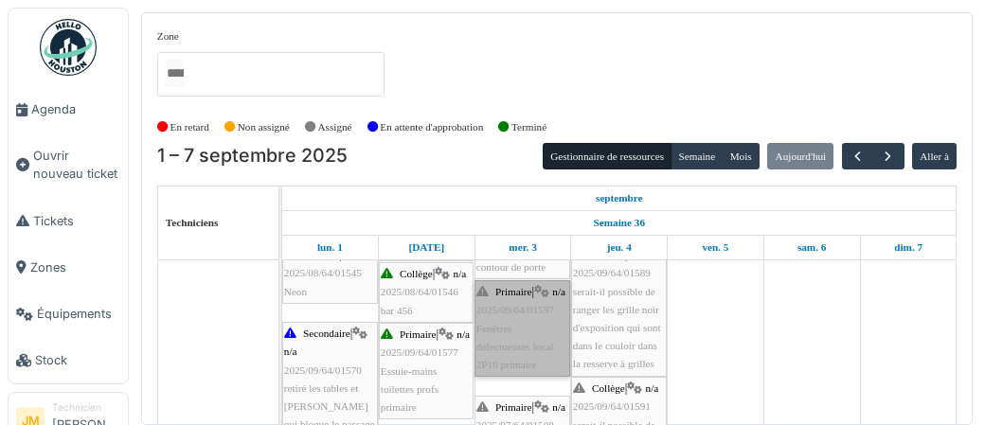
click at [500, 331] on link "Primaire | n/a 2025/09/64/01597 Fenêtres défectueuses local 2P10 primaire" at bounding box center [522, 328] width 96 height 97
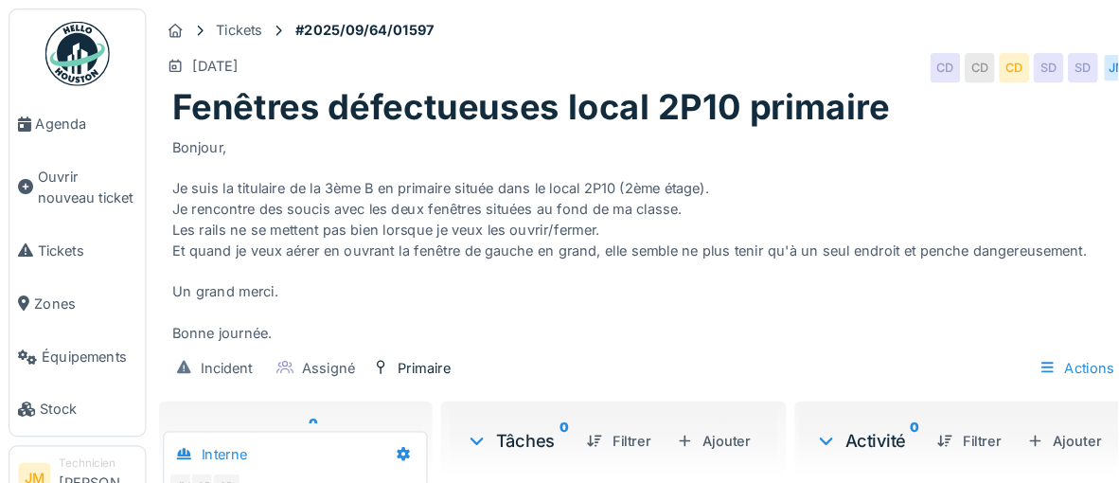
scroll to position [72, 0]
click at [659, 311] on div "Incident Assigné Primaire Actions" at bounding box center [566, 324] width 853 height 43
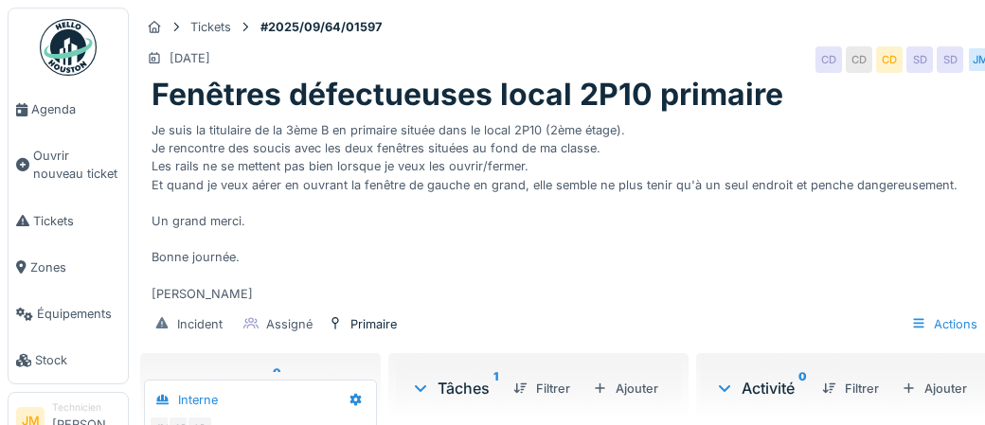
scroll to position [20, 0]
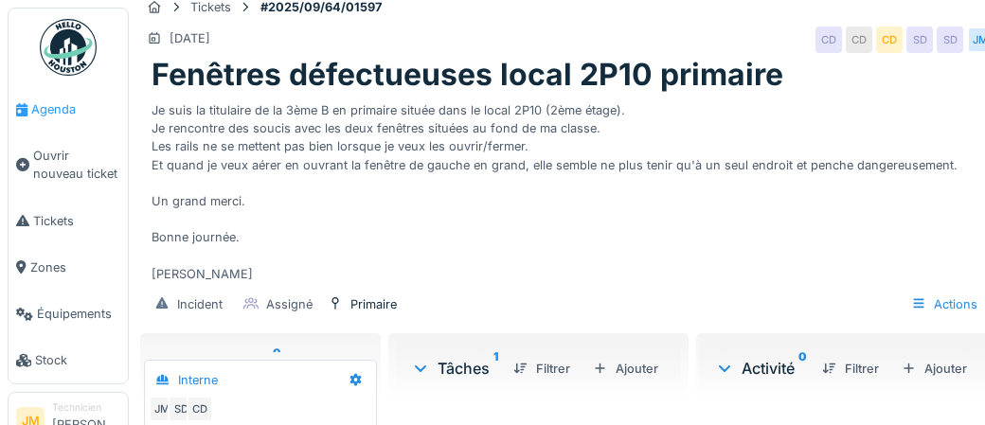
click at [55, 114] on span "Agenda" at bounding box center [75, 109] width 89 height 18
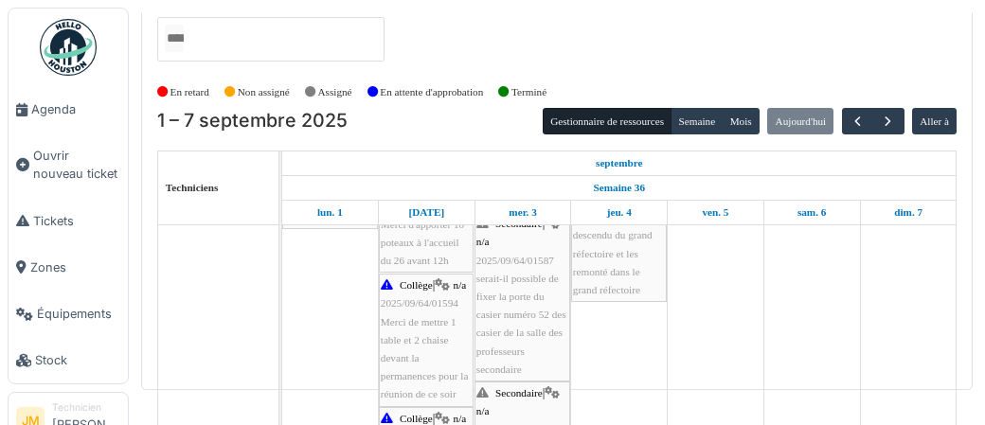
click at [517, 312] on span "serait-il possible de fixer la porte du casier numéro 52 des casier de la salle…" at bounding box center [521, 324] width 90 height 102
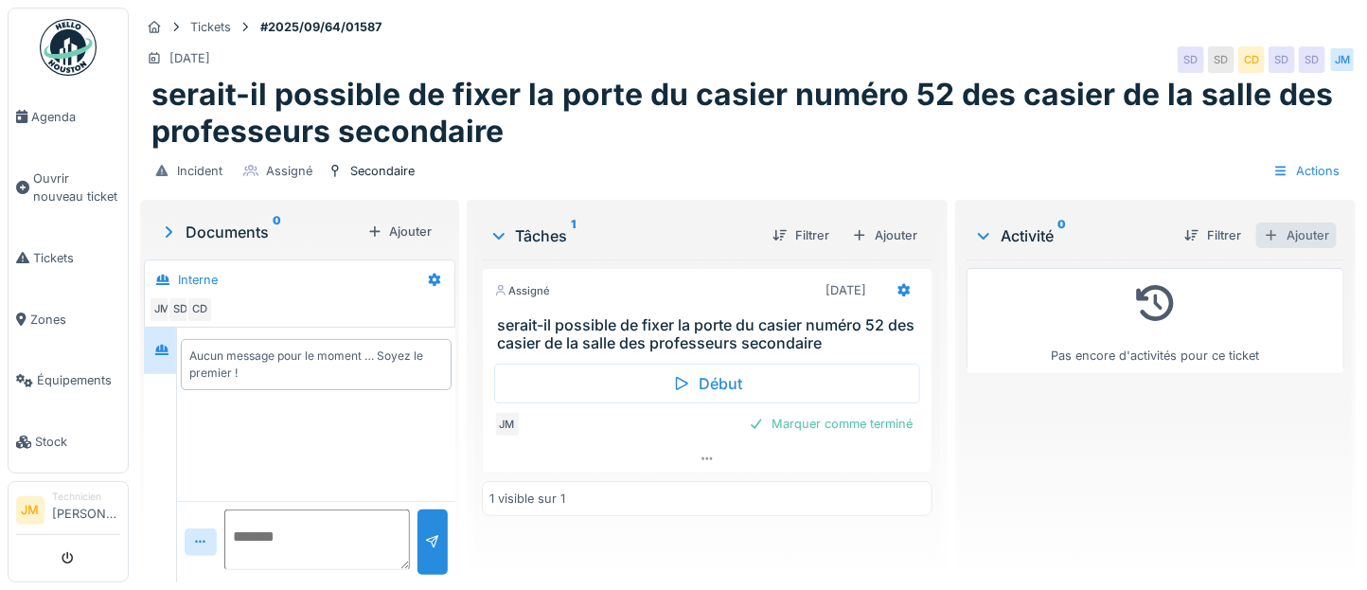
click at [984, 240] on div "Ajouter" at bounding box center [1296, 236] width 80 height 26
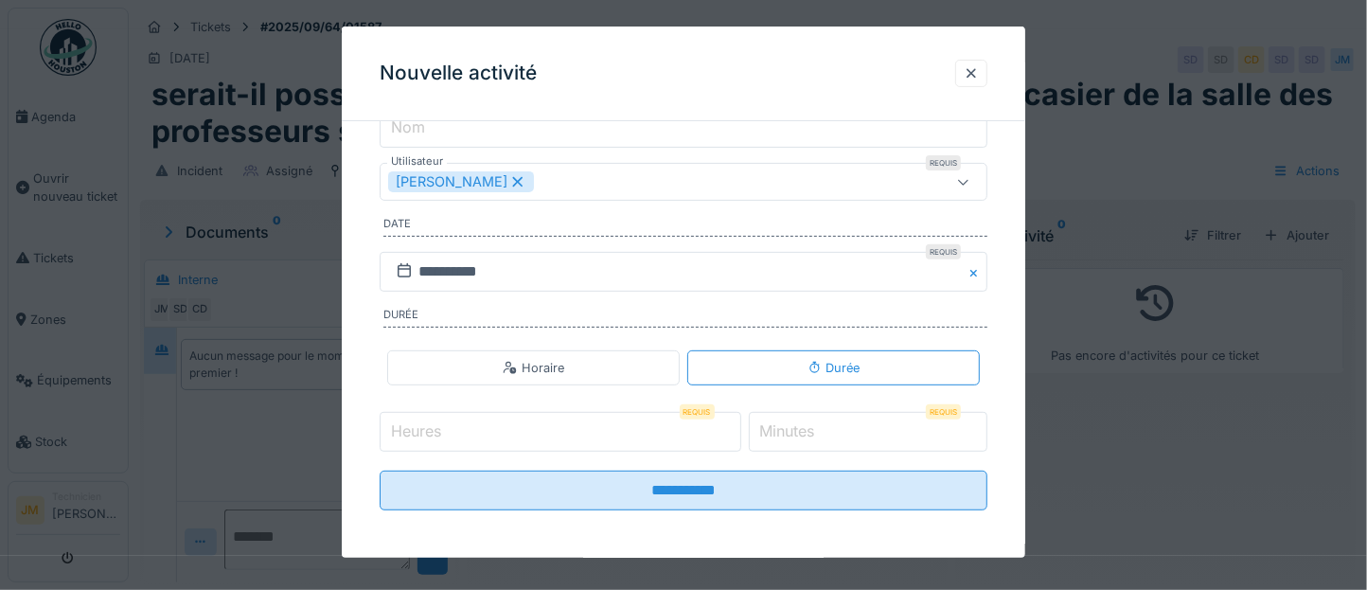
scroll to position [211, 0]
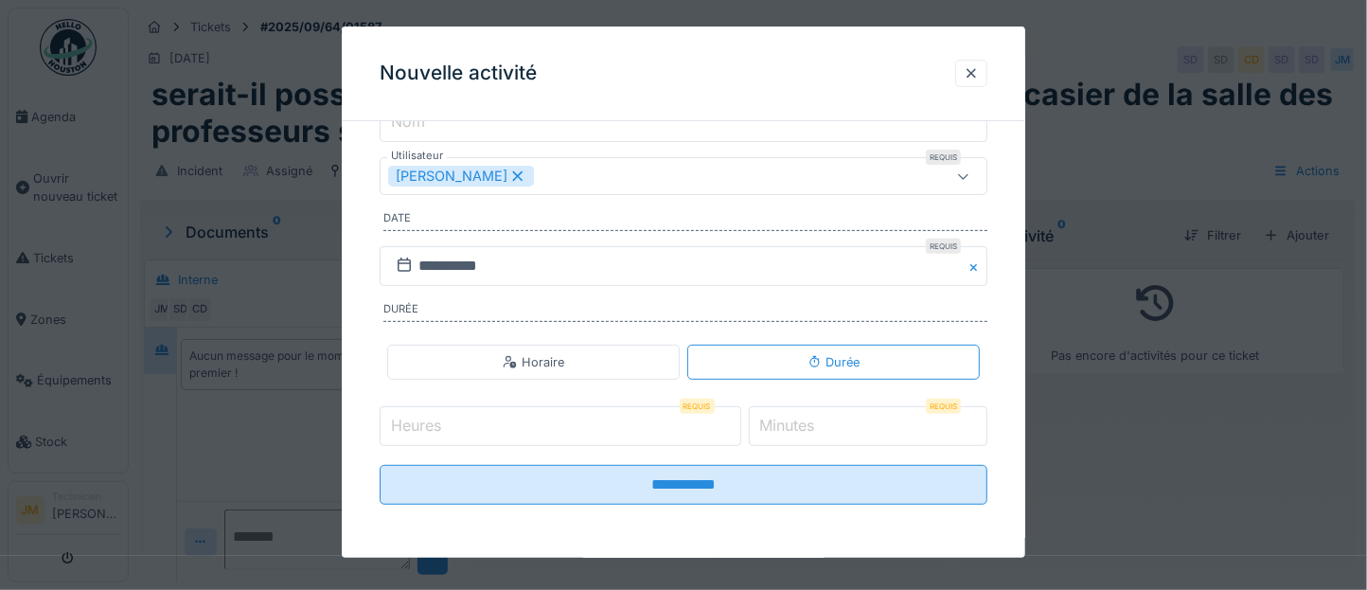
click at [596, 424] on input "Heures" at bounding box center [561, 426] width 362 height 40
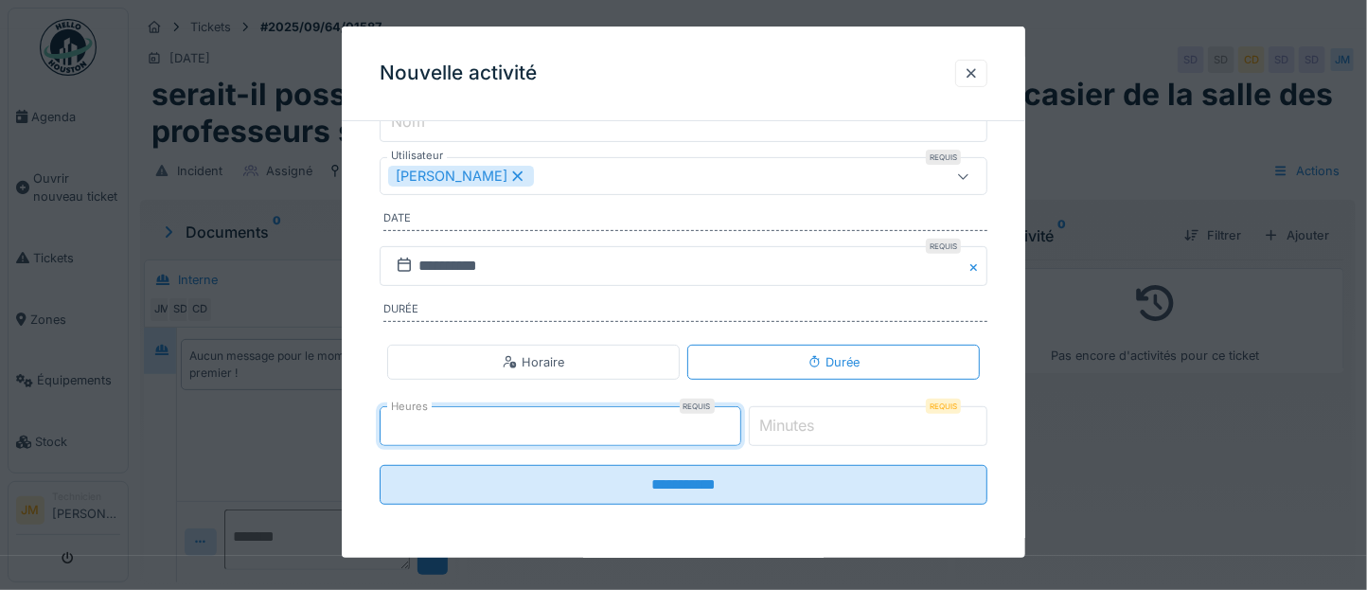
type input "*"
click at [853, 424] on input "*" at bounding box center [869, 426] width 240 height 40
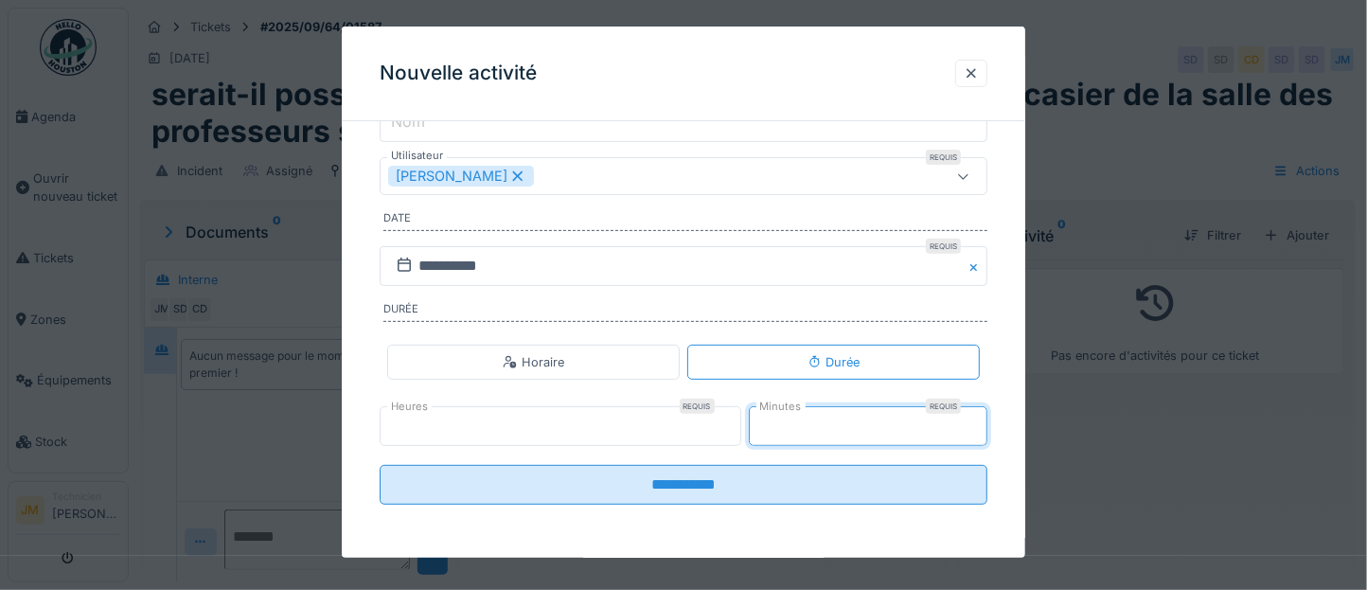
type input "*"
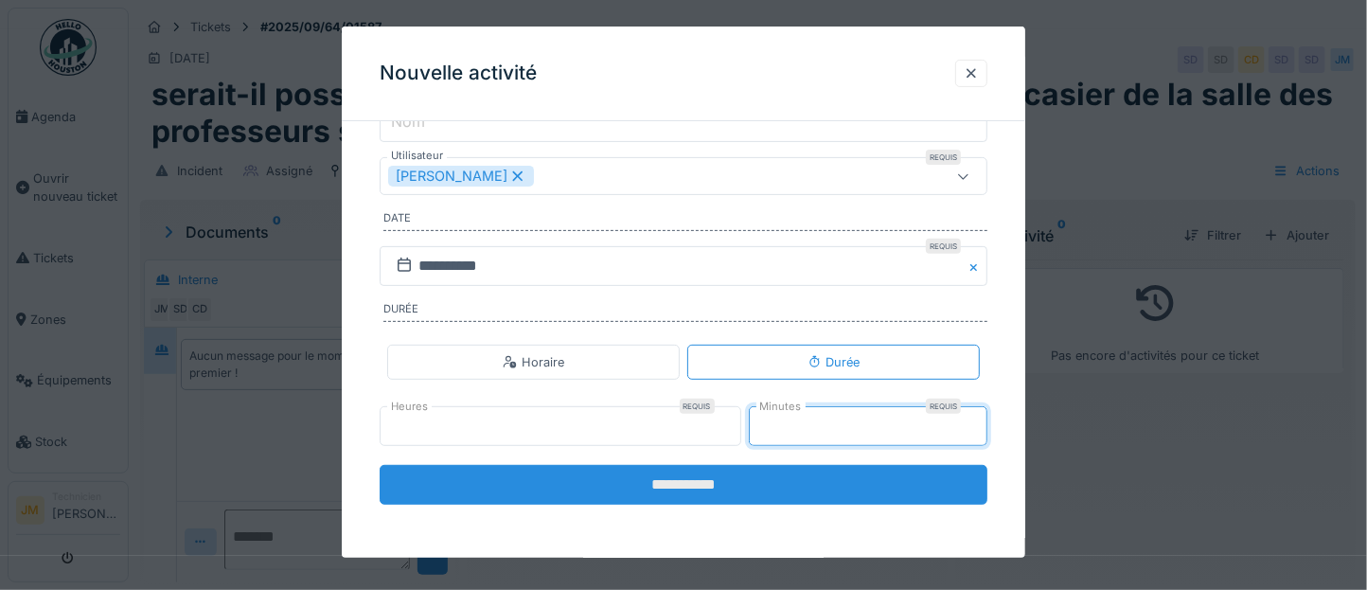
type input "**"
click at [693, 424] on input "**********" at bounding box center [684, 485] width 608 height 40
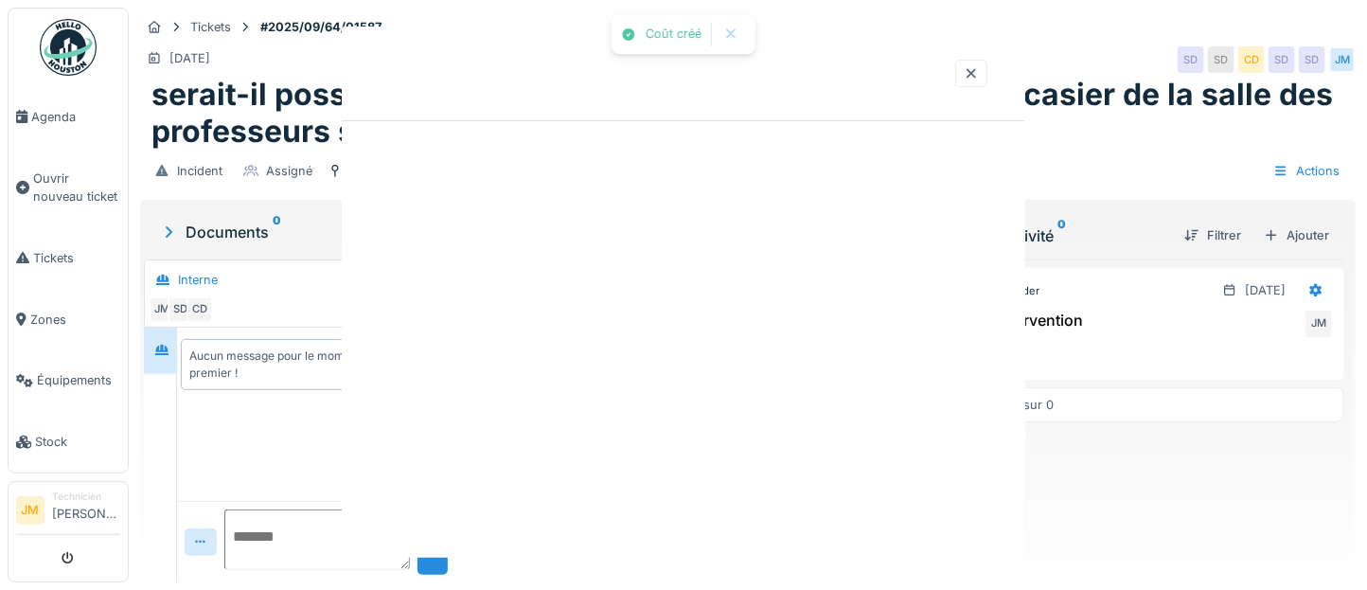
scroll to position [0, 0]
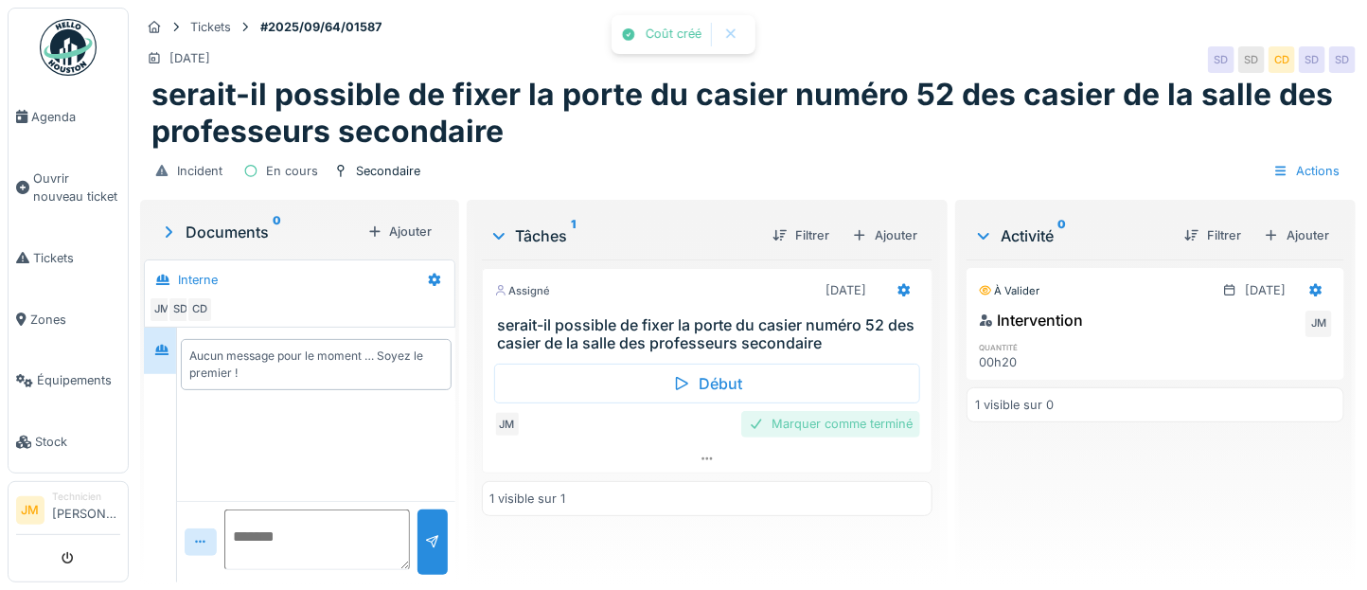
click at [776, 424] on div "Marquer comme terminé" at bounding box center [830, 424] width 179 height 26
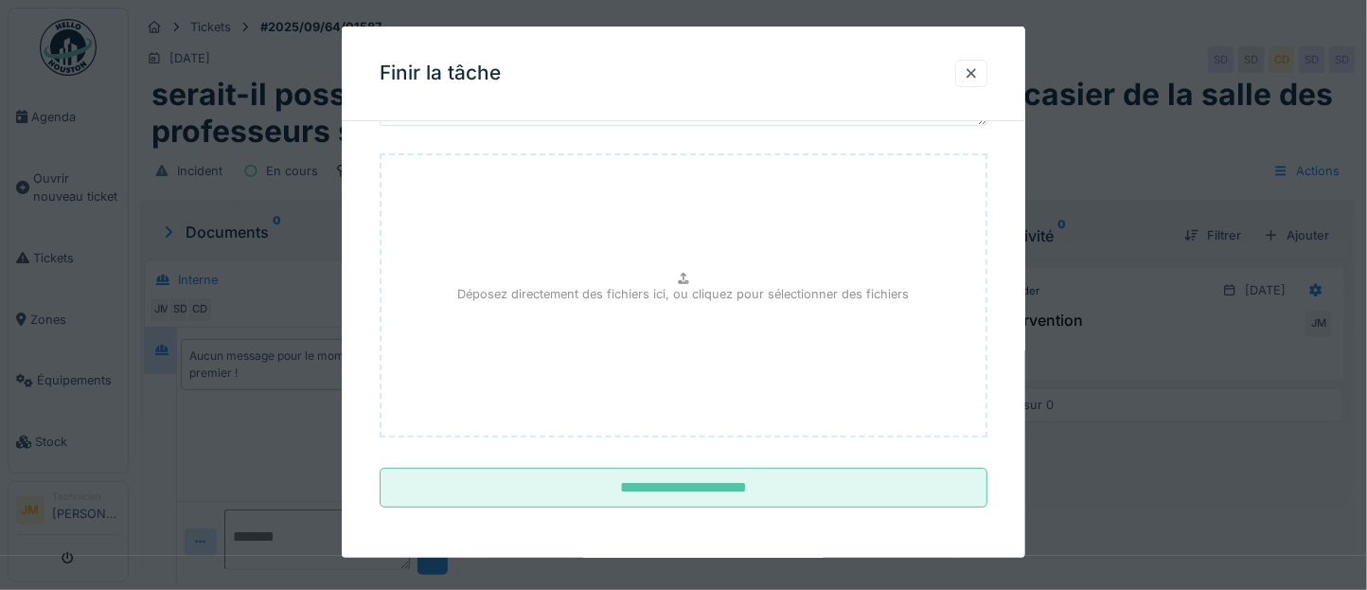
scroll to position [161, 0]
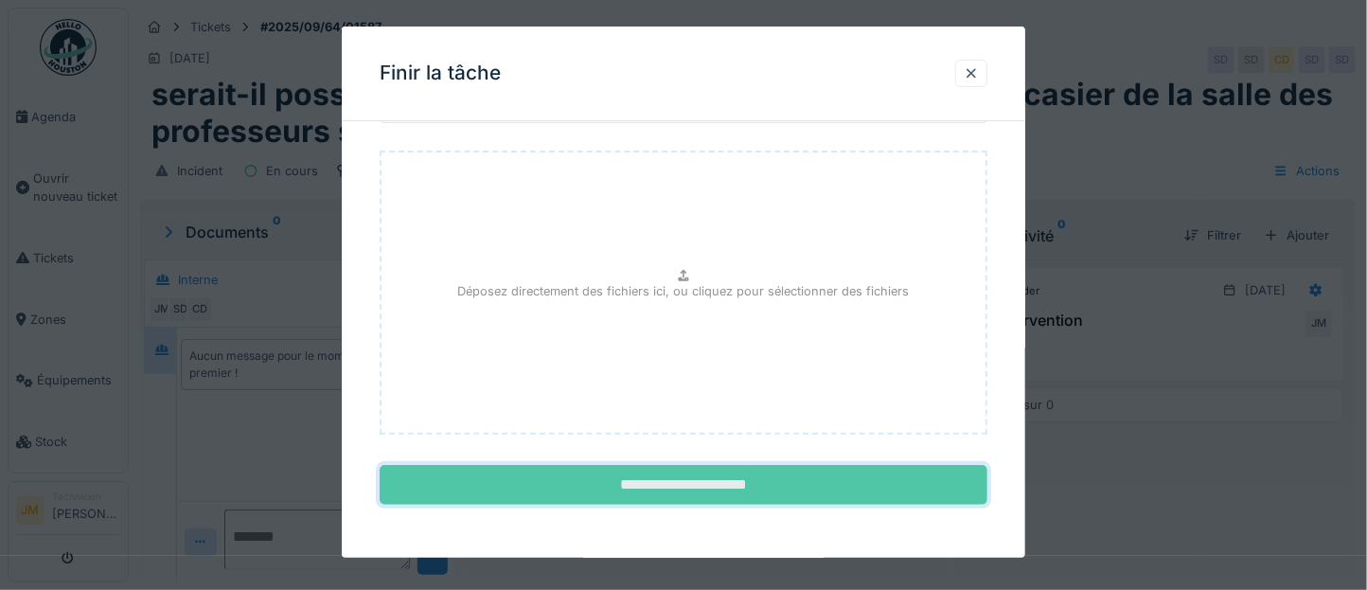
click at [732, 424] on input "**********" at bounding box center [684, 485] width 608 height 40
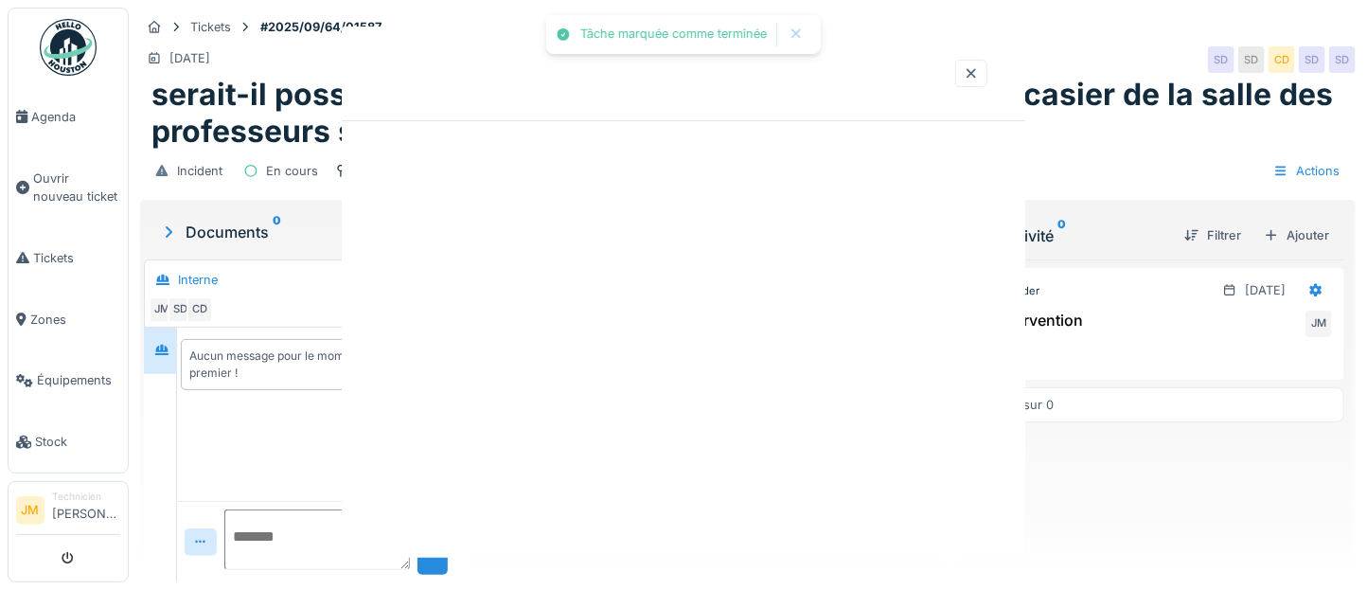
scroll to position [0, 0]
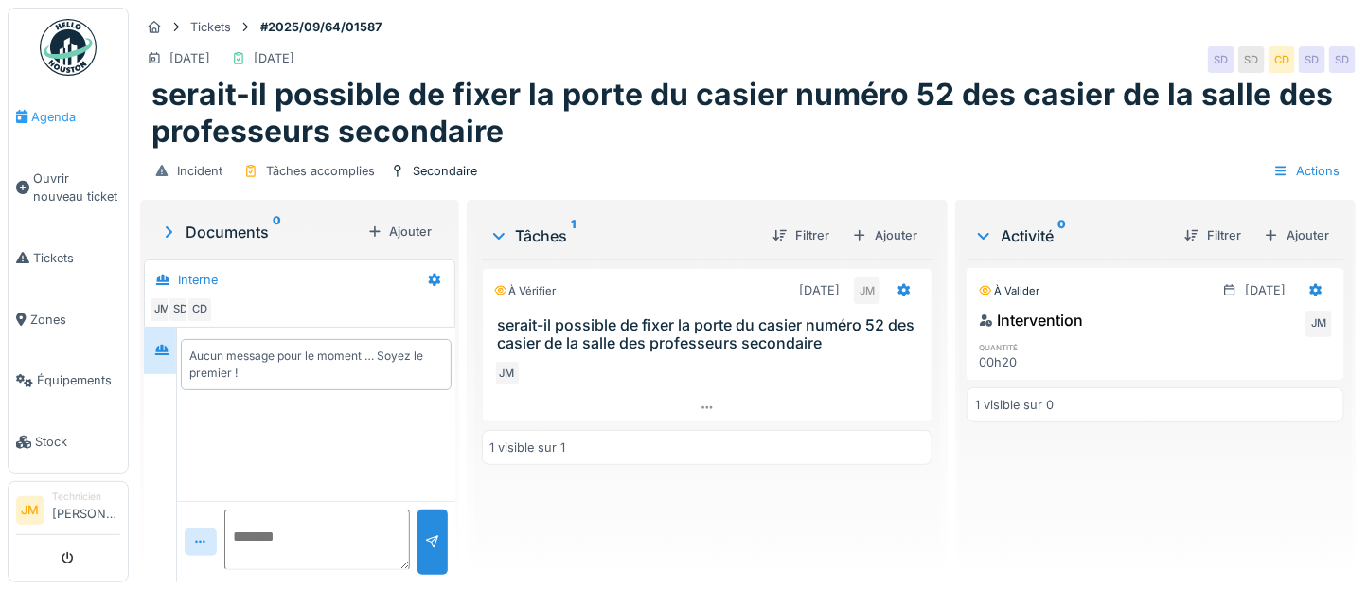
click at [51, 122] on span "Agenda" at bounding box center [75, 117] width 89 height 18
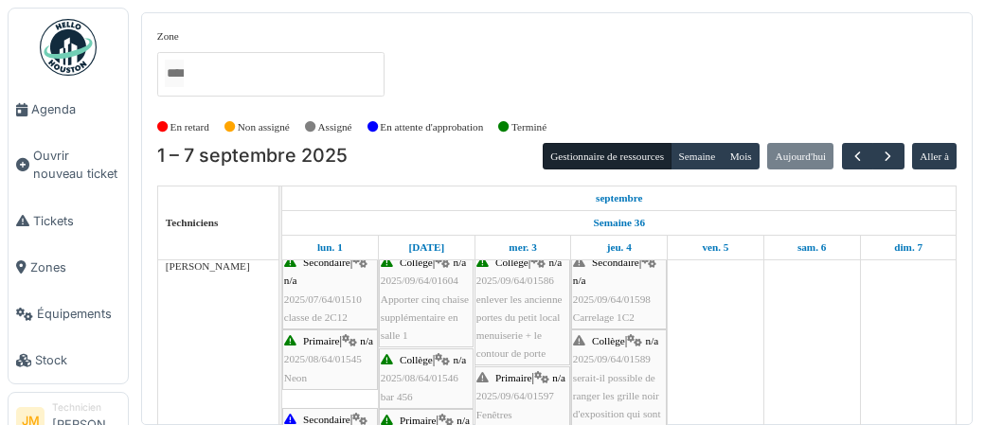
scroll to position [98, 0]
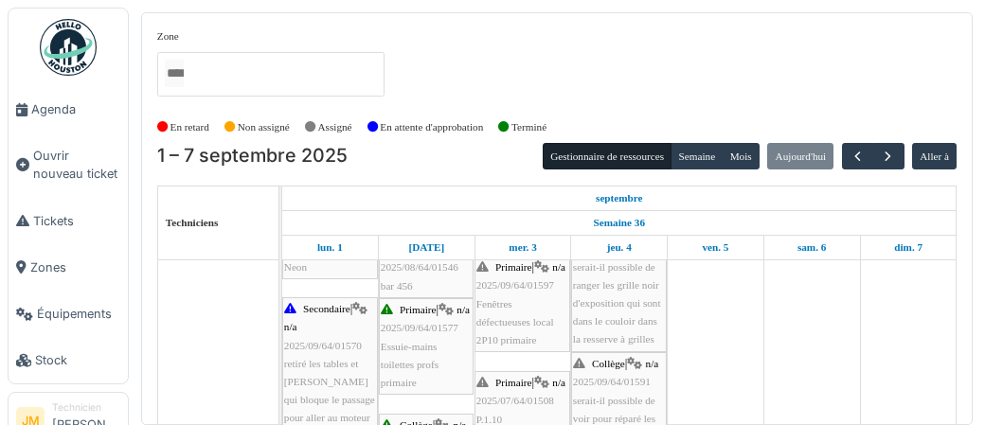
click at [510, 341] on span "Fenêtres défectueuses local 2P10 primaire" at bounding box center [515, 321] width 78 height 47
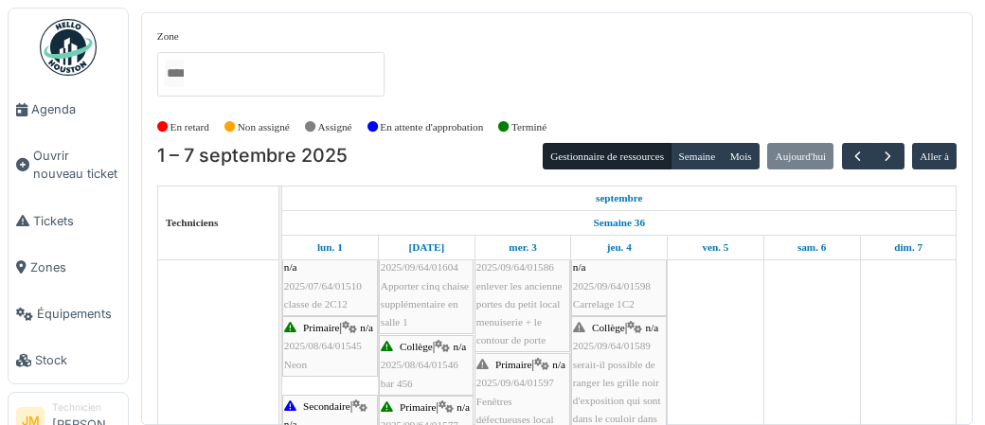
scroll to position [151, 0]
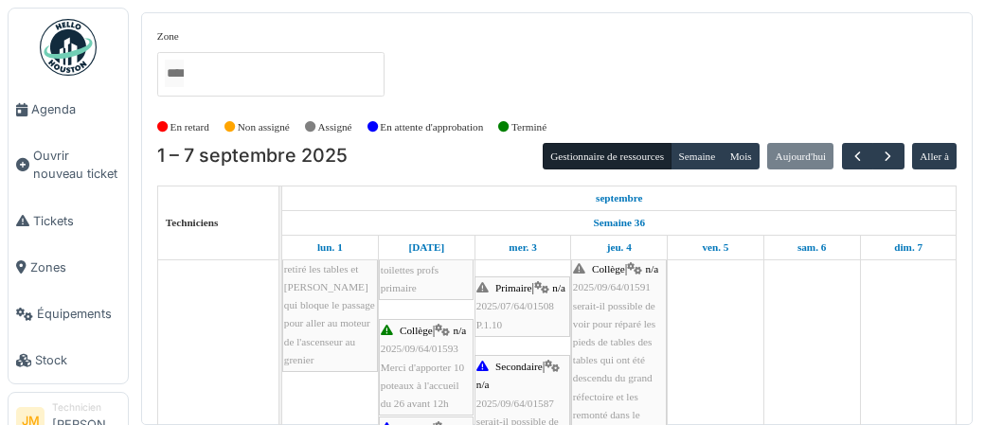
click at [524, 312] on span "2025/07/64/01508" at bounding box center [515, 305] width 78 height 11
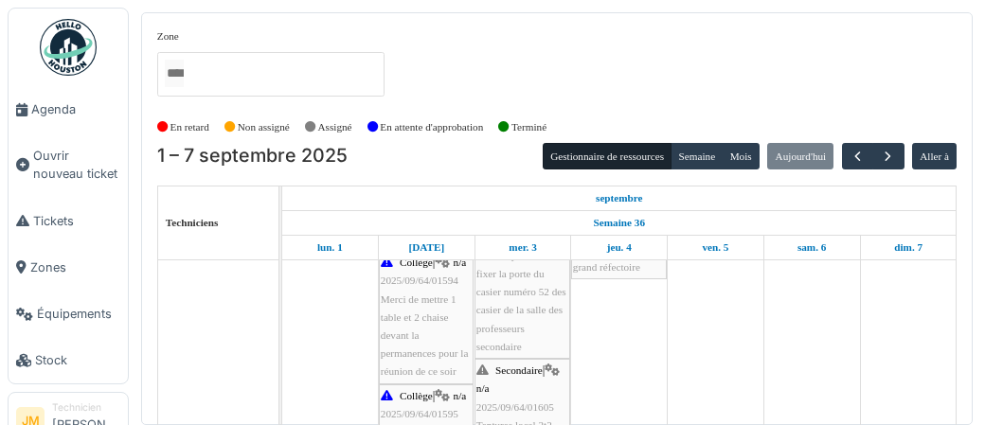
scroll to position [477, 0]
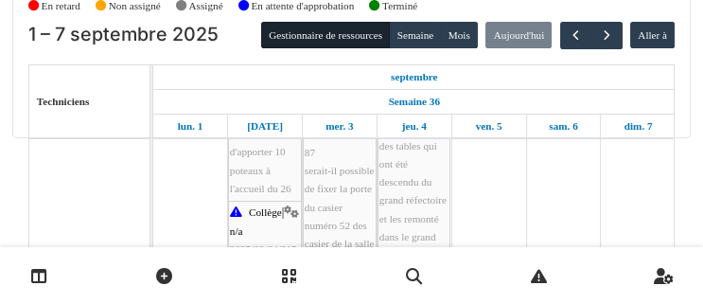
click at [334, 189] on div "Secondaire | n/a 2025/09/64/01587 serait-il possible de fixer la porte du casie…" at bounding box center [340, 189] width 70 height 200
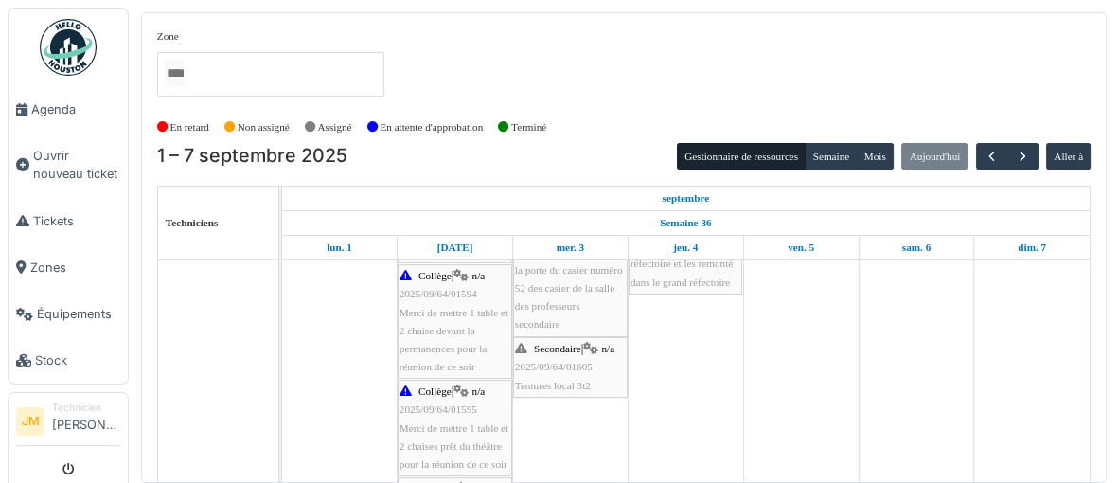
click at [567, 366] on span "2025/09/64/01605" at bounding box center [554, 366] width 78 height 11
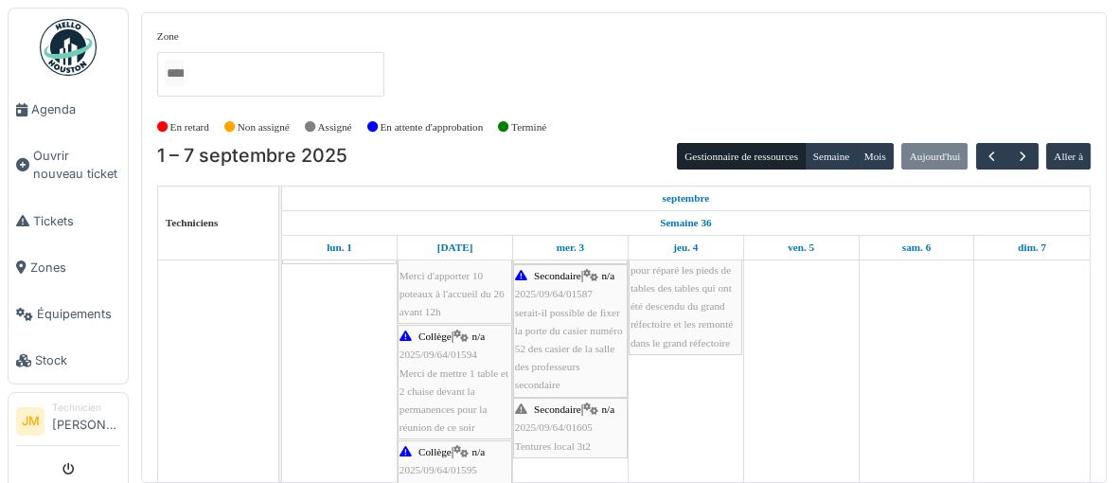
scroll to position [329, 0]
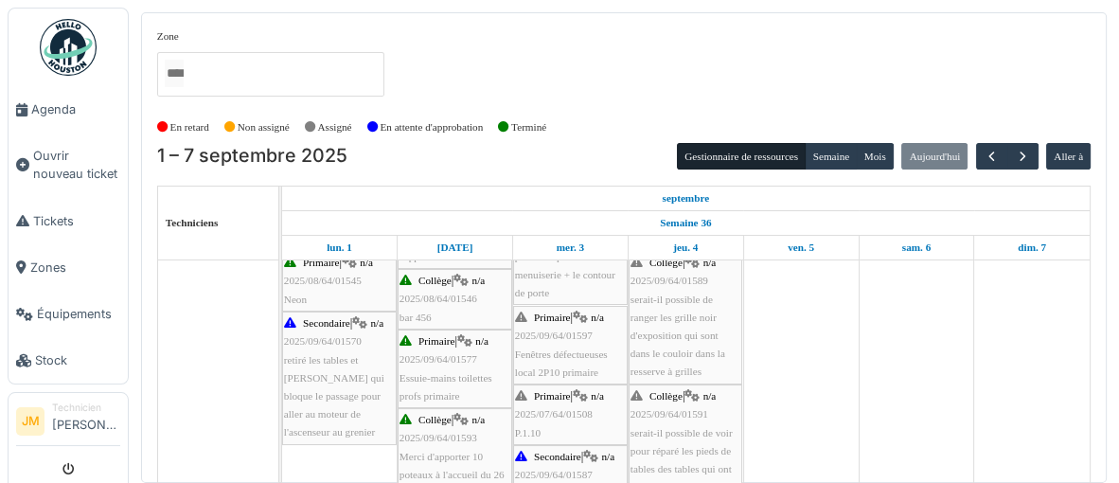
click at [558, 352] on span "Fenêtres défectueuses local 2P10 primaire" at bounding box center [561, 362] width 93 height 29
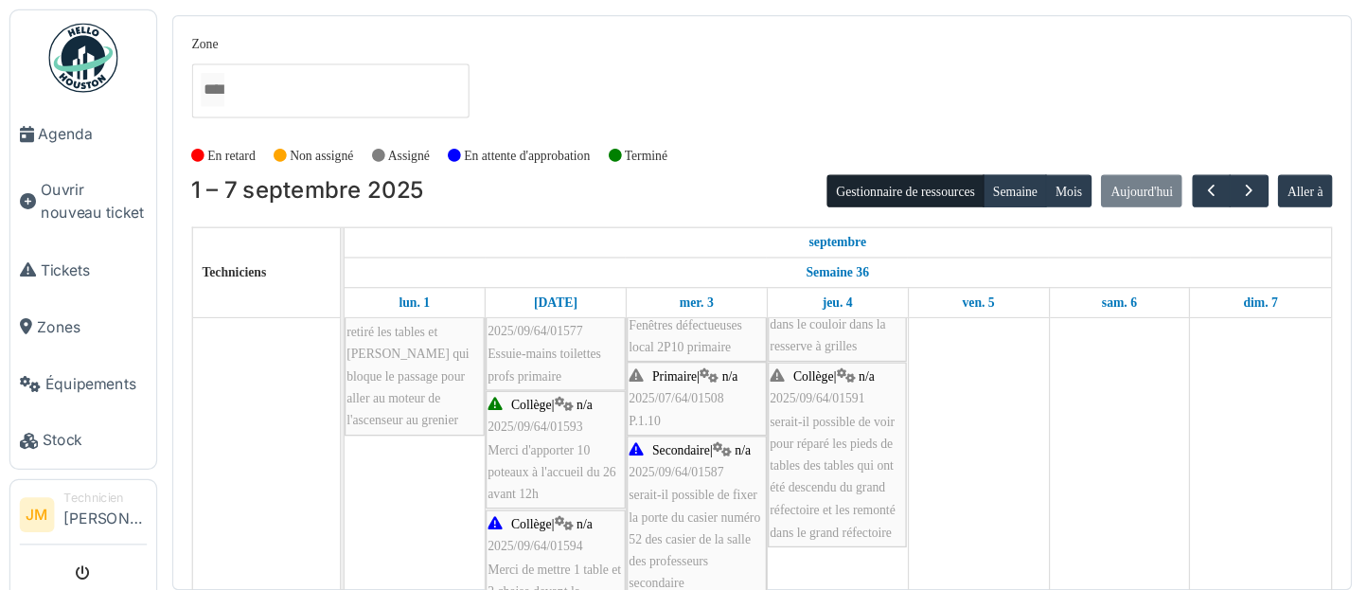
scroll to position [255, 0]
click at [561, 340] on div "Primaire | n/a 2025/07/64/01508 P.1.10" at bounding box center [570, 326] width 111 height 55
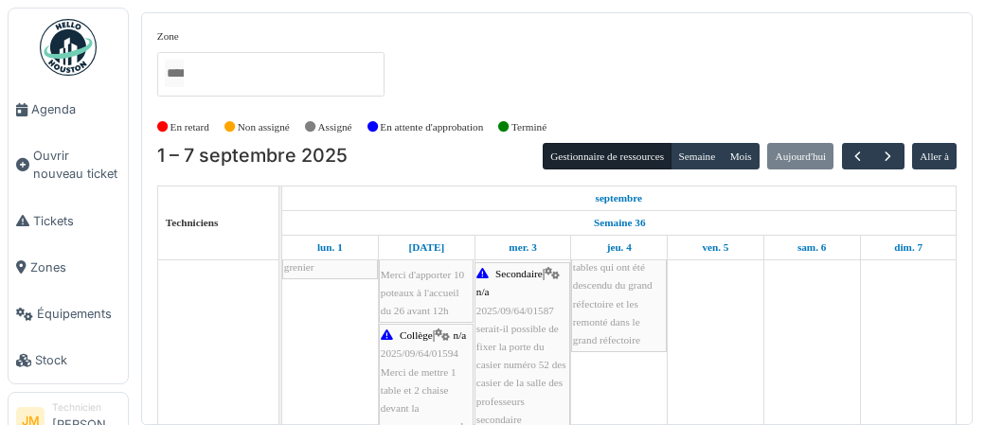
scroll to position [460, 0]
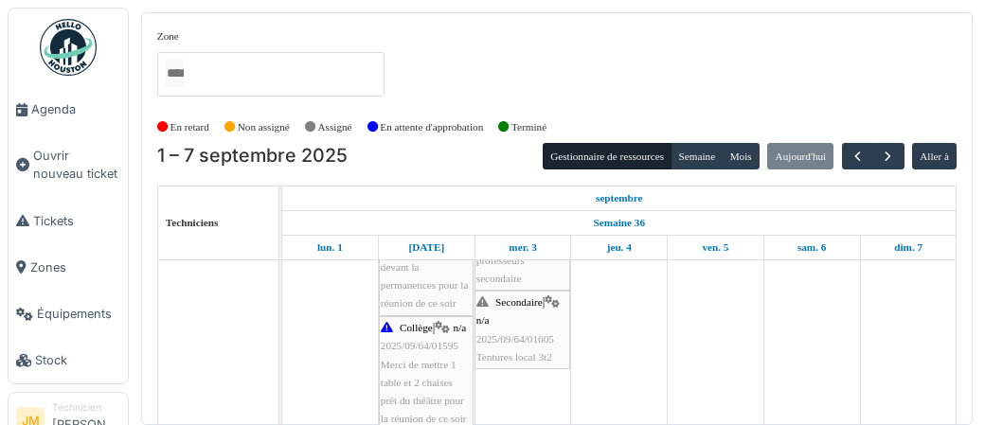
click at [519, 338] on span "2025/09/64/01605" at bounding box center [515, 338] width 78 height 11
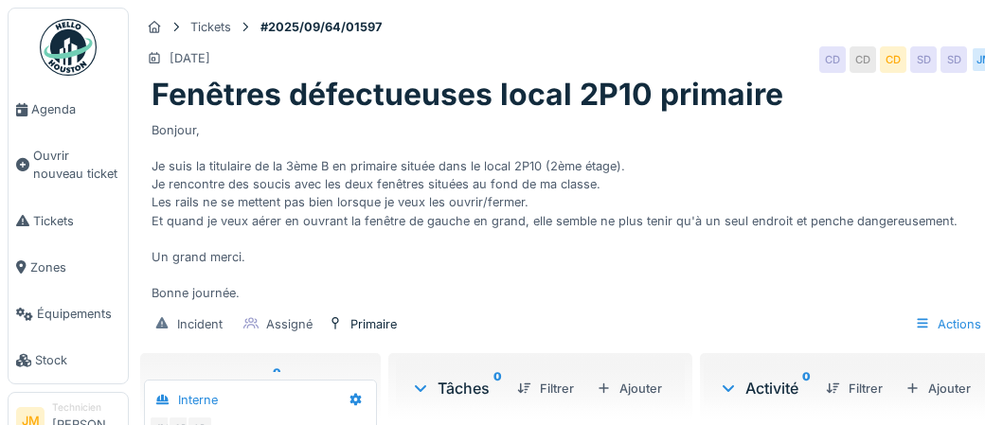
scroll to position [72, 0]
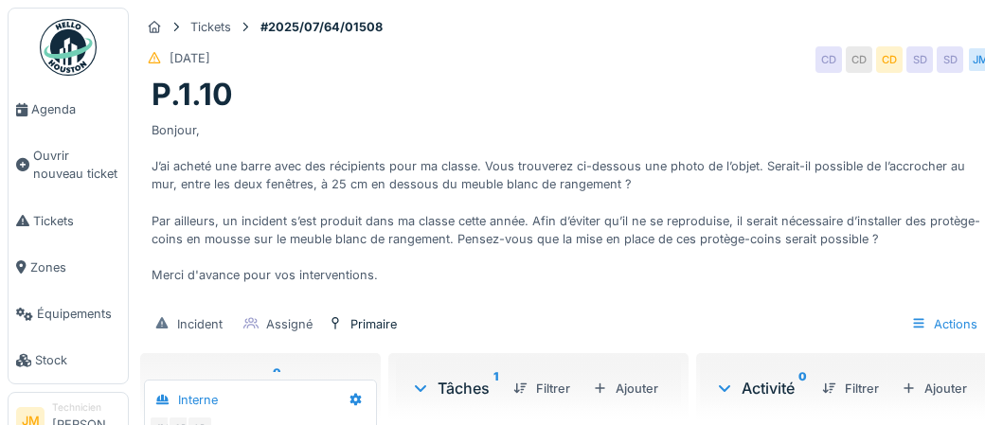
scroll to position [72, 0]
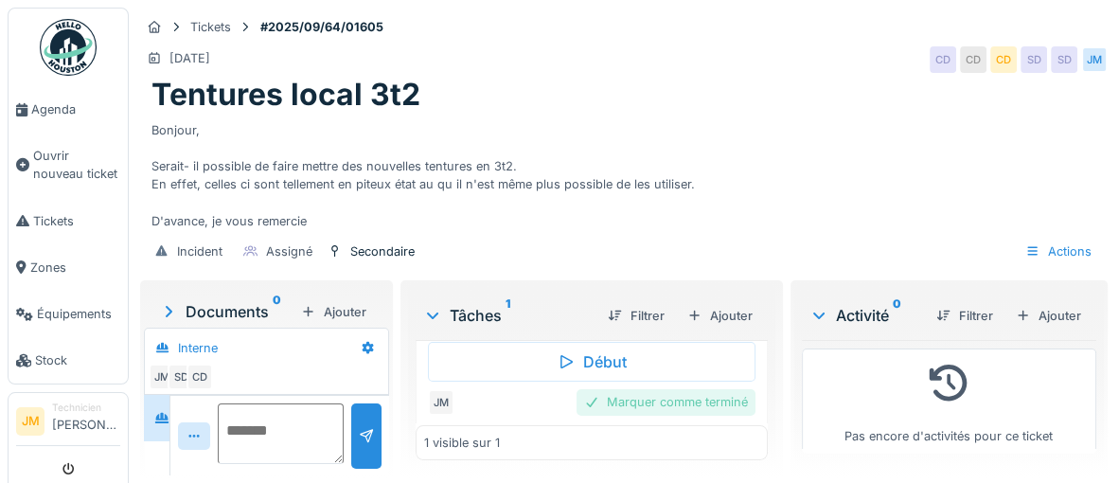
scroll to position [182, 0]
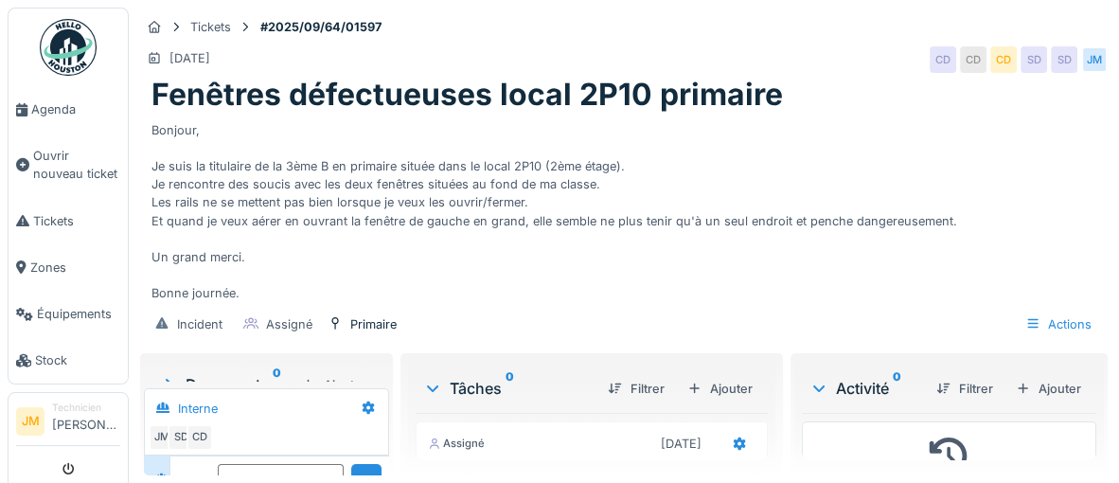
scroll to position [73, 0]
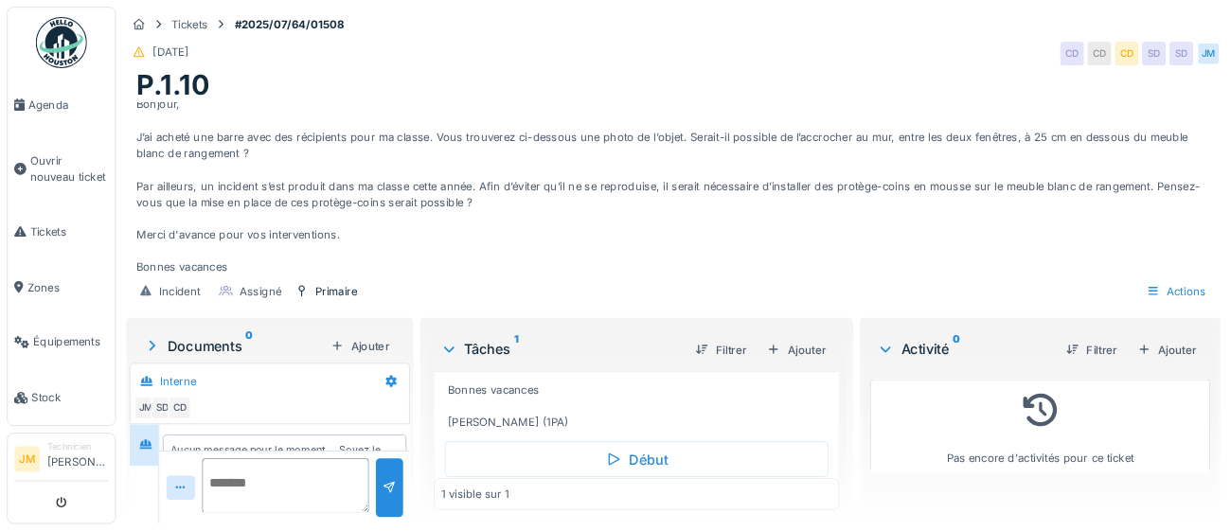
scroll to position [305, 0]
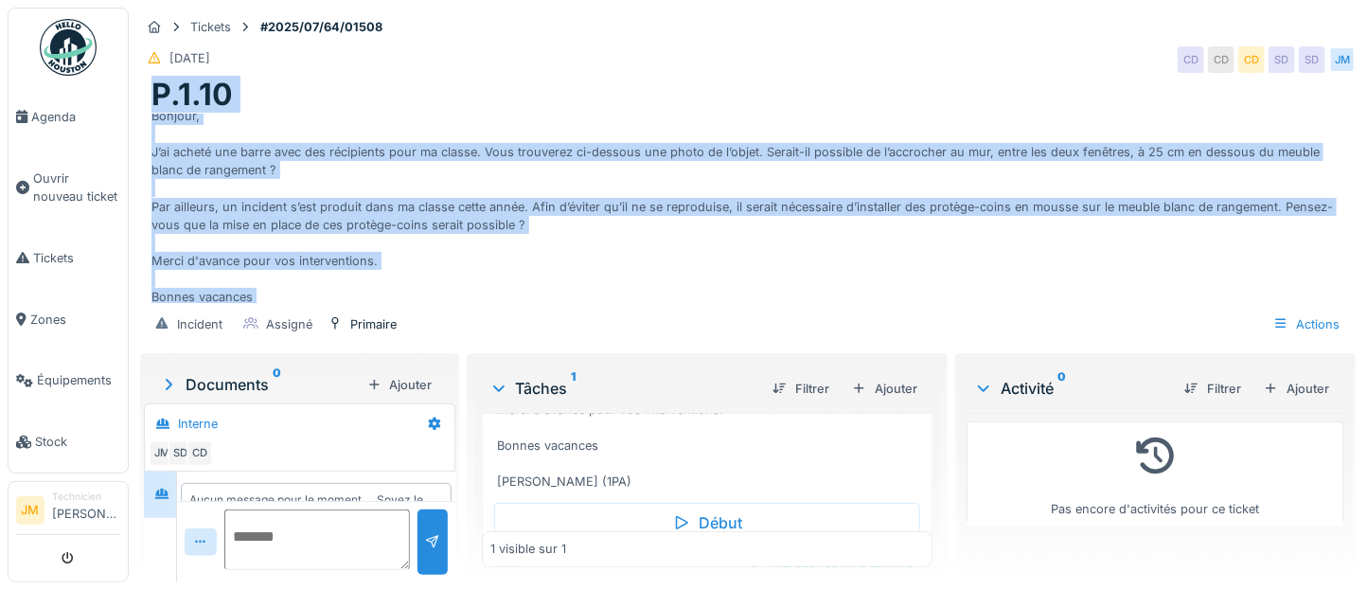
drag, startPoint x: 158, startPoint y: 99, endPoint x: 396, endPoint y: 267, distance: 290.8
click at [461, 320] on div "Tickets #2025/07/64/01508 18/07/2025 CD CD CD SD SD JM P.1.10 Bonjour, J’ai ach…" at bounding box center [747, 179] width 1223 height 342
copy div "P.1.10 Bonjour, J’ai acheté une barre avec des récipients pour ma classe. Vous …"
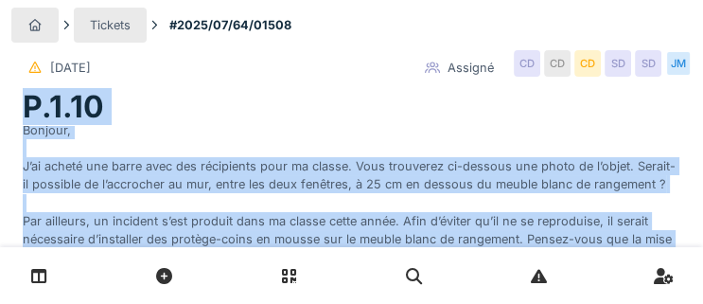
scroll to position [12, 0]
drag, startPoint x: 379, startPoint y: 225, endPoint x: 1307, endPoint y: 0, distance: 954.8
click at [265, 117] on div "P.1.10 Bonjour, J’ai acheté une barre avec des récipients pour ma classe. Vous …" at bounding box center [351, 201] width 681 height 225
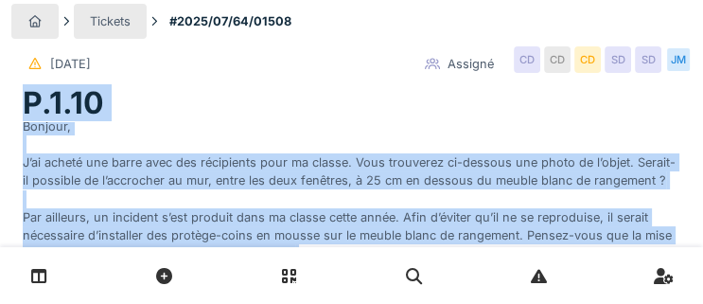
click at [268, 113] on div "P.1.10" at bounding box center [352, 103] width 658 height 36
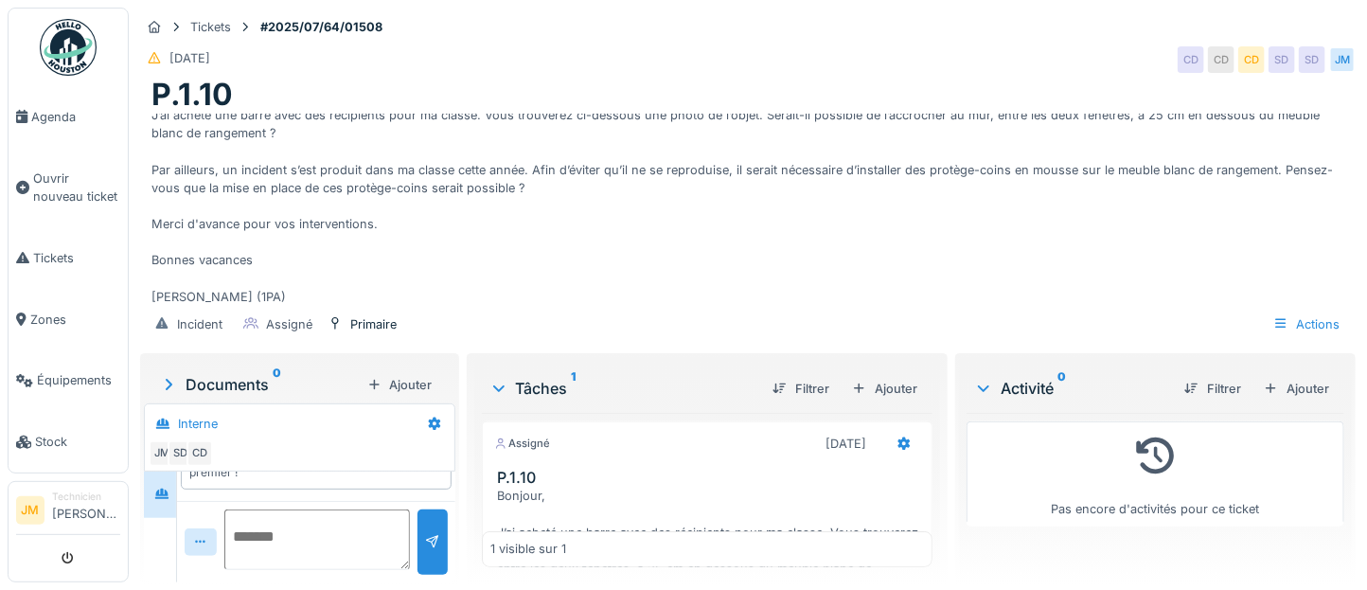
scroll to position [55, 0]
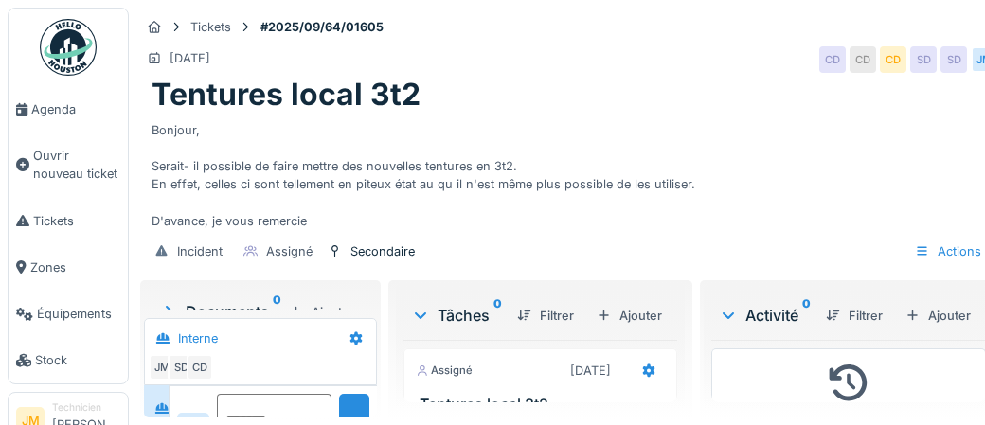
scroll to position [72, 0]
